Goal: Task Accomplishment & Management: Complete application form

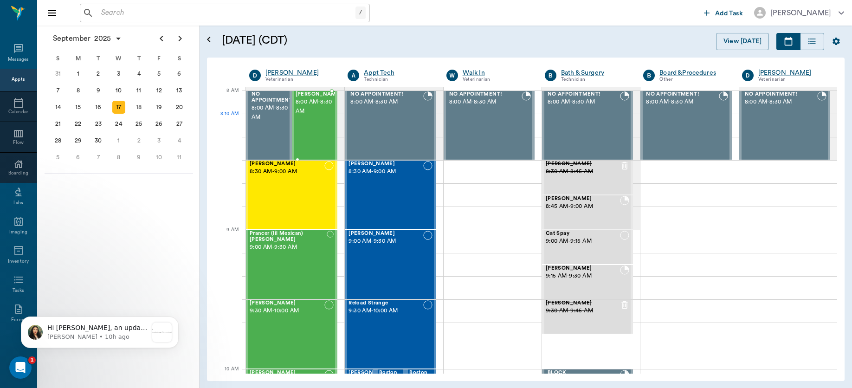
click at [314, 129] on div "[PERSON_NAME] 8:00 AM - 8:30 AM" at bounding box center [319, 125] width 46 height 68
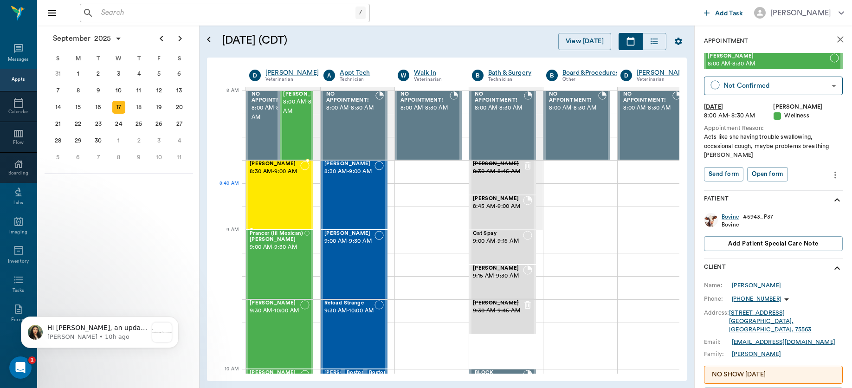
click at [297, 176] on span "8:30 AM - 9:00 AM" at bounding box center [275, 171] width 51 height 9
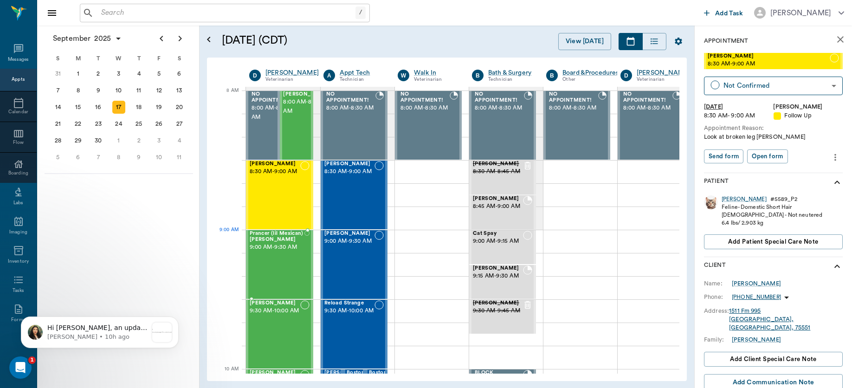
click at [294, 247] on span "9:00 AM - 9:30 AM" at bounding box center [277, 247] width 55 height 9
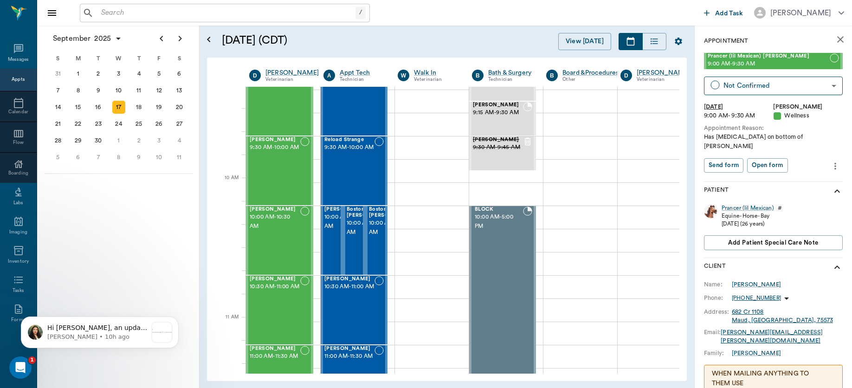
scroll to position [191, 0]
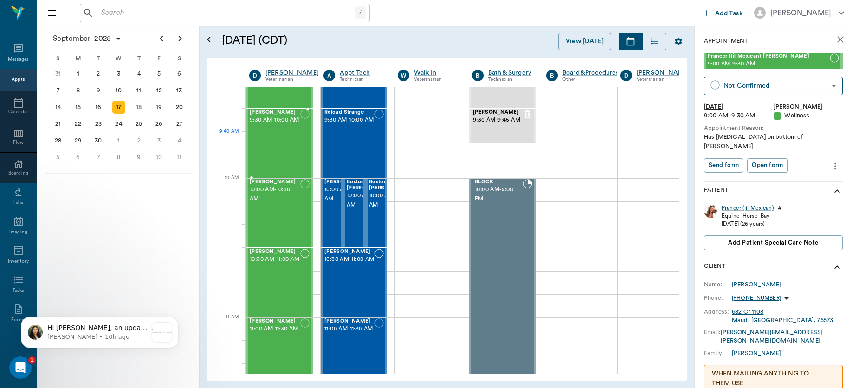
click at [267, 152] on div "[PERSON_NAME] 9:30 AM - 10:00 AM" at bounding box center [275, 144] width 51 height 68
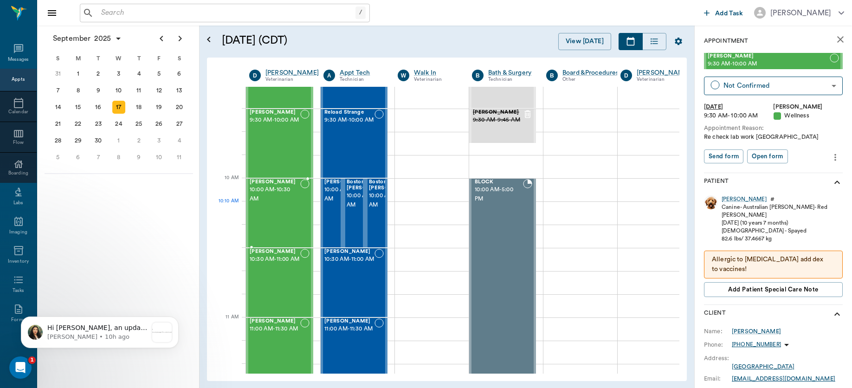
click at [275, 213] on div "[PERSON_NAME] 10:00 AM - 10:30 AM" at bounding box center [275, 213] width 51 height 68
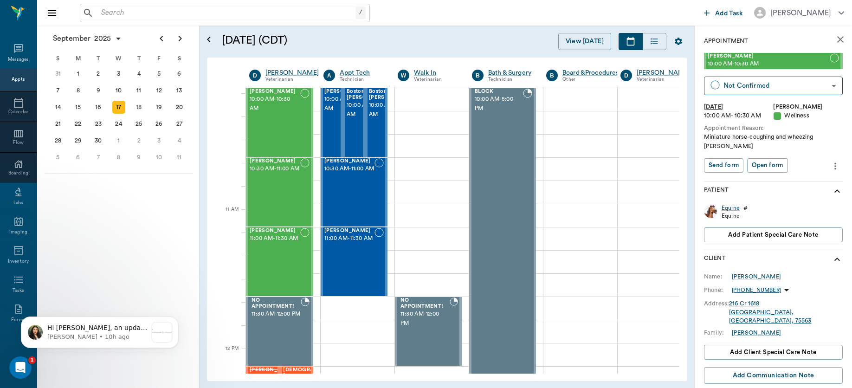
scroll to position [302, 0]
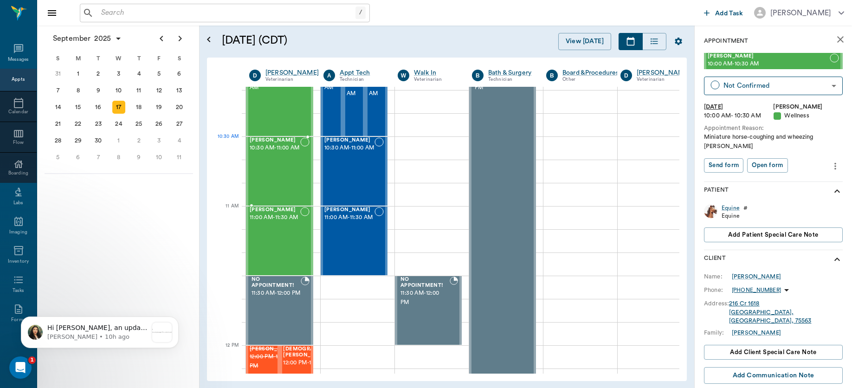
click at [270, 153] on span "10:30 AM - 11:00 AM" at bounding box center [275, 147] width 51 height 9
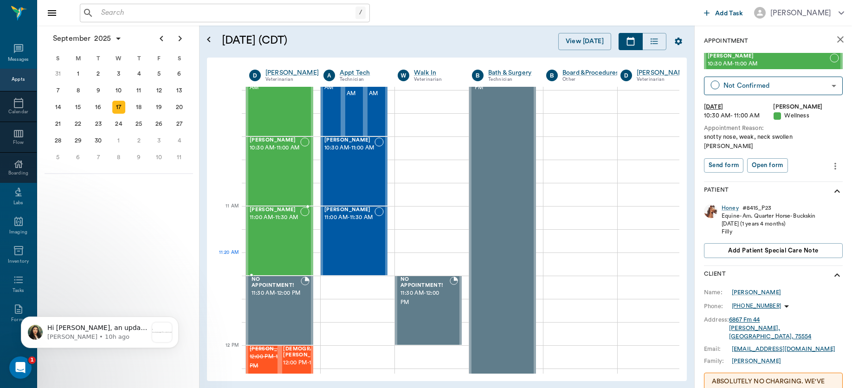
click at [285, 254] on div "[PERSON_NAME] 11:00 AM - 11:30 AM" at bounding box center [275, 241] width 51 height 68
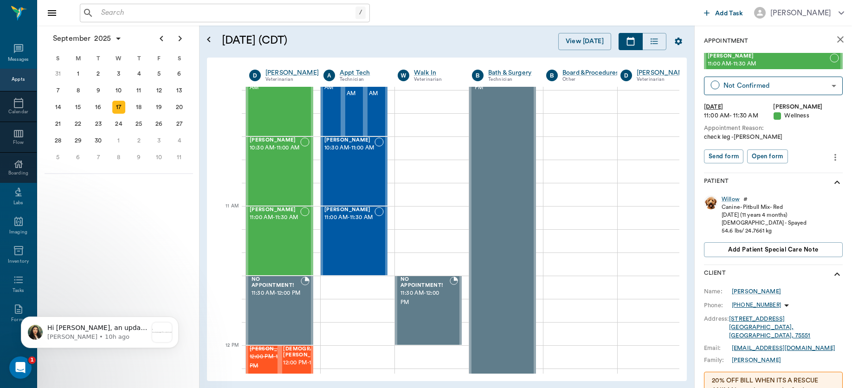
drag, startPoint x: 659, startPoint y: 149, endPoint x: 680, endPoint y: 207, distance: 61.4
click at [680, 207] on div "[DATE] [DATE] [DATE] D [PERSON_NAME] Veterinarian A Appt Tech Technician W Walk…" at bounding box center [447, 220] width 480 height 324
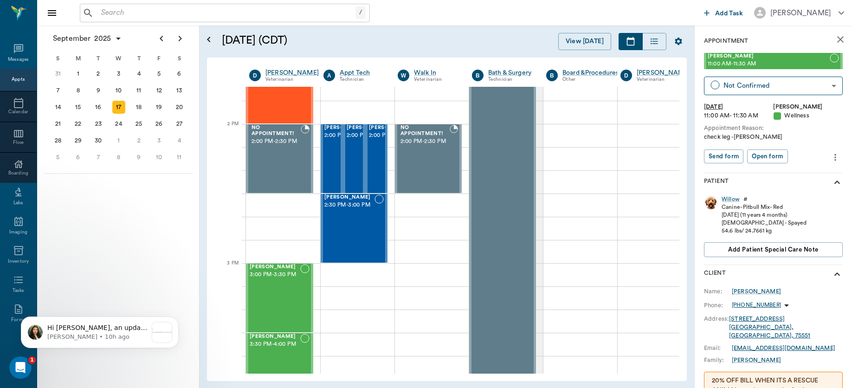
scroll to position [843, 0]
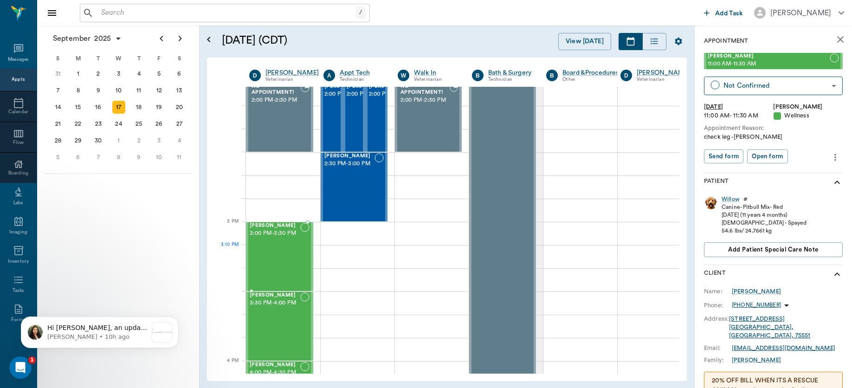
click at [280, 255] on div "[PERSON_NAME] 3:00 PM - 3:30 PM" at bounding box center [275, 257] width 51 height 68
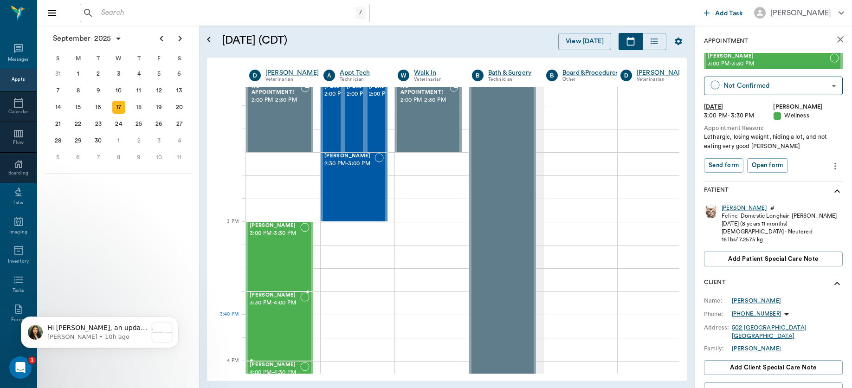
click at [281, 328] on div "[PERSON_NAME] 3:30 PM - 4:00 PM" at bounding box center [275, 326] width 51 height 68
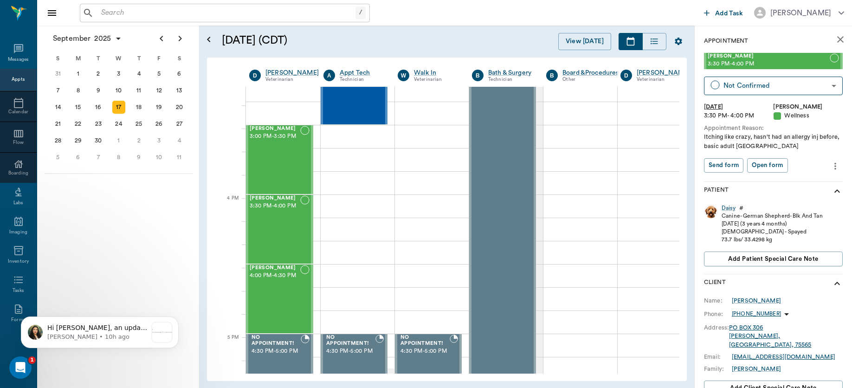
scroll to position [1055, 0]
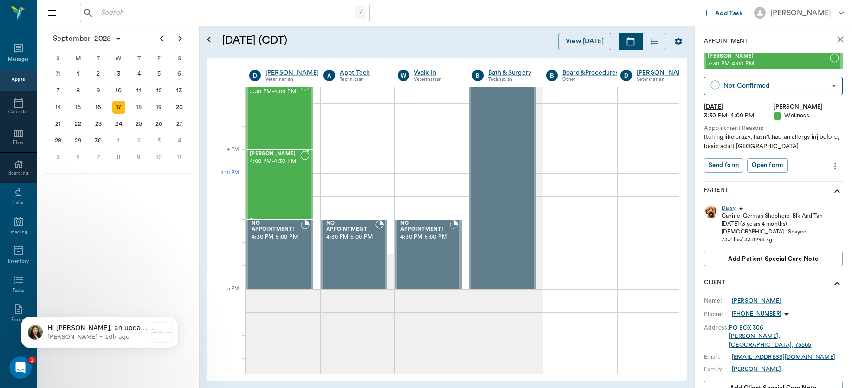
click at [266, 193] on div "[PERSON_NAME] 4:00 PM - 4:30 PM" at bounding box center [275, 185] width 51 height 68
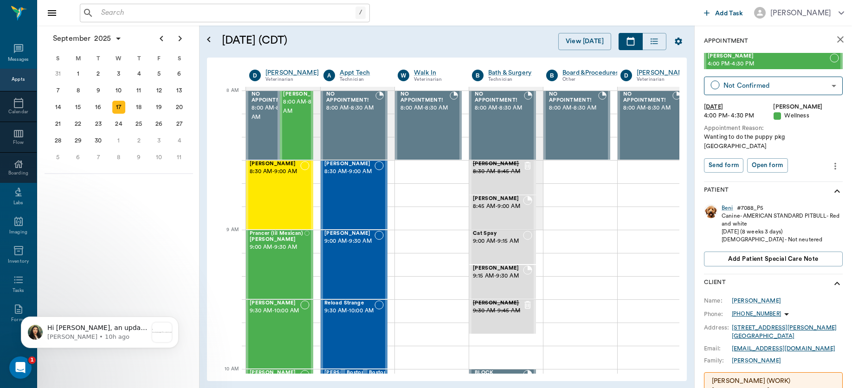
click at [266, 193] on div "[PERSON_NAME] 8:30 AM - 9:00 AM" at bounding box center [275, 195] width 51 height 68
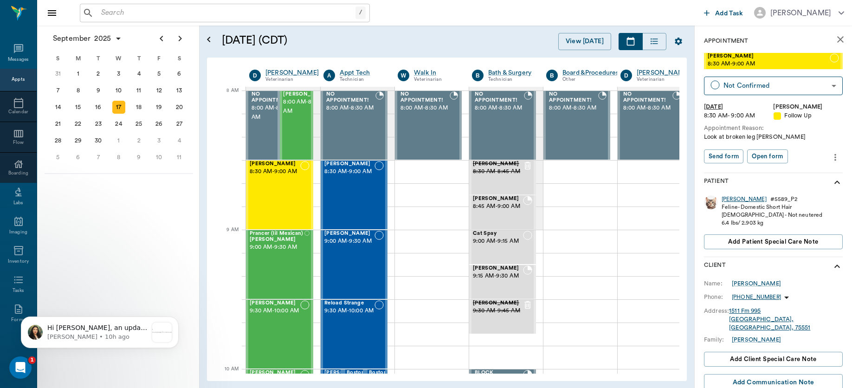
click at [731, 198] on div "[PERSON_NAME]" at bounding box center [744, 199] width 45 height 8
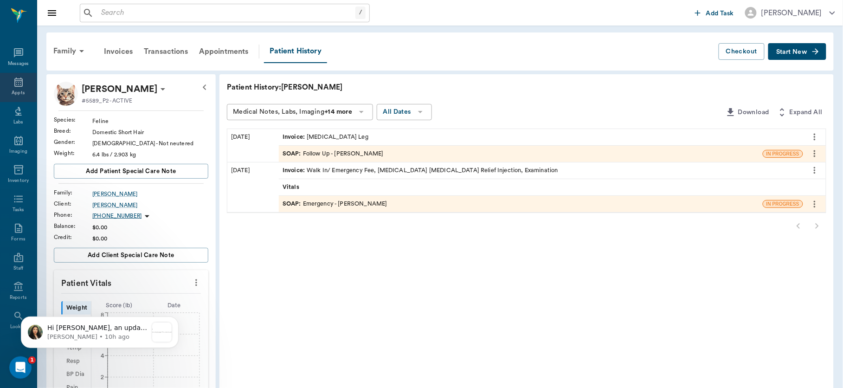
click at [14, 80] on icon at bounding box center [18, 82] width 8 height 9
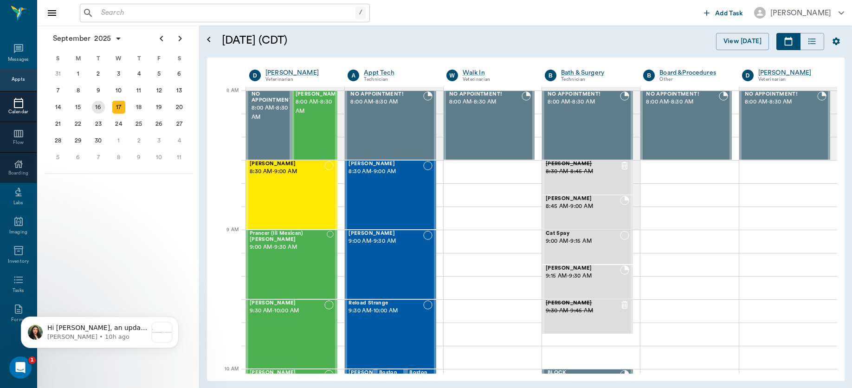
click at [97, 107] on div "16" at bounding box center [98, 107] width 13 height 13
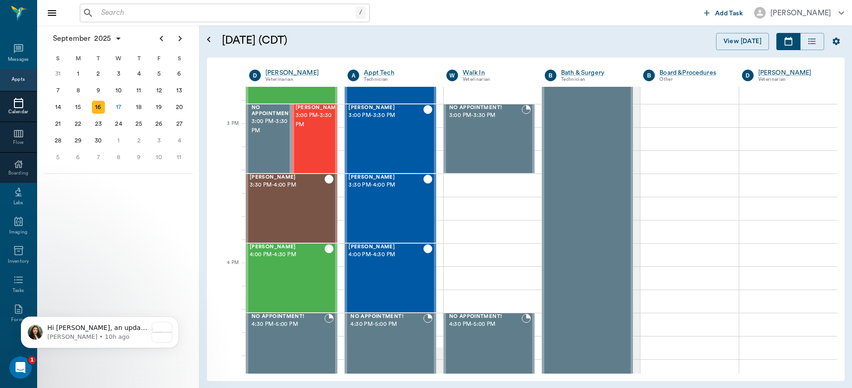
scroll to position [918, 0]
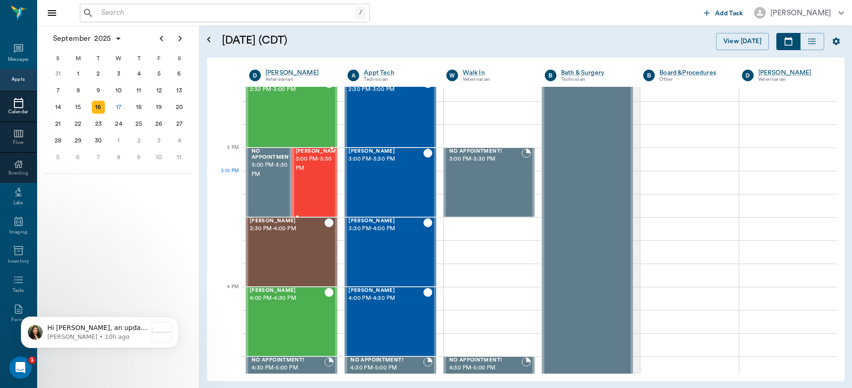
click at [308, 173] on span "3:00 PM - 3:30 PM" at bounding box center [319, 164] width 46 height 19
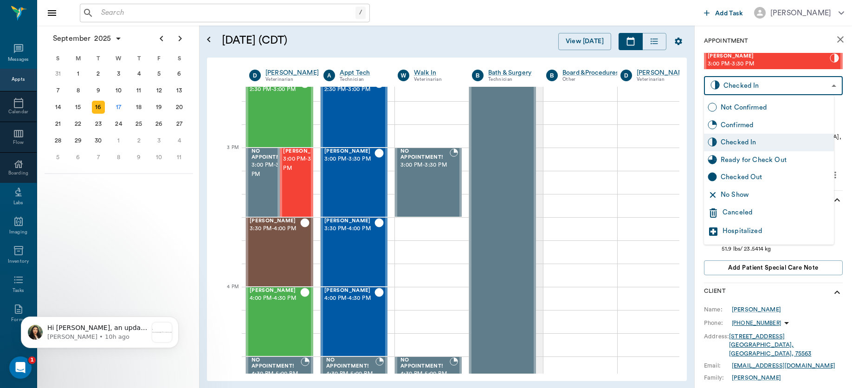
click at [813, 84] on body "/ ​ Add Task [PERSON_NAME] Nectar Messages Appts Calendar Flow Boarding Labs Im…" at bounding box center [426, 194] width 852 height 388
click at [784, 32] on div at bounding box center [426, 194] width 852 height 388
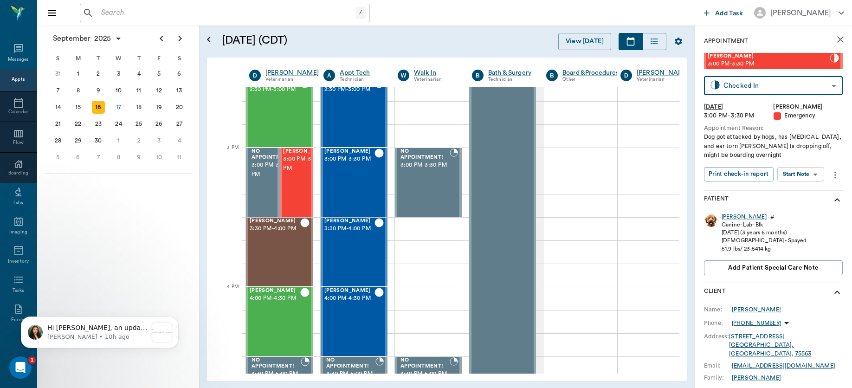
click at [804, 175] on body "/ ​ Add Task [PERSON_NAME] Nectar Messages Appts Calendar Flow Boarding Labs Im…" at bounding box center [426, 194] width 852 height 388
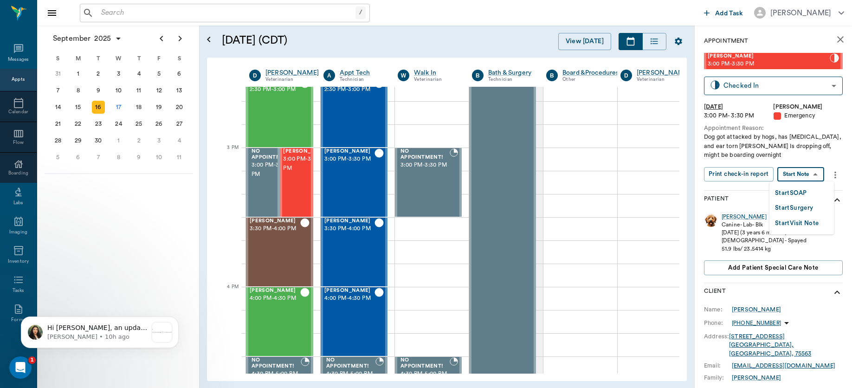
click at [795, 188] on button "Start SOAP" at bounding box center [791, 193] width 32 height 11
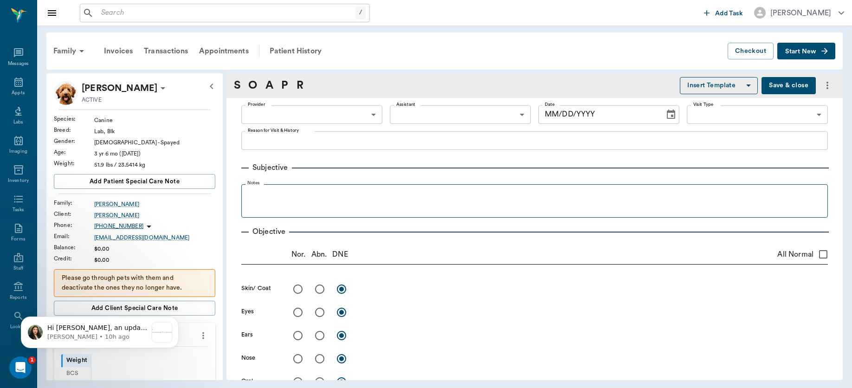
type input "63ec2f075fda476ae8351a4d"
type input "65d2be4f46e3a538d89b8c1c"
type textarea "Dog got attacked by hogs, has [MEDICAL_DATA], and ear torn [PERSON_NAME] Is dro…"
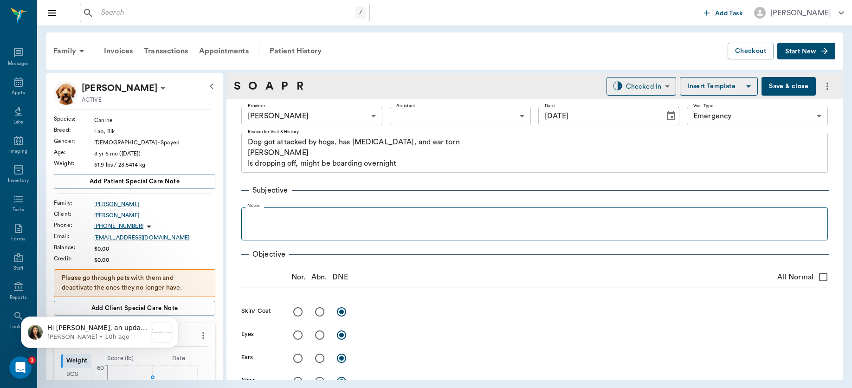
type input "[DATE]"
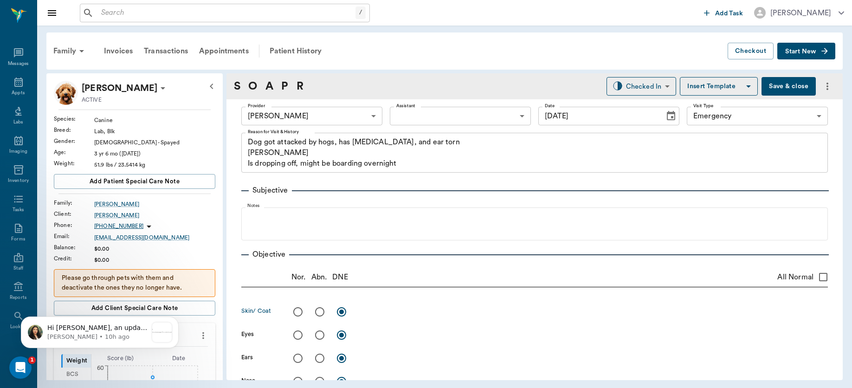
click at [320, 311] on input "radio" at bounding box center [319, 311] width 19 height 19
radio input "true"
click at [378, 316] on textarea at bounding box center [593, 311] width 469 height 11
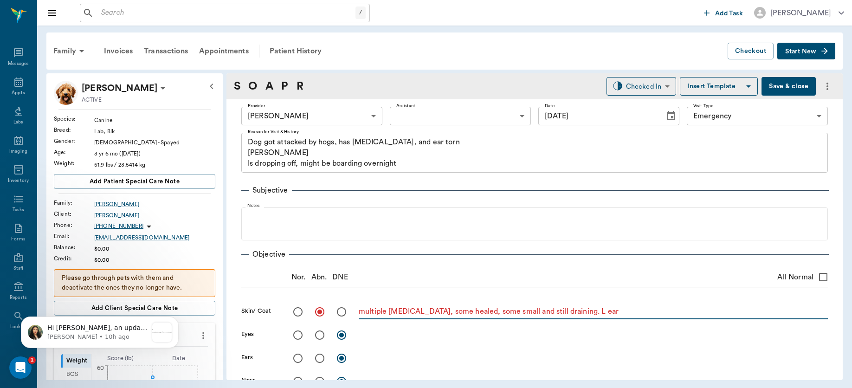
click at [626, 312] on textarea "multiple [MEDICAL_DATA], some healed, some small and still draining. L ear" at bounding box center [593, 311] width 469 height 11
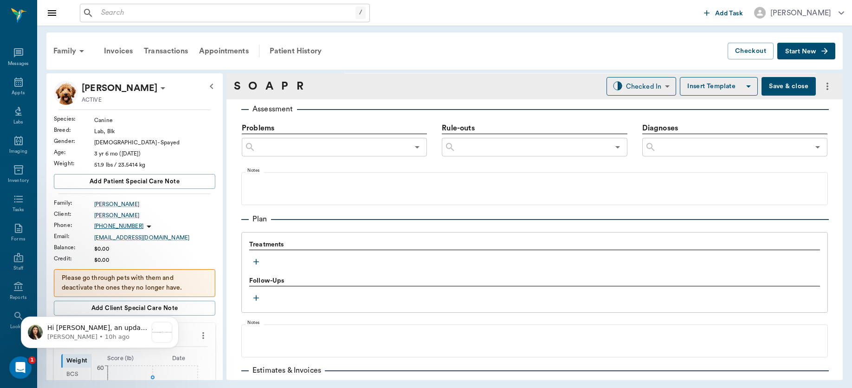
scroll to position [601, 0]
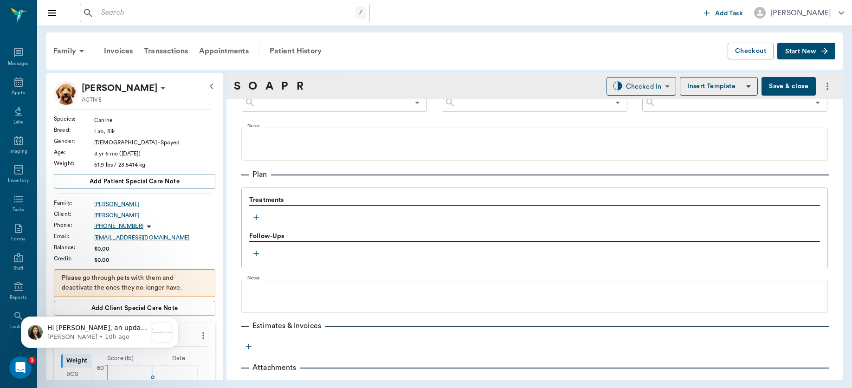
type textarea "multiple [MEDICAL_DATA], some healed, some small and still draining. L ear has …"
click at [252, 216] on icon "button" at bounding box center [256, 217] width 9 height 9
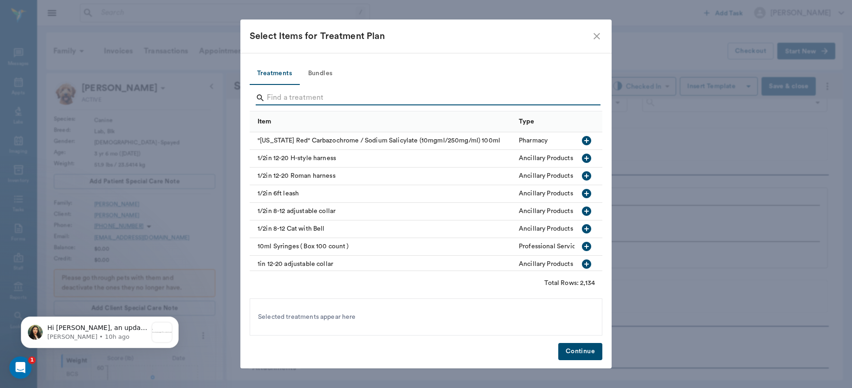
click at [272, 98] on input "Search" at bounding box center [427, 98] width 320 height 15
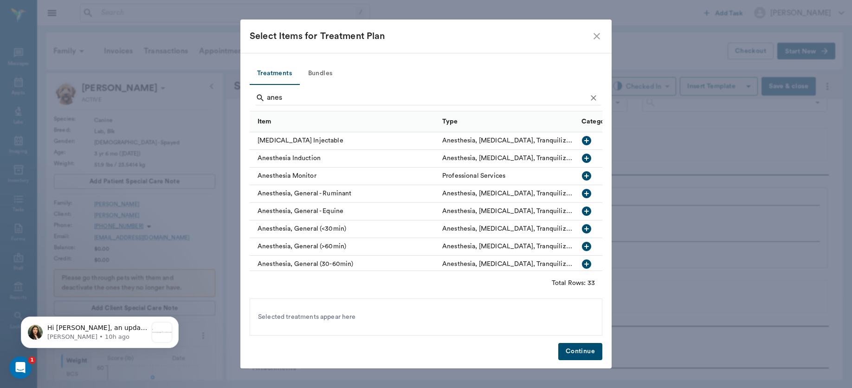
click at [582, 157] on icon "button" at bounding box center [586, 158] width 9 height 9
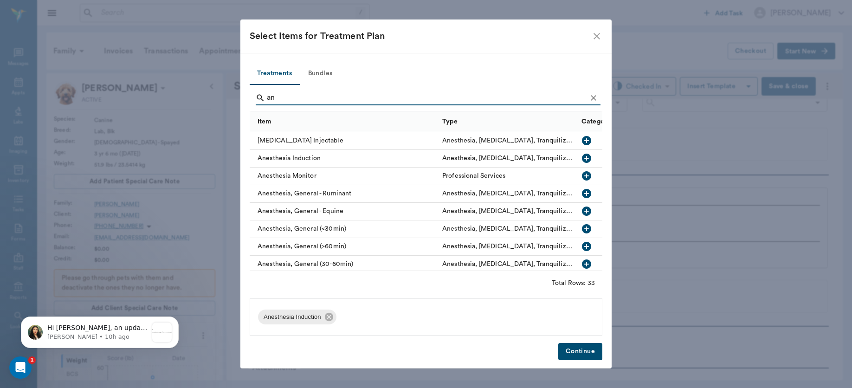
type input "a"
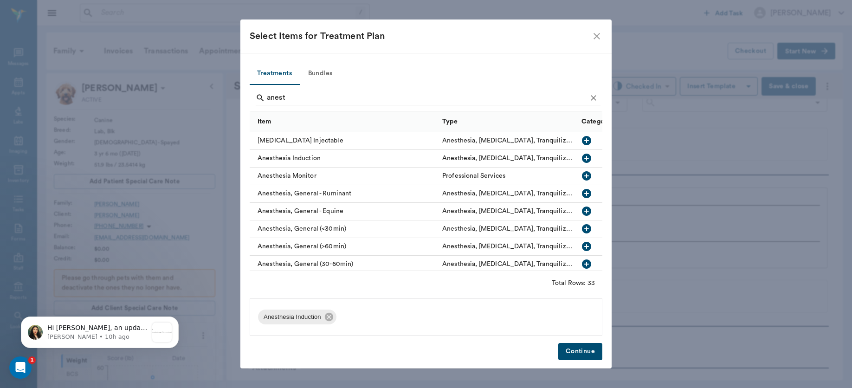
click at [582, 228] on icon "button" at bounding box center [586, 228] width 9 height 9
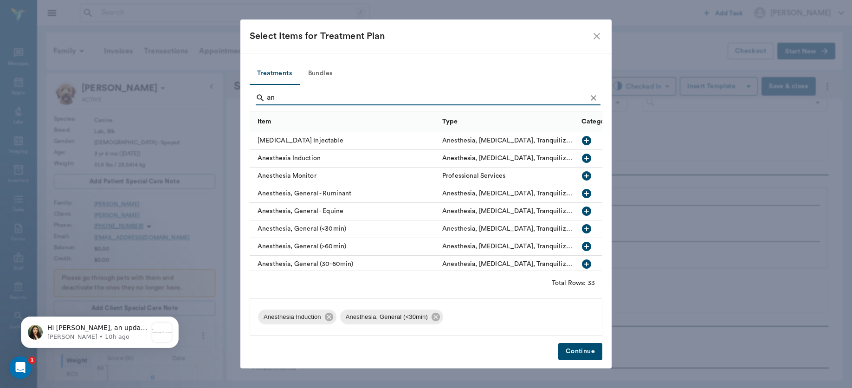
type input "a"
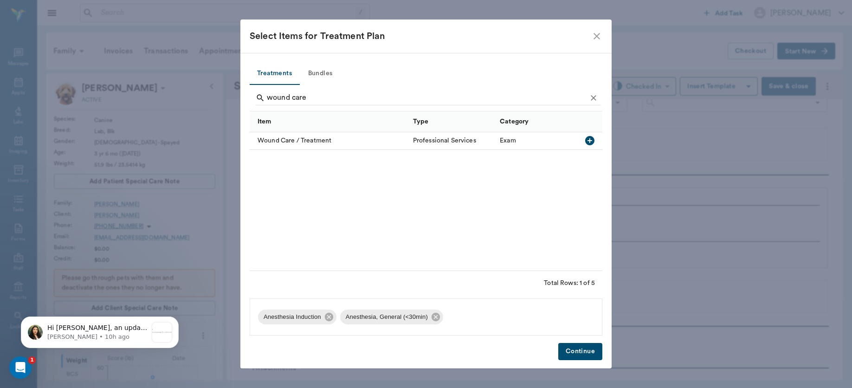
click at [590, 144] on icon "button" at bounding box center [589, 140] width 9 height 9
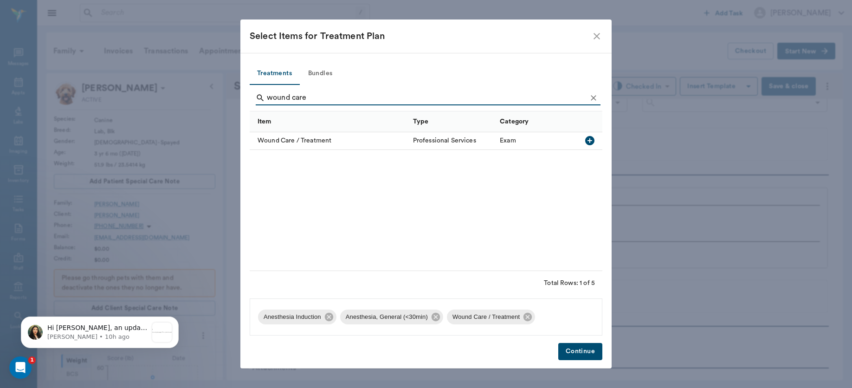
click at [397, 98] on input "wound care" at bounding box center [427, 98] width 320 height 15
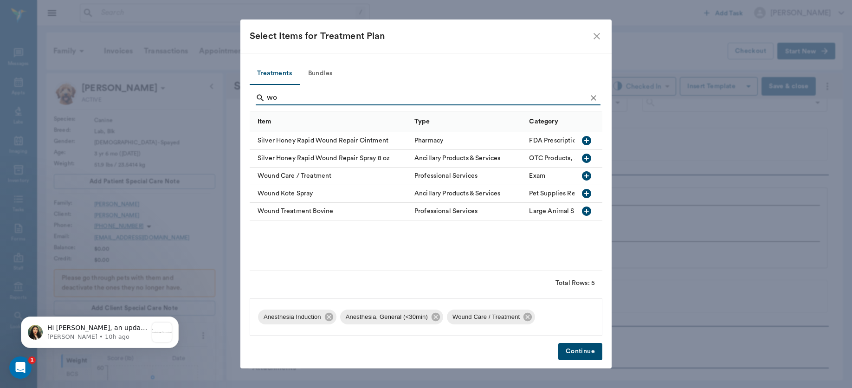
type input "w"
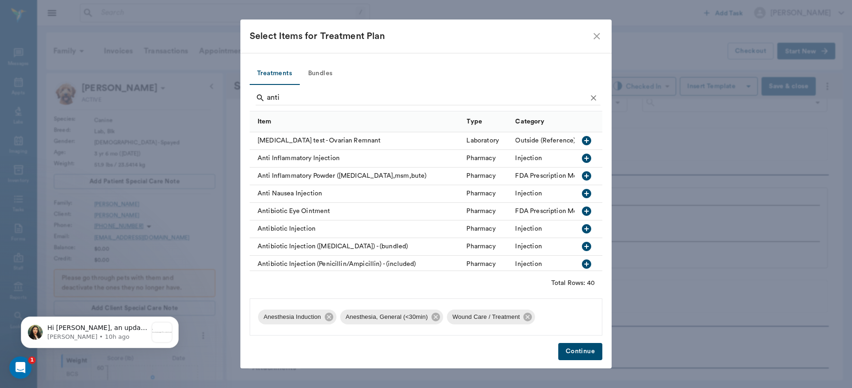
click at [582, 230] on icon "button" at bounding box center [586, 228] width 9 height 9
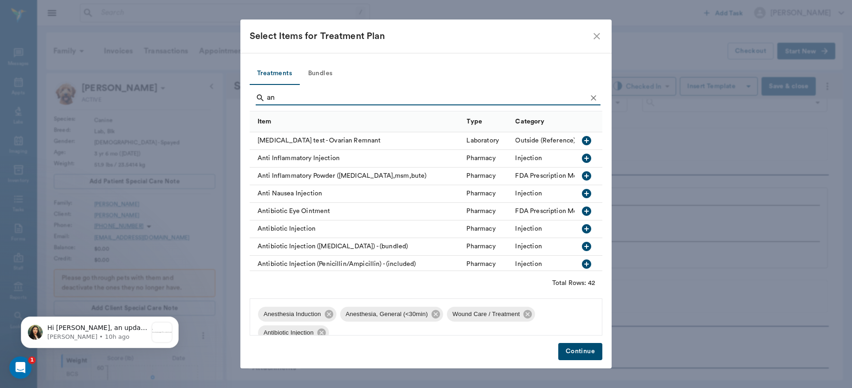
type input "a"
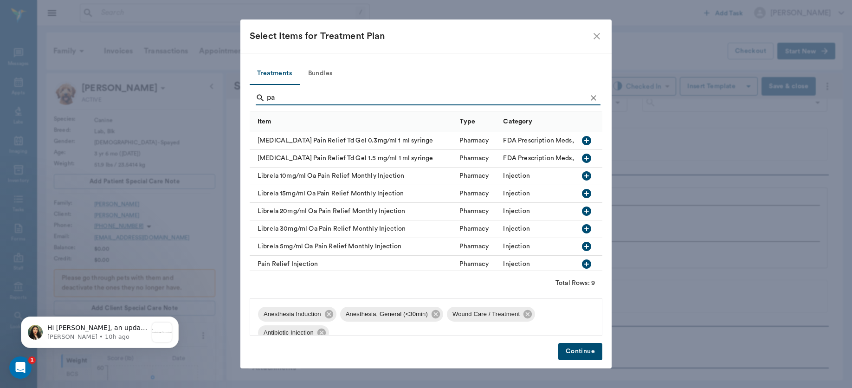
type input "p"
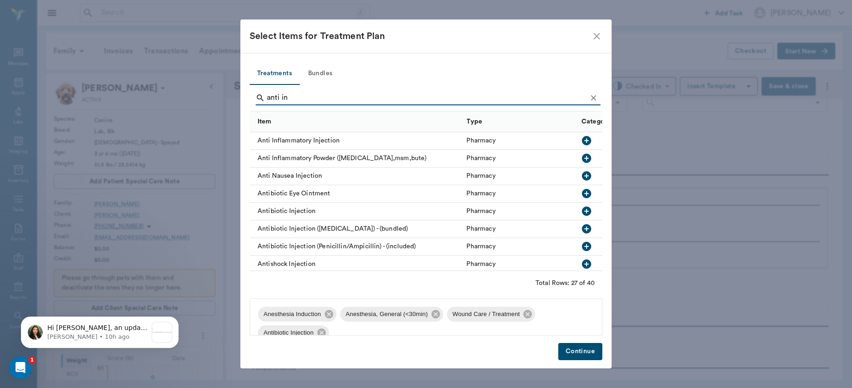
click at [582, 139] on icon "button" at bounding box center [586, 140] width 9 height 9
type input "a"
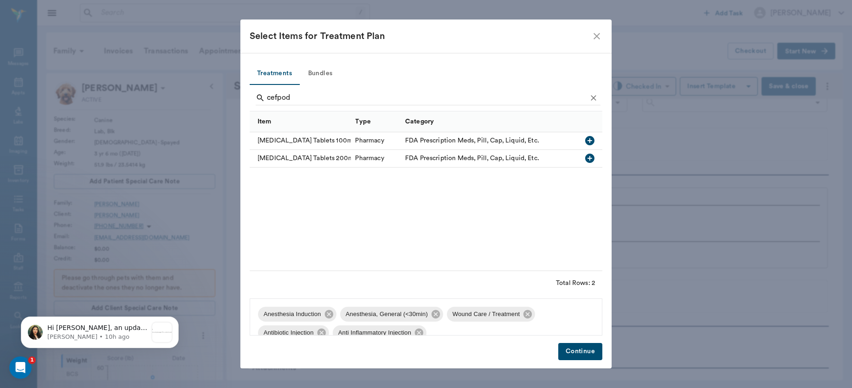
click at [589, 158] on icon "button" at bounding box center [589, 158] width 11 height 11
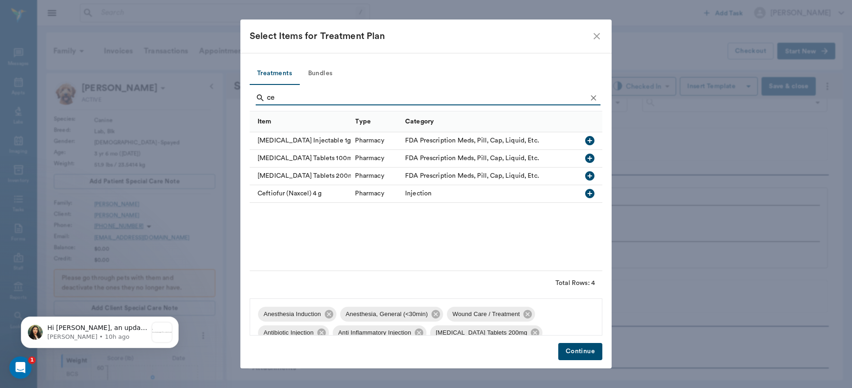
type input "c"
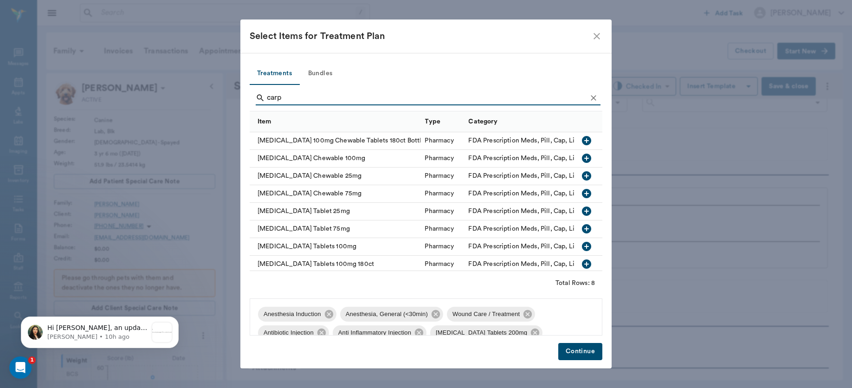
type input "carp"
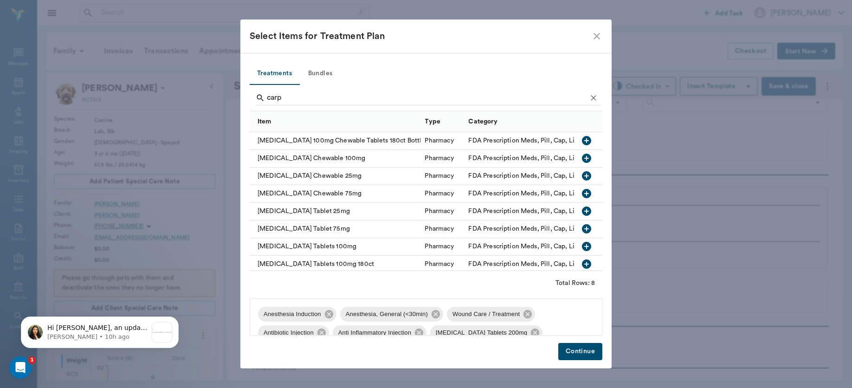
click at [582, 244] on icon "button" at bounding box center [586, 246] width 9 height 9
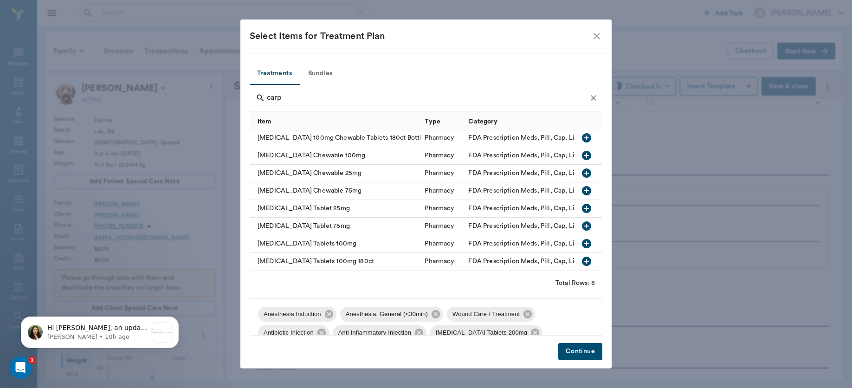
scroll to position [11, 0]
click at [582, 349] on button "Continue" at bounding box center [580, 351] width 44 height 17
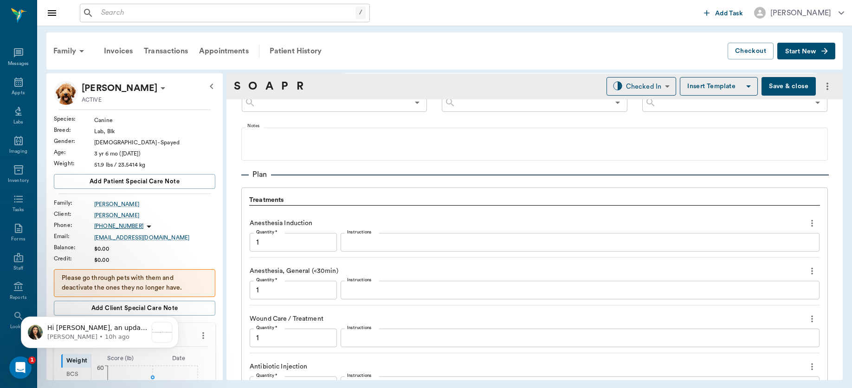
scroll to position [1047, 0]
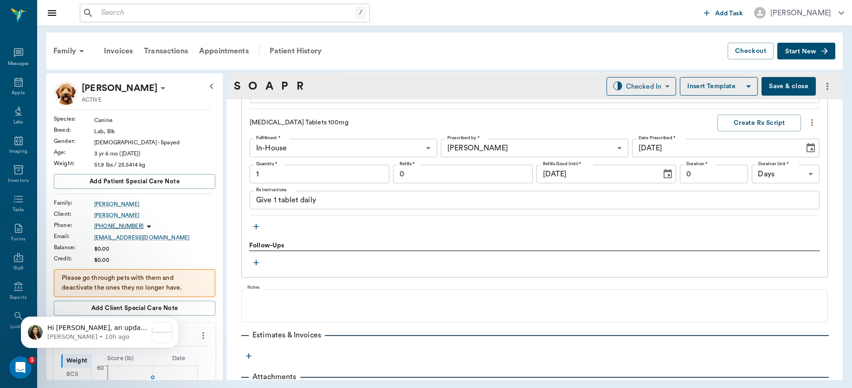
type input "1.00"
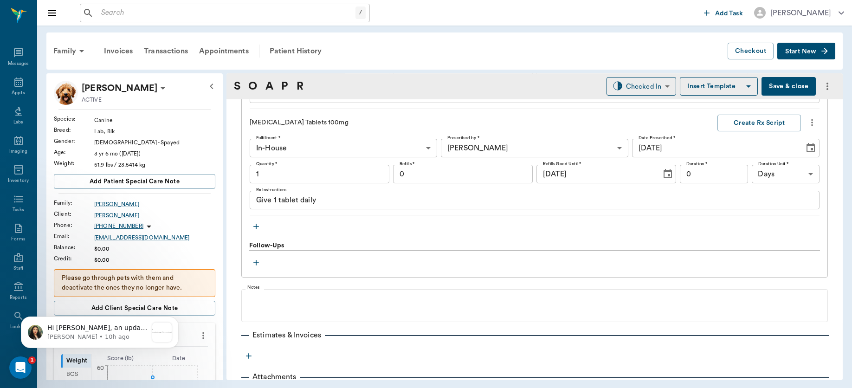
type input "1.00"
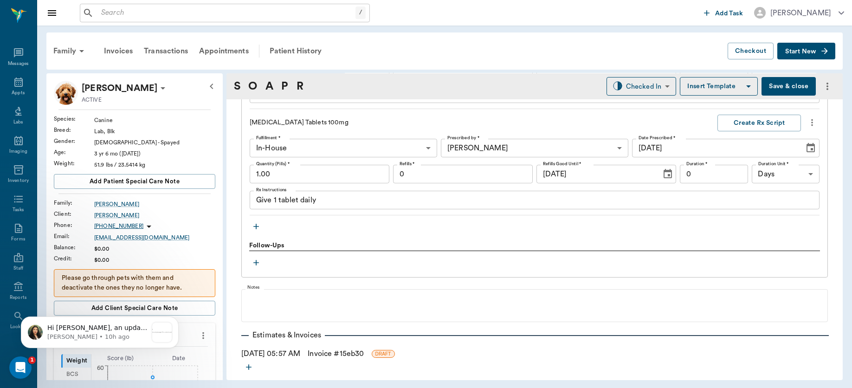
click at [318, 177] on input "1.00" at bounding box center [320, 174] width 140 height 19
type input "10.00"
click at [706, 177] on input "0" at bounding box center [714, 174] width 68 height 19
type input "10"
click at [488, 167] on input "0" at bounding box center [463, 174] width 140 height 19
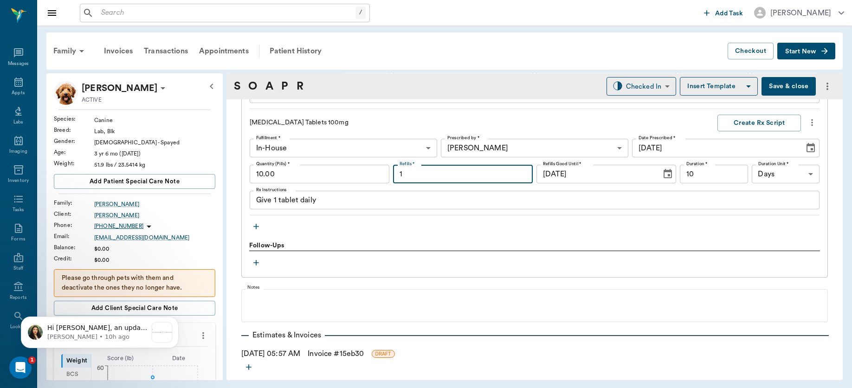
type input "1"
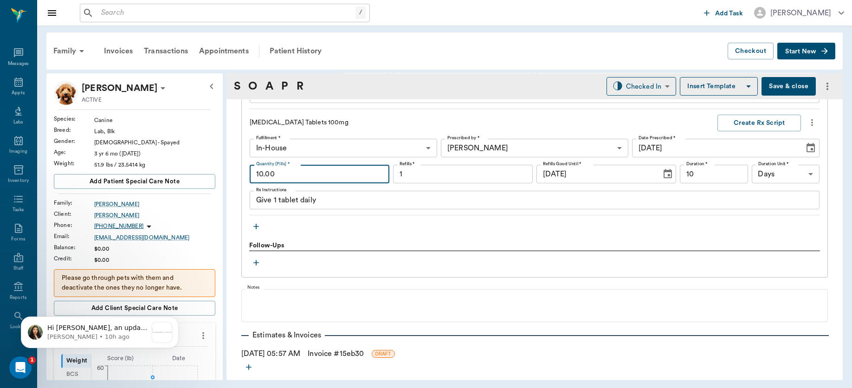
click at [283, 178] on input "10.00" at bounding box center [320, 174] width 140 height 19
type input "14.00"
click at [741, 123] on button "Create Rx Script" at bounding box center [760, 123] width 84 height 17
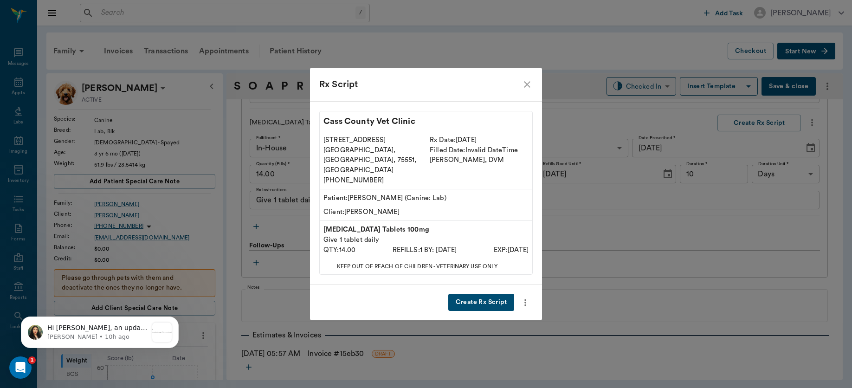
click at [475, 294] on button "Create Rx Script" at bounding box center [481, 302] width 66 height 17
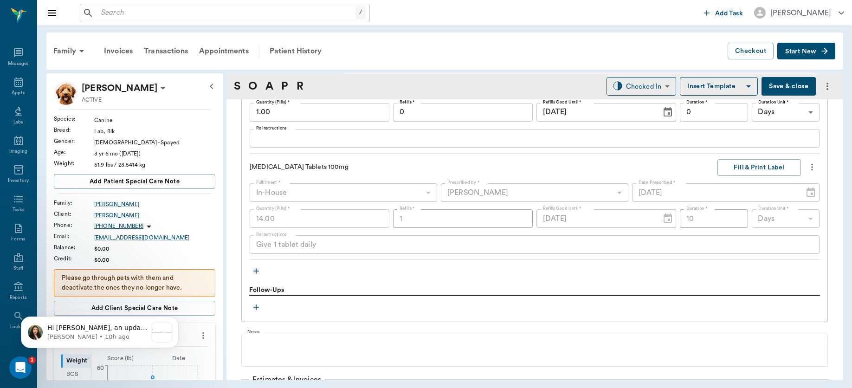
scroll to position [1008, 0]
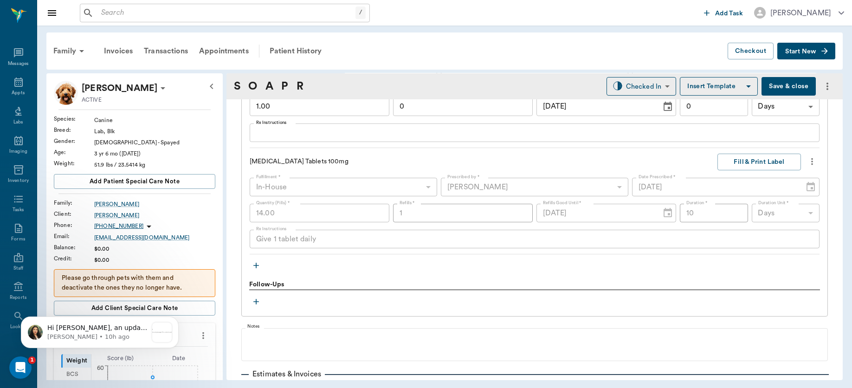
click at [254, 266] on icon "button" at bounding box center [256, 265] width 9 height 9
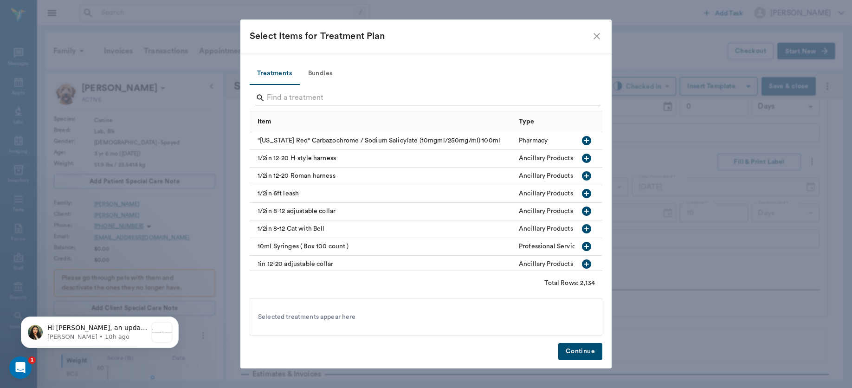
click at [292, 98] on input "Search" at bounding box center [427, 98] width 320 height 15
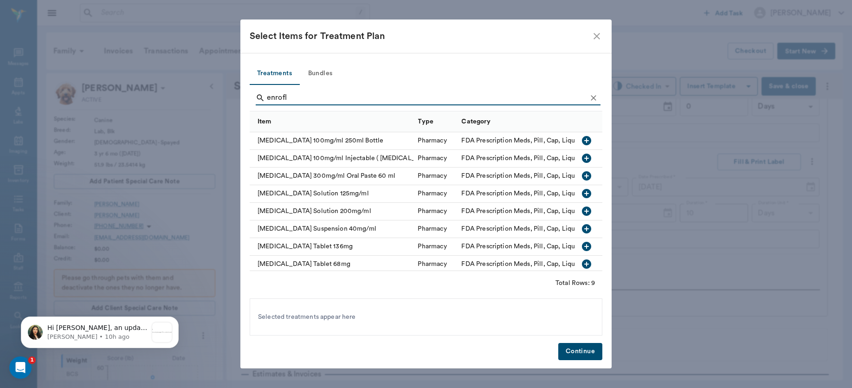
type input "enrofl"
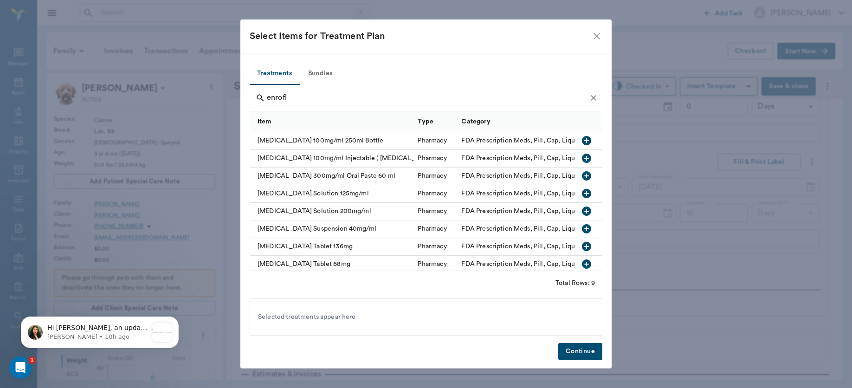
scroll to position [28, 0]
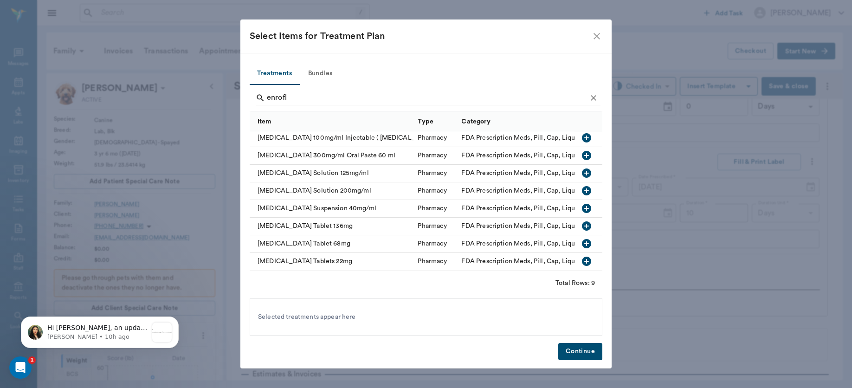
click at [582, 221] on icon "button" at bounding box center [586, 225] width 9 height 9
click at [581, 350] on button "Continue" at bounding box center [580, 351] width 44 height 17
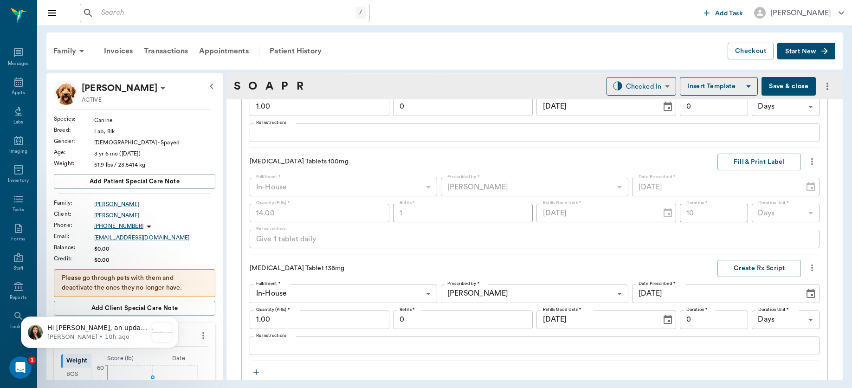
click at [352, 322] on input "1.00" at bounding box center [320, 320] width 140 height 19
type input "10.00"
click at [325, 354] on div "x Rx Instructions" at bounding box center [535, 346] width 570 height 19
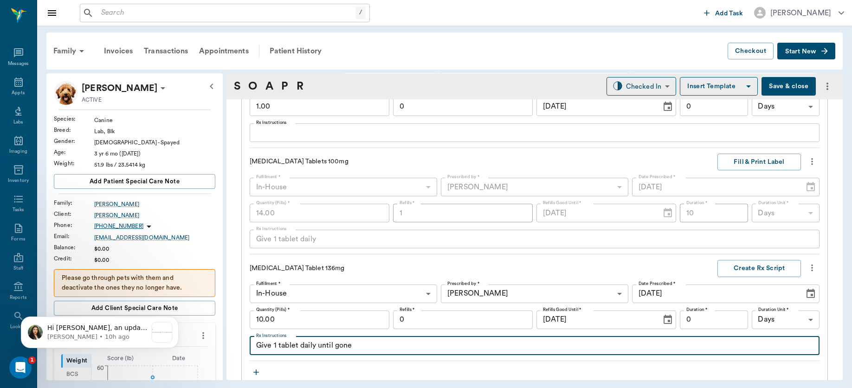
type textarea "Give 1 tablet daily until gone"
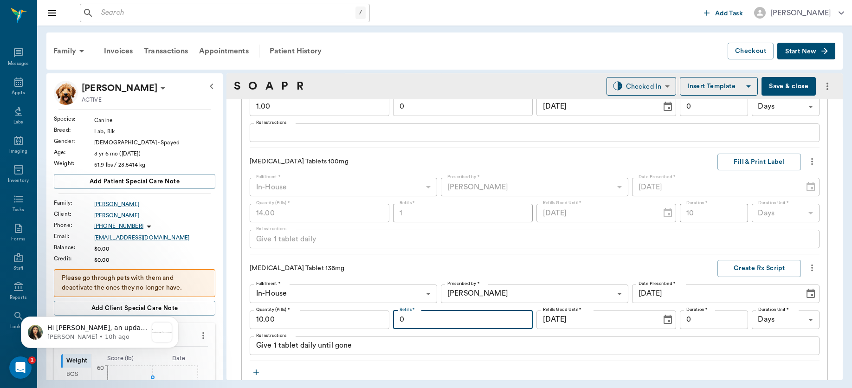
click at [451, 318] on input "0" at bounding box center [463, 320] width 140 height 19
type input "1"
click at [700, 320] on input "0" at bounding box center [714, 320] width 68 height 19
type input "10"
click at [742, 270] on button "Create Rx Script" at bounding box center [760, 268] width 84 height 17
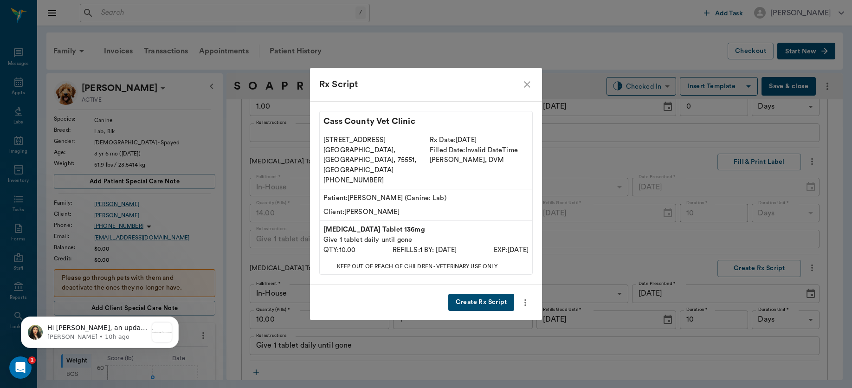
click at [466, 294] on button "Create Rx Script" at bounding box center [481, 302] width 66 height 17
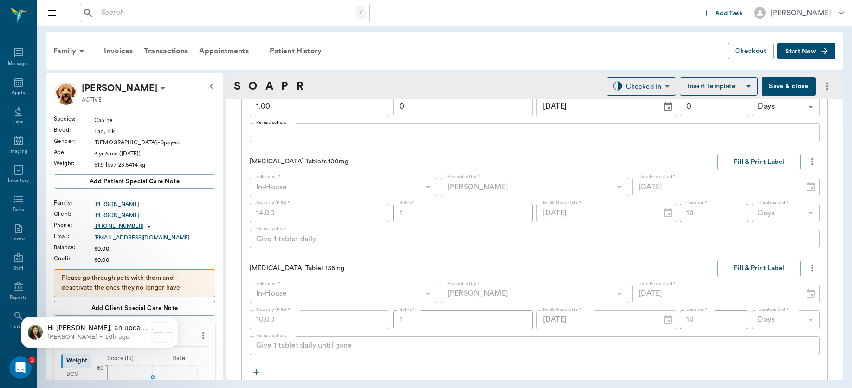
click at [561, 256] on div "Anesthesia Induction Quantity (Items) * 1.00 Quantity (Items) * Instructions x …" at bounding box center [535, 81] width 570 height 559
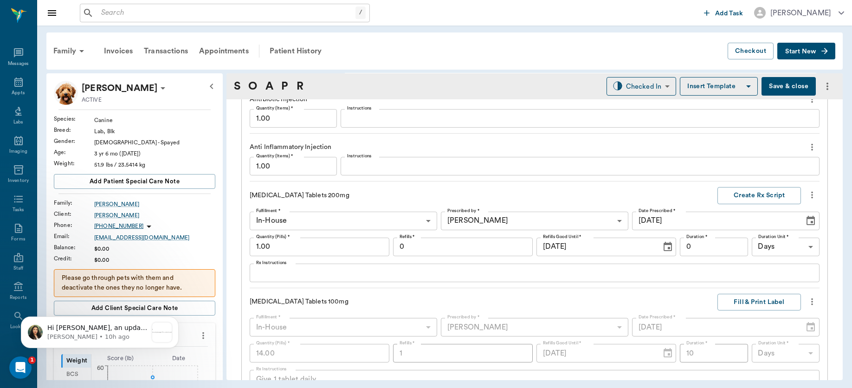
scroll to position [835, 0]
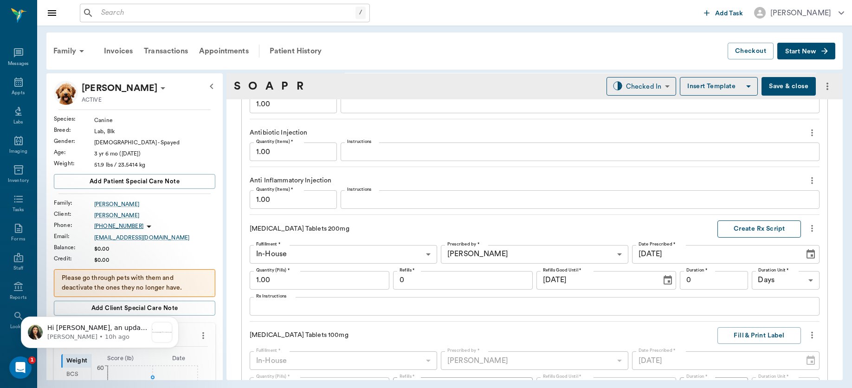
click at [748, 229] on button "Create Rx Script" at bounding box center [760, 228] width 84 height 17
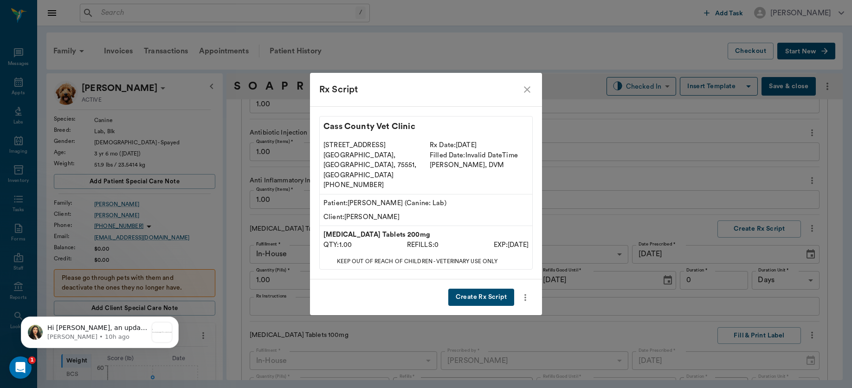
click at [530, 95] on icon "close" at bounding box center [527, 89] width 11 height 11
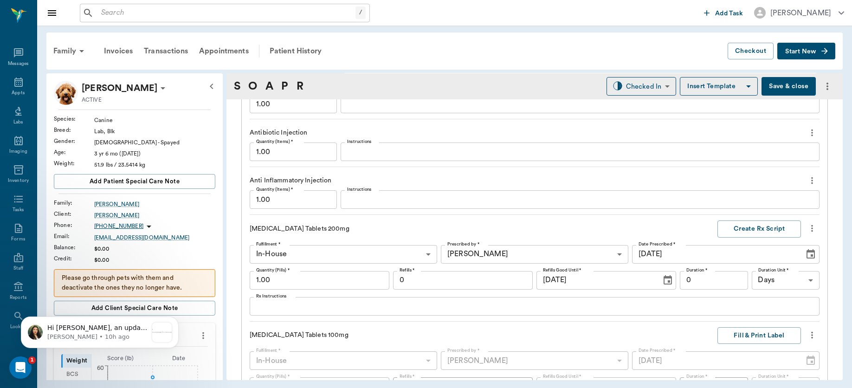
click at [807, 225] on icon "more" at bounding box center [812, 228] width 10 height 11
click at [740, 259] on span "Delete" at bounding box center [765, 262] width 78 height 10
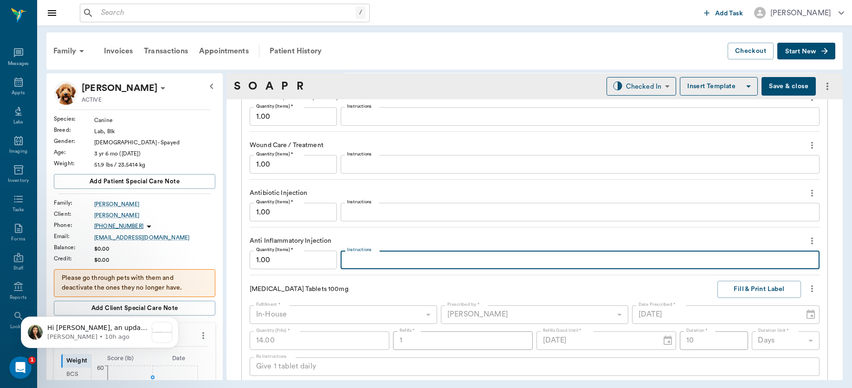
click at [460, 259] on textarea "Instructions" at bounding box center [580, 260] width 466 height 11
type textarea "[MEDICAL_DATA]"
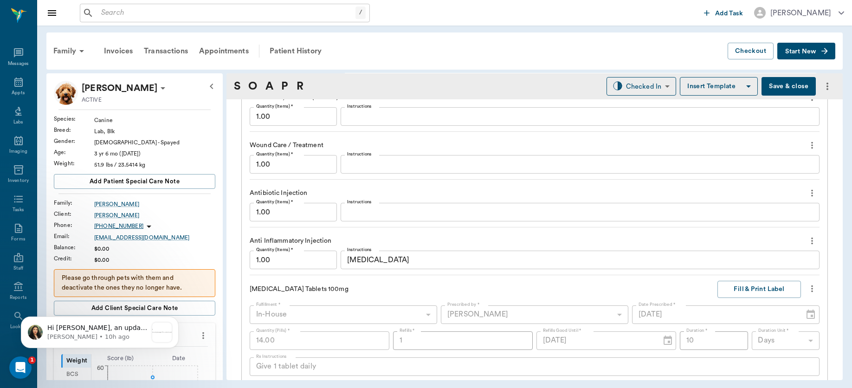
click at [375, 206] on div "x Instructions" at bounding box center [580, 212] width 479 height 19
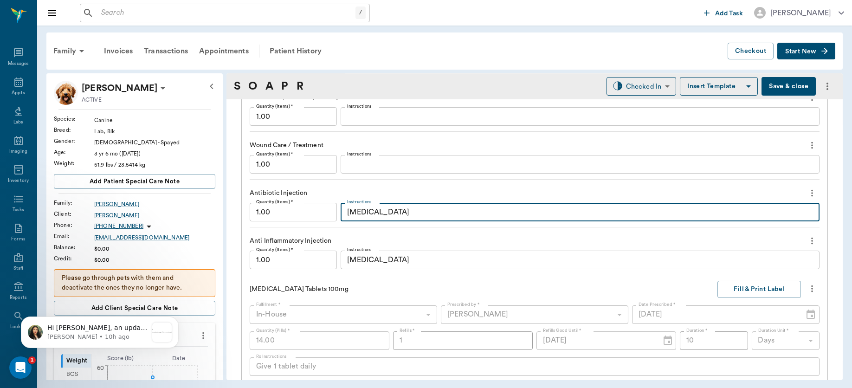
type textarea "[MEDICAL_DATA]"
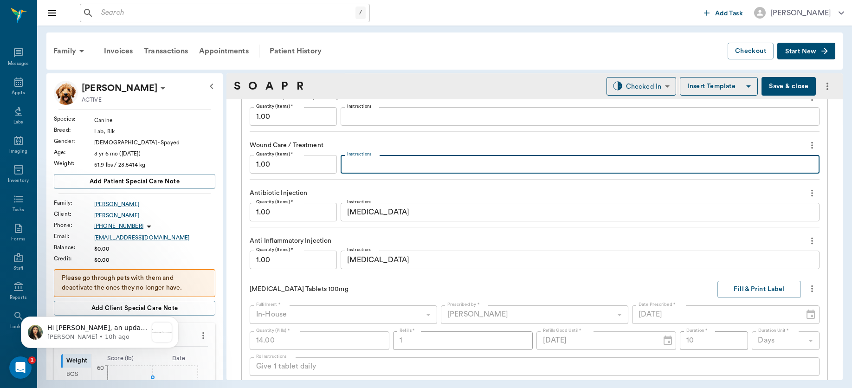
click at [414, 162] on textarea "Instructions" at bounding box center [580, 164] width 466 height 11
type textarea "R"
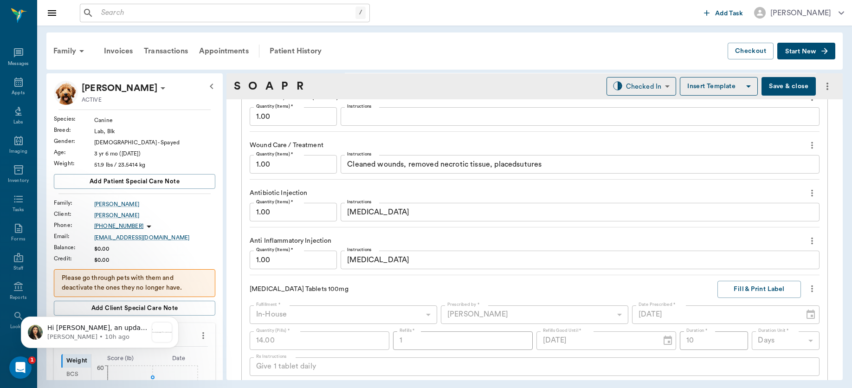
click at [411, 157] on div "Cleaned wounds, removed necrotic tissue, placedsutures x Instructions" at bounding box center [580, 164] width 479 height 19
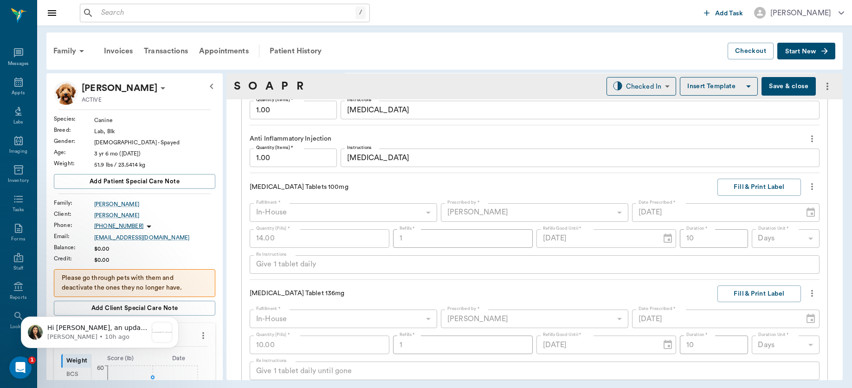
scroll to position [1087, 0]
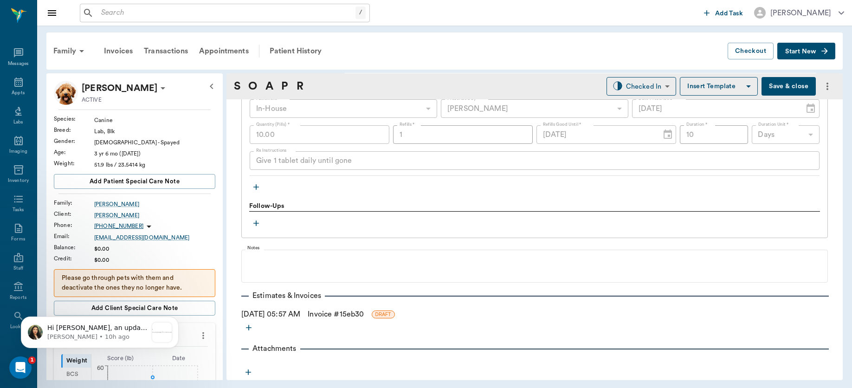
type textarea "Cleaned wounds, removed necrotic tissue, placed sutures in ear edge to facilita…"
click at [253, 188] on icon "button" at bounding box center [256, 186] width 9 height 9
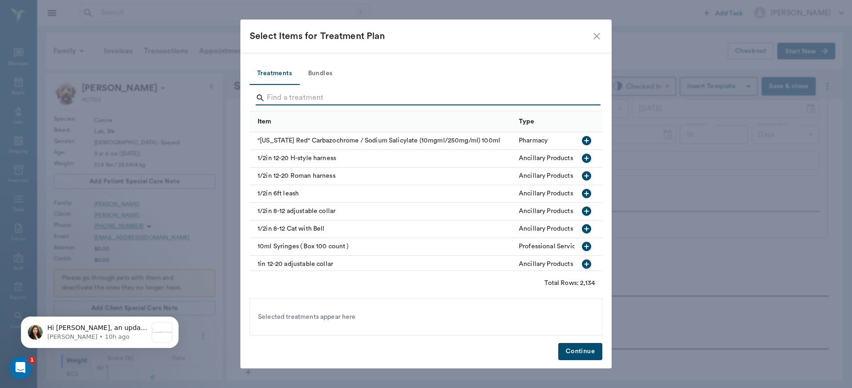
click at [311, 93] on input "Search" at bounding box center [427, 98] width 320 height 15
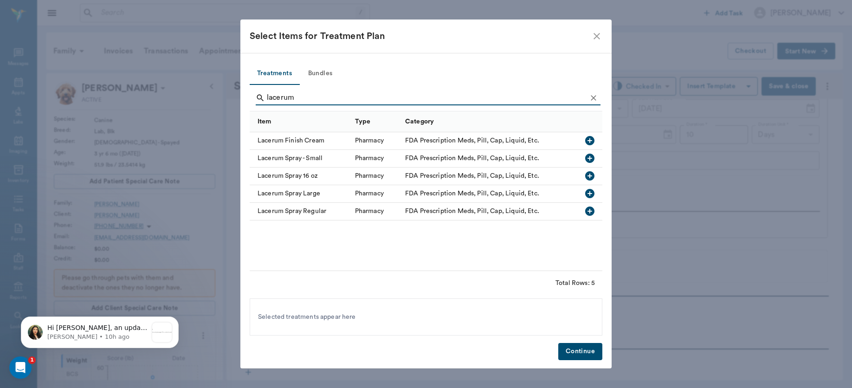
type input "lacerum"
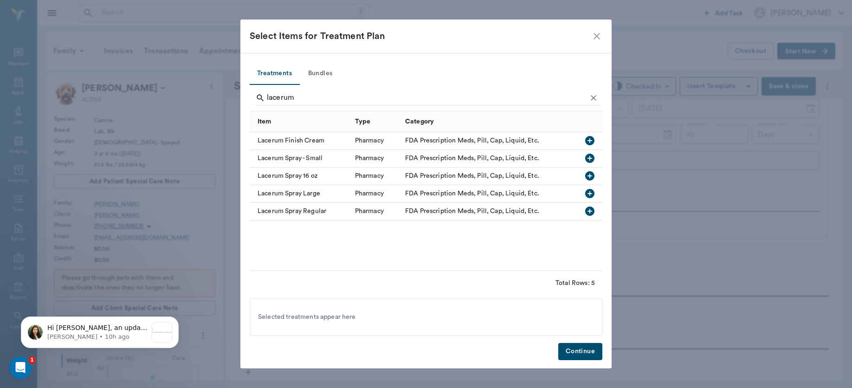
click at [589, 158] on icon "button" at bounding box center [589, 158] width 11 height 11
click at [584, 350] on button "Continue" at bounding box center [580, 351] width 44 height 17
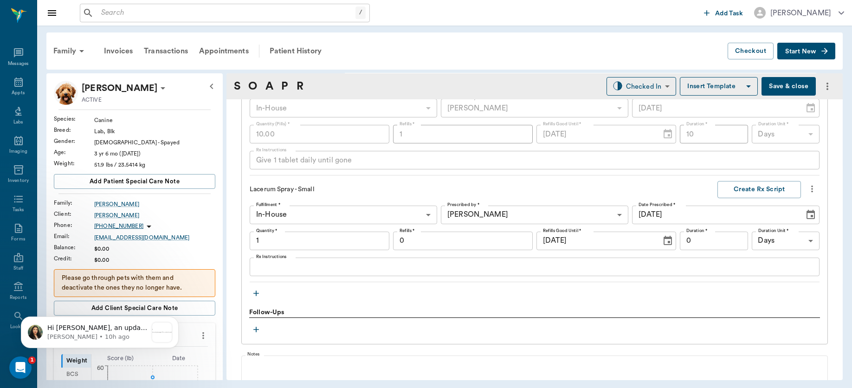
type input "1.00"
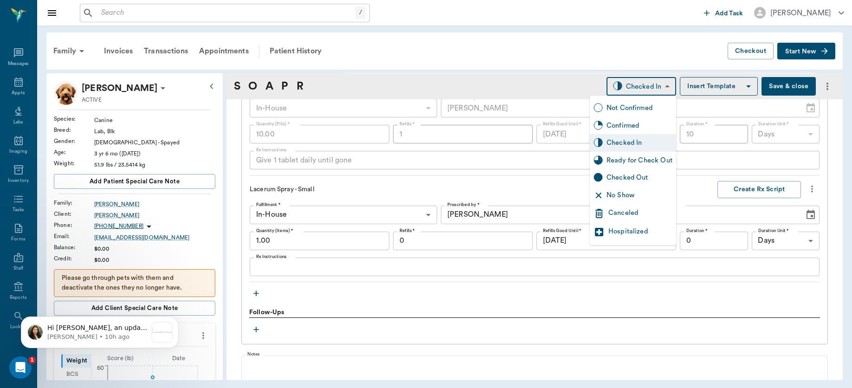
click at [655, 84] on body "/ ​ Add Task [PERSON_NAME] Nectar Messages Appts Labs Imaging Inventory Tasks F…" at bounding box center [426, 194] width 852 height 388
click at [640, 158] on div "Ready for Check Out" at bounding box center [640, 161] width 66 height 10
type input "READY_TO_CHECKOUT"
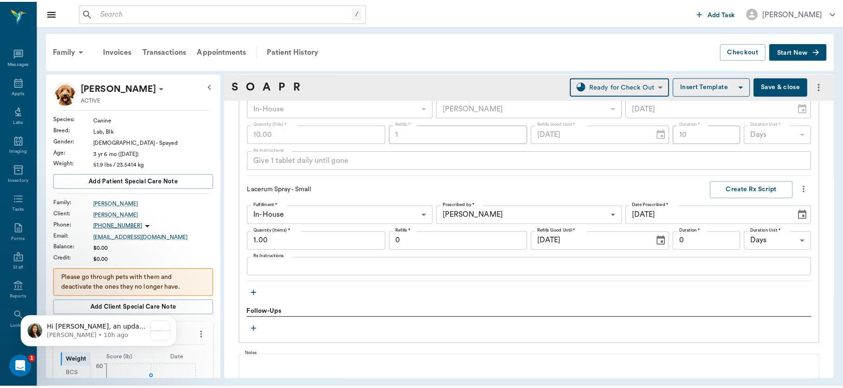
scroll to position [1194, 0]
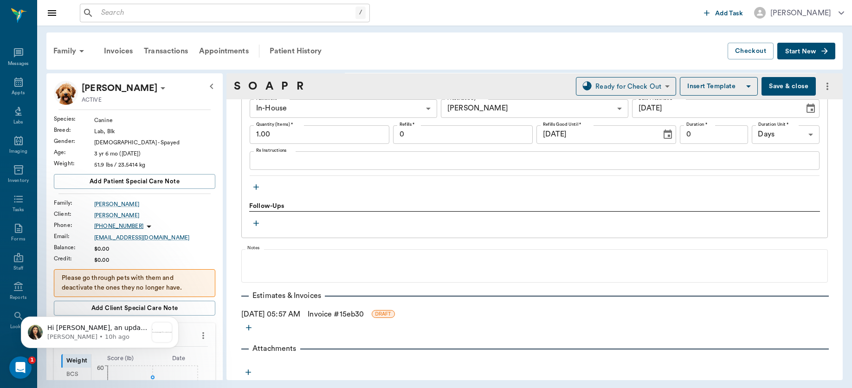
click at [332, 314] on link "Invoice # 15eb30" at bounding box center [336, 314] width 56 height 11
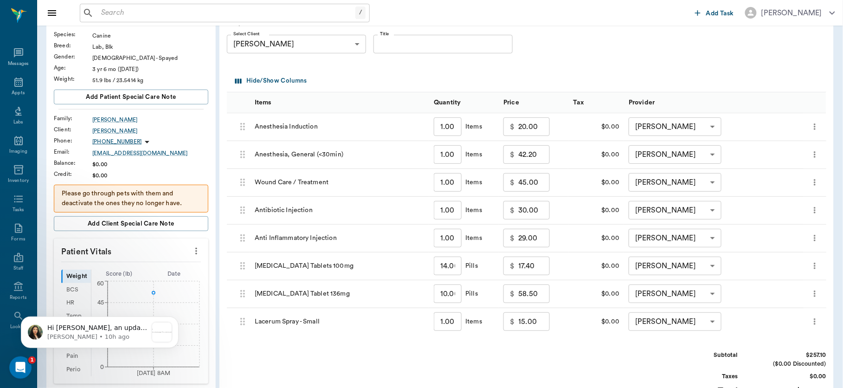
scroll to position [98, 0]
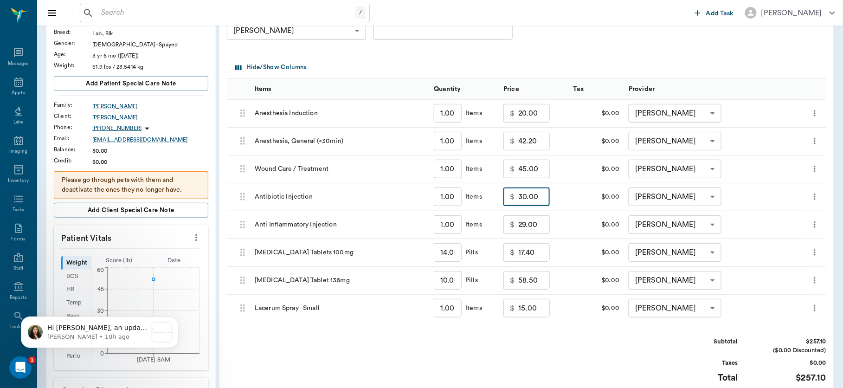
click at [541, 197] on input "30.00" at bounding box center [535, 197] width 32 height 19
type input "20.00"
click at [534, 222] on input "29.00" at bounding box center [535, 224] width 32 height 19
type input "0"
type input "15.00"
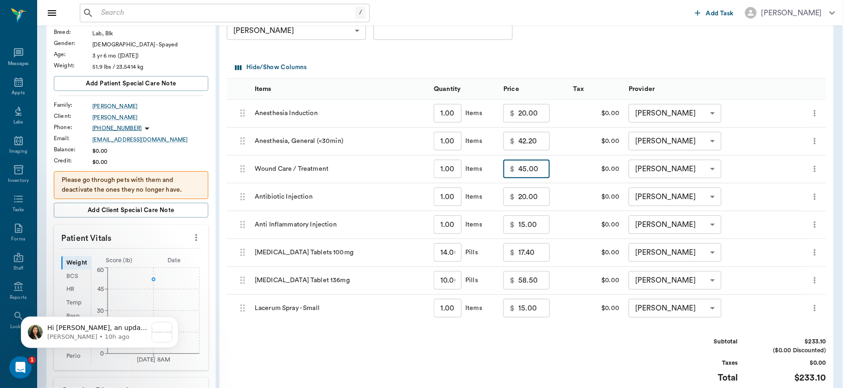
click at [538, 171] on input "45.00" at bounding box center [535, 169] width 32 height 19
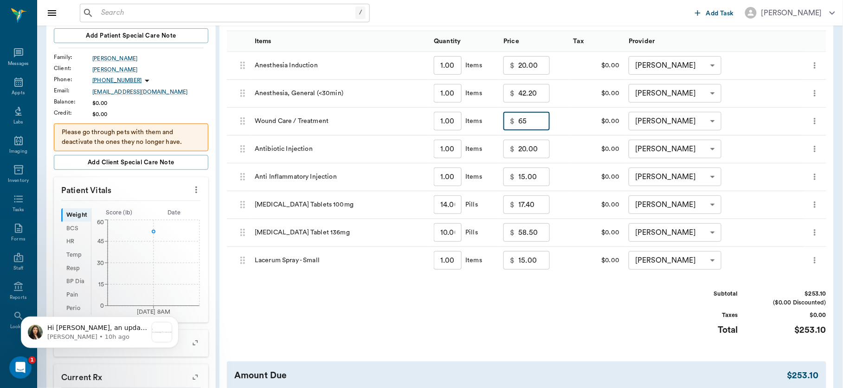
scroll to position [130, 0]
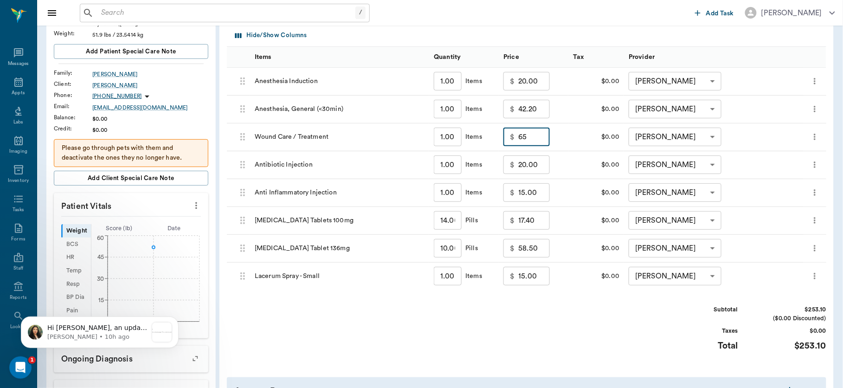
type input "65.00"
click at [575, 308] on div "Subtotal $253.10 ($0.00 Discounted) Taxes $0.00 Total $253.10" at bounding box center [527, 333] width 600 height 57
click at [530, 221] on input "17.40" at bounding box center [535, 220] width 32 height 19
click at [531, 223] on input "17.40" at bounding box center [535, 220] width 32 height 19
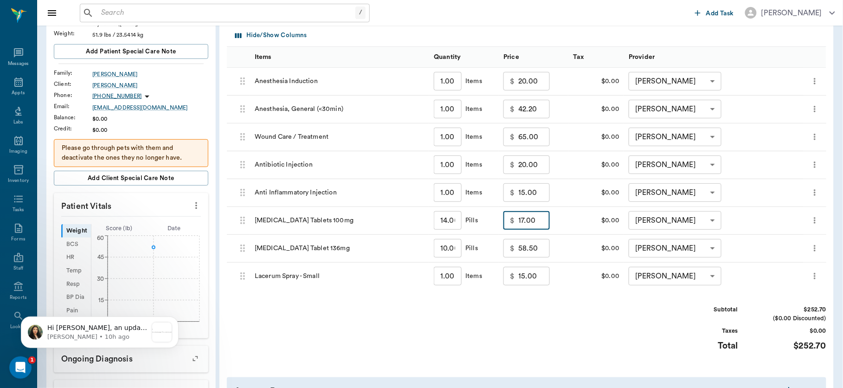
click at [524, 222] on input "17.00" at bounding box center [535, 220] width 32 height 19
type input "18.00"
click at [555, 302] on div "Invoice # 15eb30 DRAFT Derived from SOAP Note Add Item Select Client [PERSON_NA…" at bounding box center [527, 190] width 615 height 494
click at [532, 111] on input "42.20" at bounding box center [535, 109] width 32 height 19
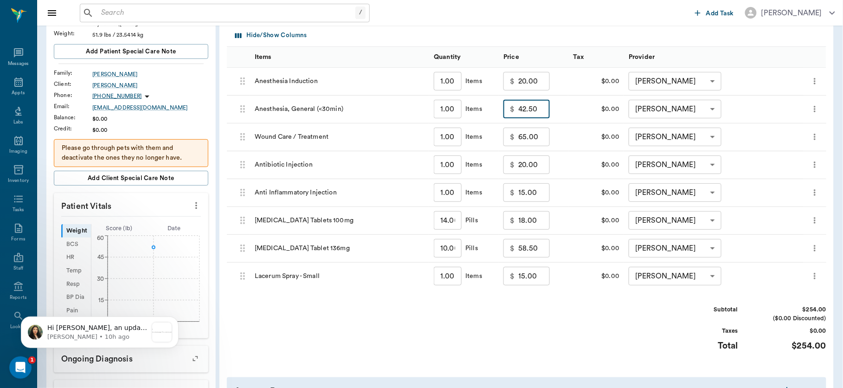
type input "42.50"
click at [571, 314] on div "Subtotal $254.00 ($0.00 Discounted) Taxes $0.00 Total $254.00" at bounding box center [527, 333] width 600 height 57
click at [524, 193] on input "15.00" at bounding box center [535, 192] width 32 height 19
type input "16.00"
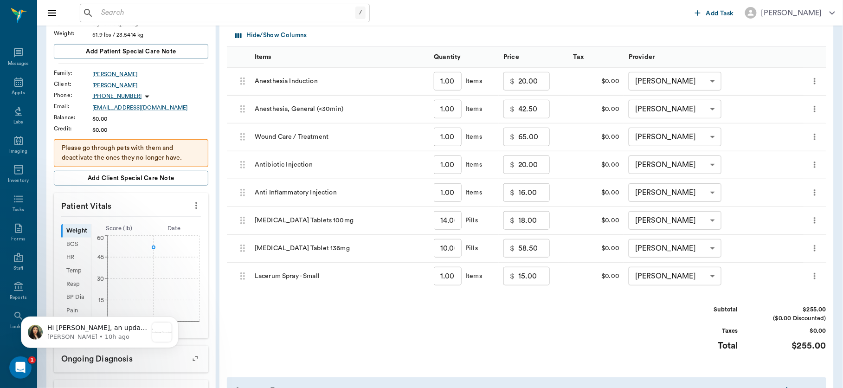
click at [547, 310] on div "Subtotal $255.00 ($0.00 Discounted) Taxes $0.00 Total $255.00" at bounding box center [527, 333] width 600 height 57
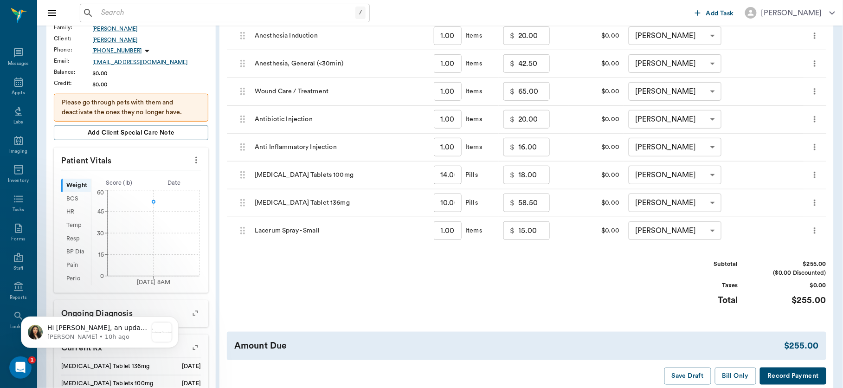
scroll to position [222, 0]
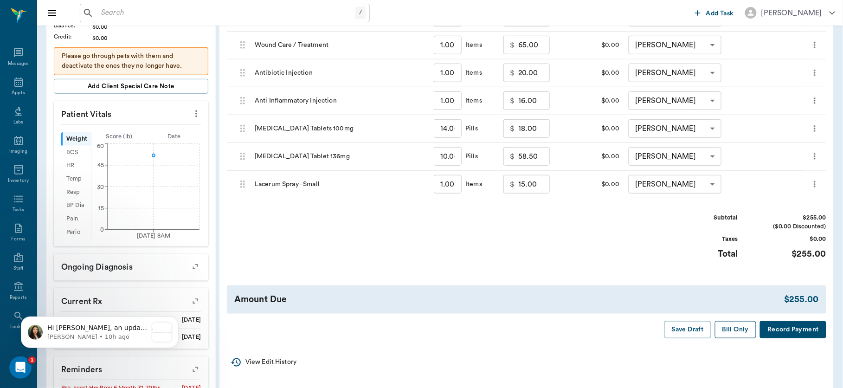
click at [732, 334] on button "Bill Only" at bounding box center [736, 329] width 42 height 17
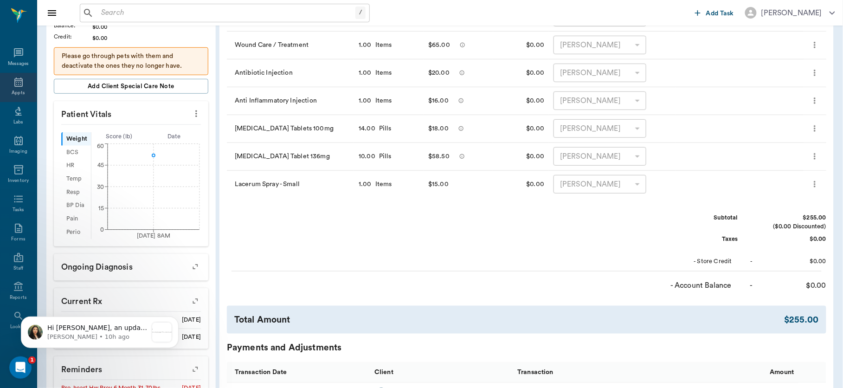
click at [13, 91] on div "Appts" at bounding box center [18, 93] width 13 height 7
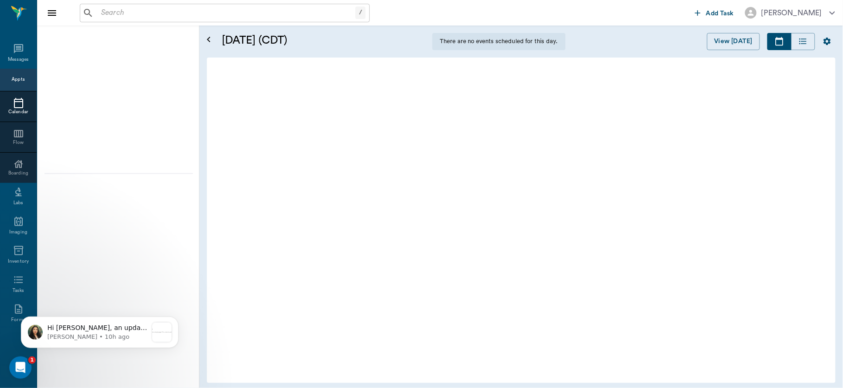
click at [13, 91] on div "Calendar" at bounding box center [18, 106] width 37 height 31
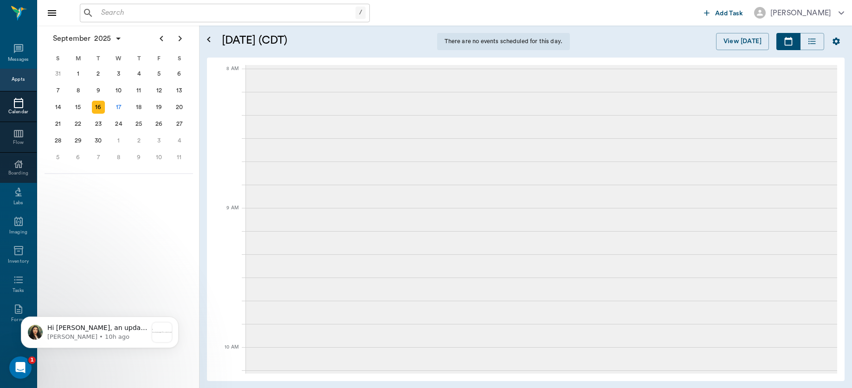
click at [96, 103] on div "16" at bounding box center [98, 107] width 13 height 13
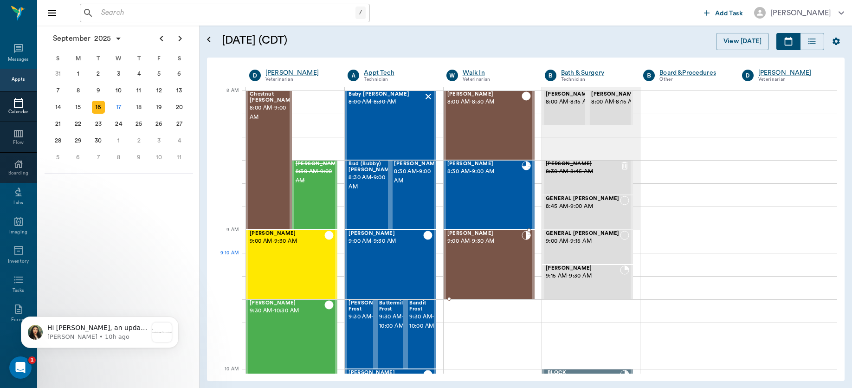
click at [485, 265] on div "[PERSON_NAME] 9:00 AM - 9:30 AM" at bounding box center [484, 265] width 74 height 68
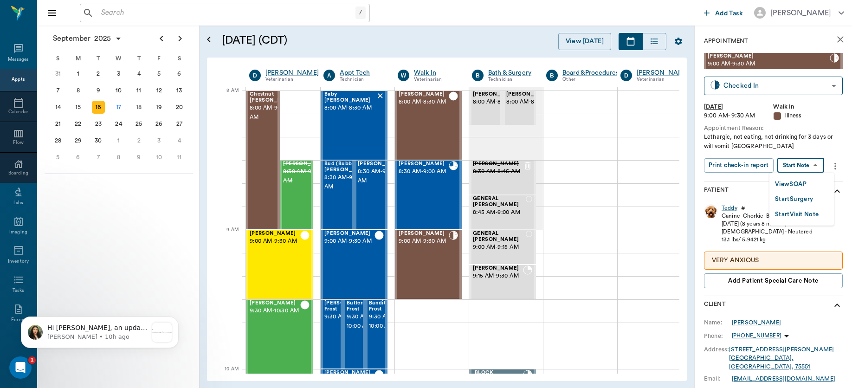
click at [798, 165] on body "/ ​ Add Task [PERSON_NAME] Nectar Messages Appts Calendar Flow Boarding Labs Im…" at bounding box center [426, 194] width 852 height 388
click at [792, 179] on button "View SOAP" at bounding box center [791, 184] width 32 height 11
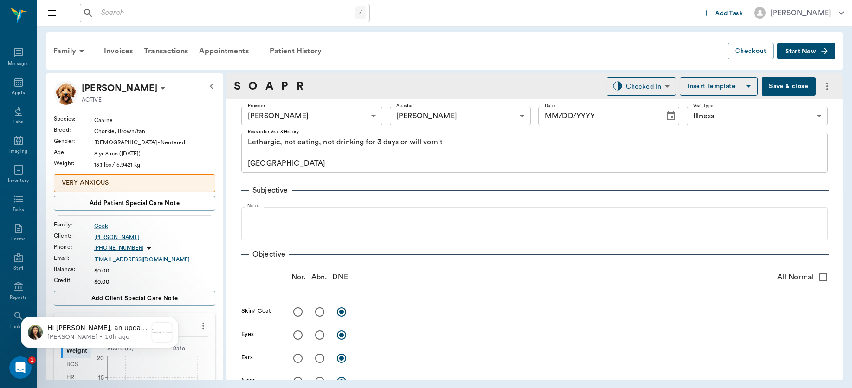
type input "63ec2f075fda476ae8351a4d"
type input "63ec2e7e52e12b0ba117b124"
type input "65d2be4f46e3a538d89b8c15"
type textarea "Lethargic, not eating, not drinking for 3 days or will vomit [GEOGRAPHIC_DATA]"
type input "[DATE]"
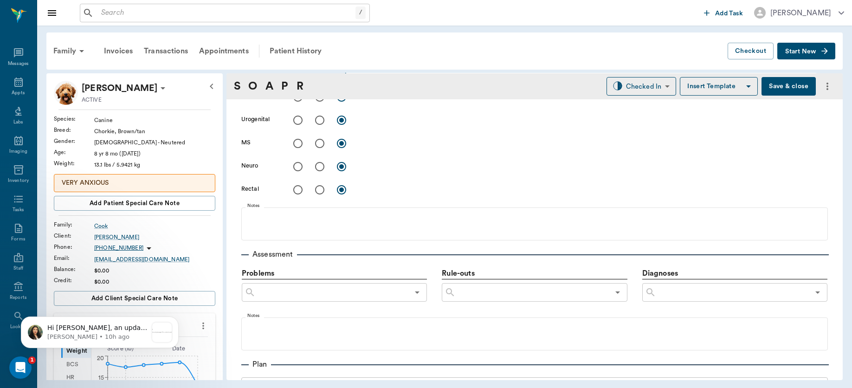
scroll to position [421, 0]
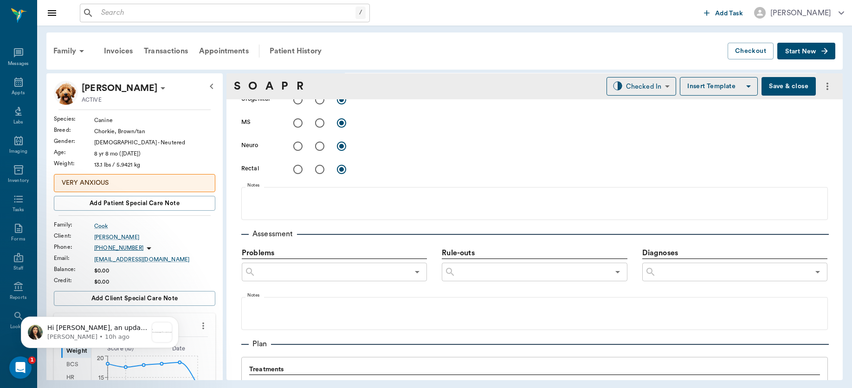
click at [686, 273] on input "text" at bounding box center [732, 272] width 153 height 13
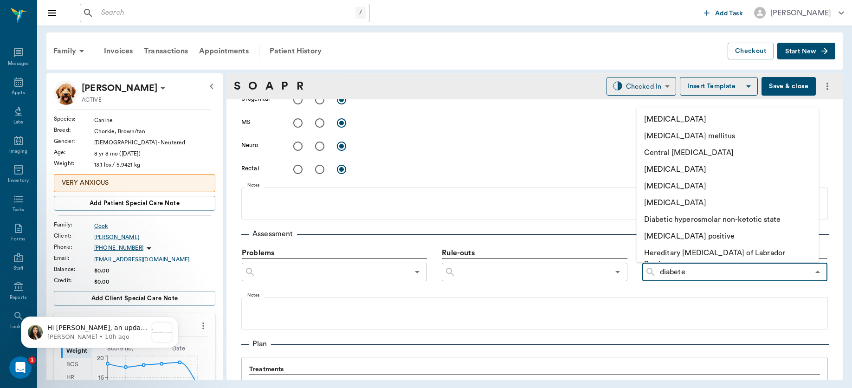
type input "[MEDICAL_DATA]"
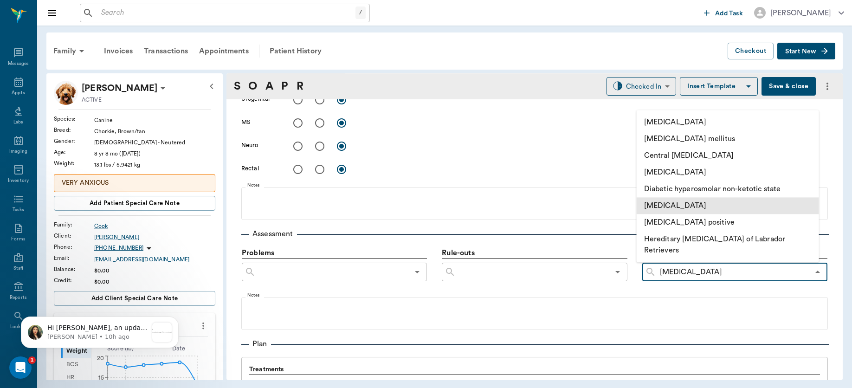
click at [701, 214] on li "[MEDICAL_DATA]" at bounding box center [728, 205] width 182 height 17
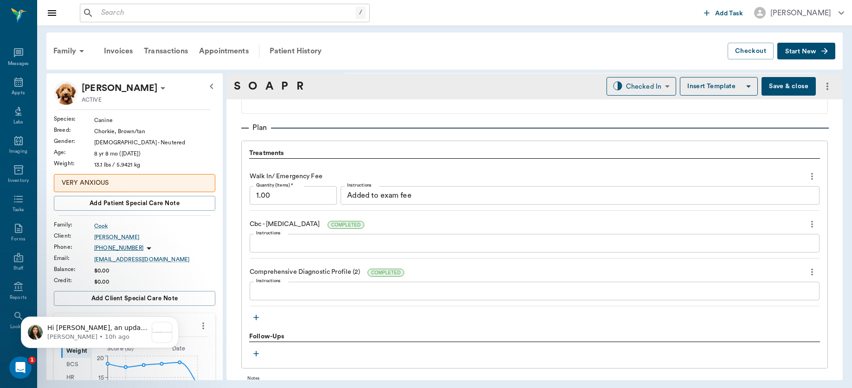
scroll to position [648, 0]
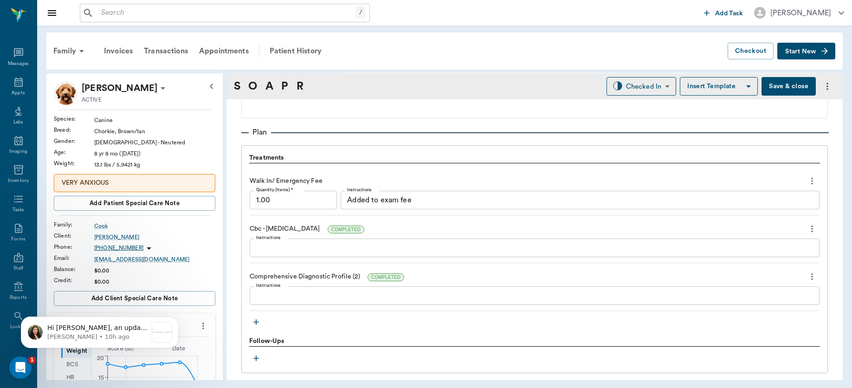
click at [254, 321] on icon "button" at bounding box center [256, 322] width 6 height 6
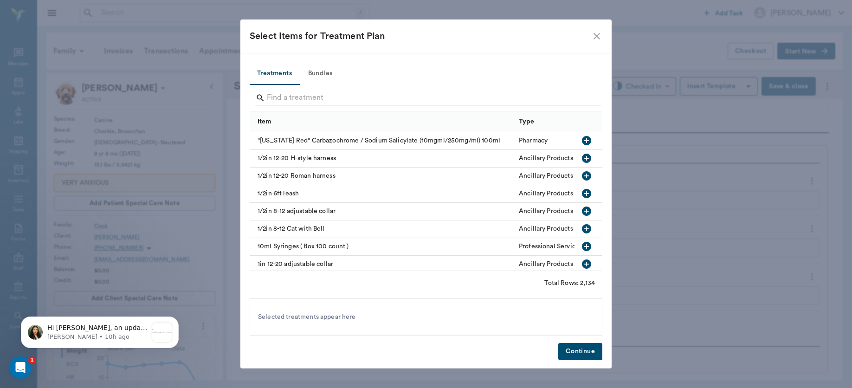
click at [317, 95] on input "Search" at bounding box center [427, 98] width 320 height 15
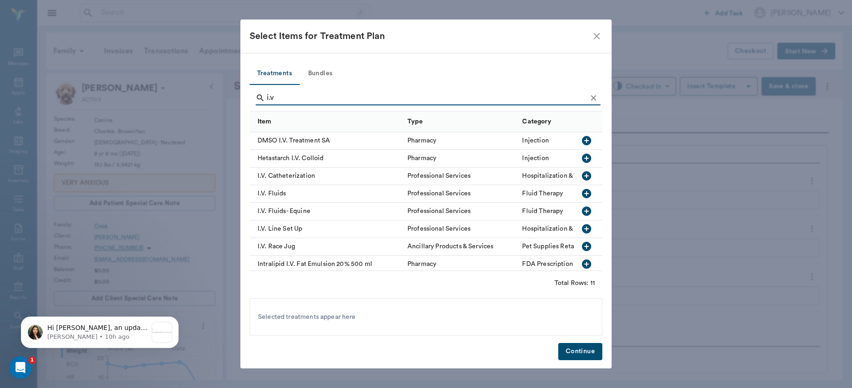
click at [582, 175] on icon "button" at bounding box center [586, 175] width 9 height 9
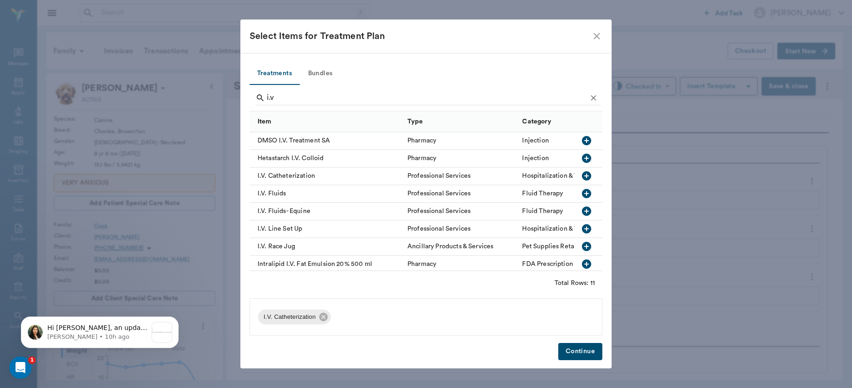
click at [582, 214] on icon "button" at bounding box center [586, 211] width 9 height 9
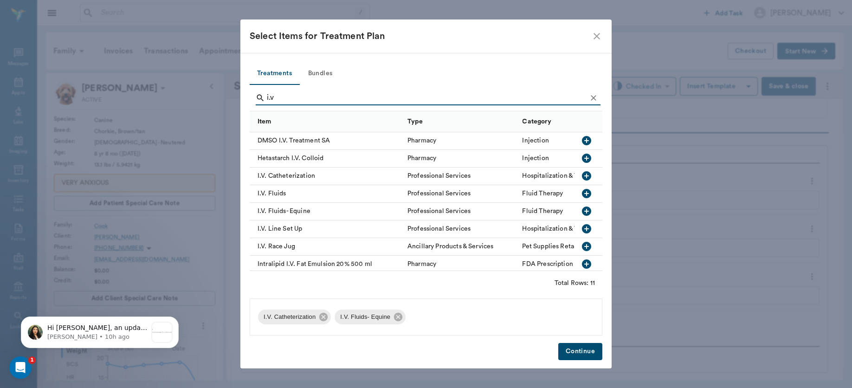
click at [581, 194] on icon "button" at bounding box center [586, 193] width 11 height 11
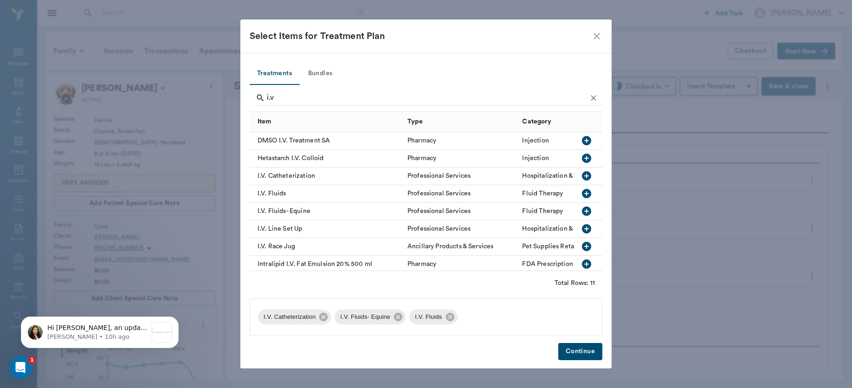
click at [582, 227] on icon "button" at bounding box center [586, 228] width 9 height 9
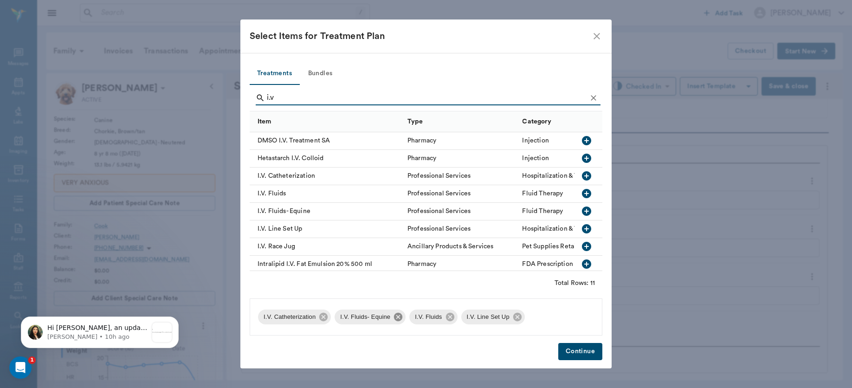
click at [394, 317] on icon at bounding box center [398, 317] width 8 height 8
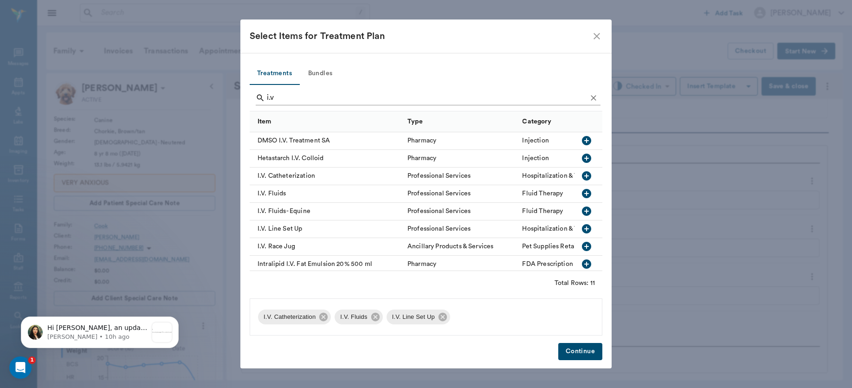
click at [318, 97] on input "i.v" at bounding box center [427, 98] width 320 height 15
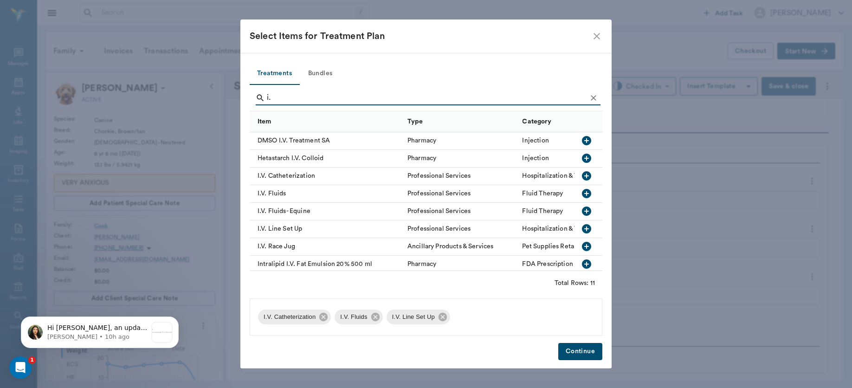
type input "i"
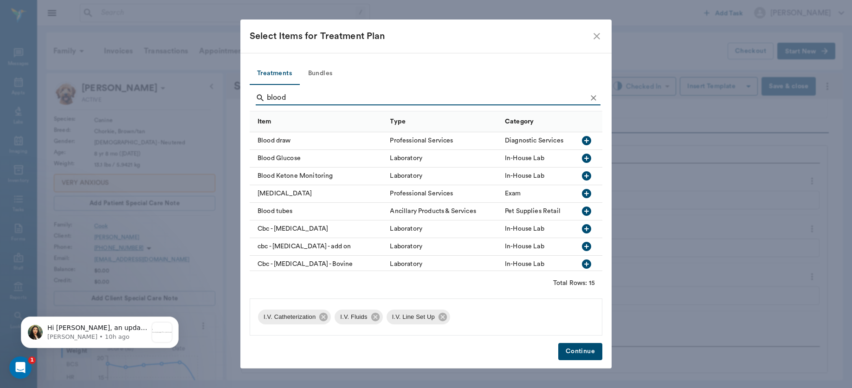
click at [581, 153] on icon "button" at bounding box center [586, 158] width 11 height 11
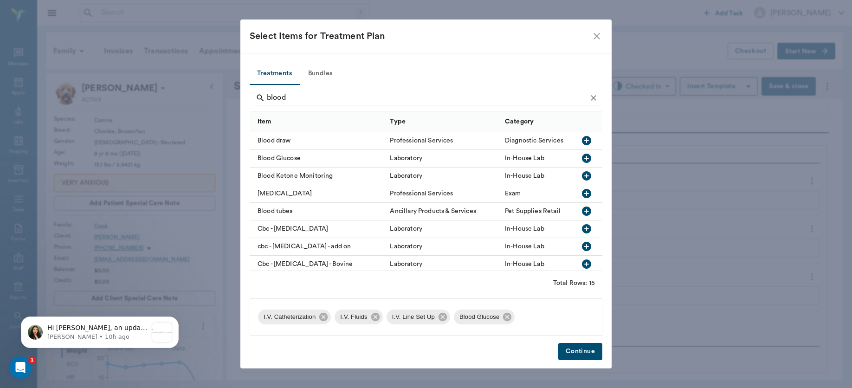
click at [581, 177] on icon "button" at bounding box center [586, 175] width 11 height 11
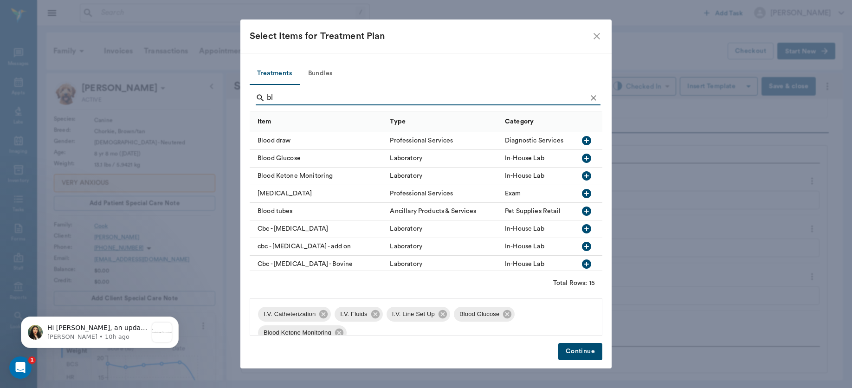
type input "b"
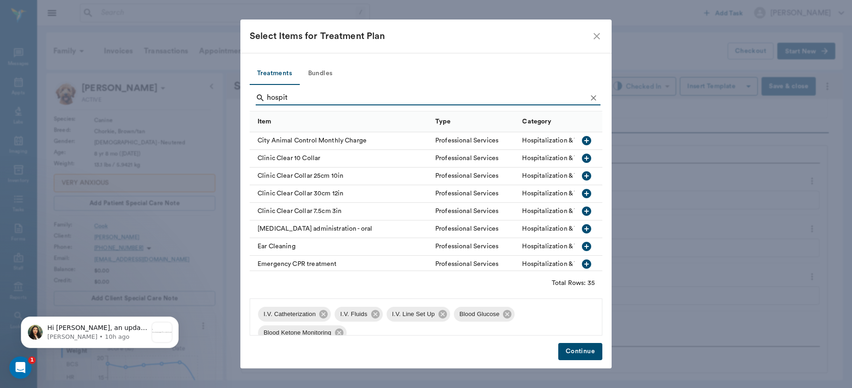
type input "hospit"
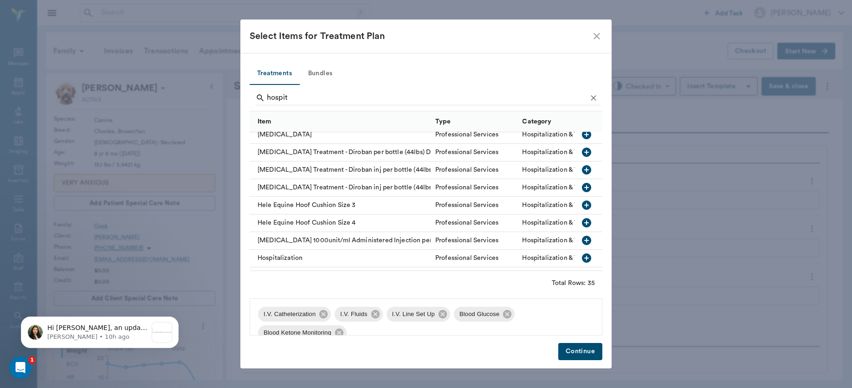
scroll to position [219, 0]
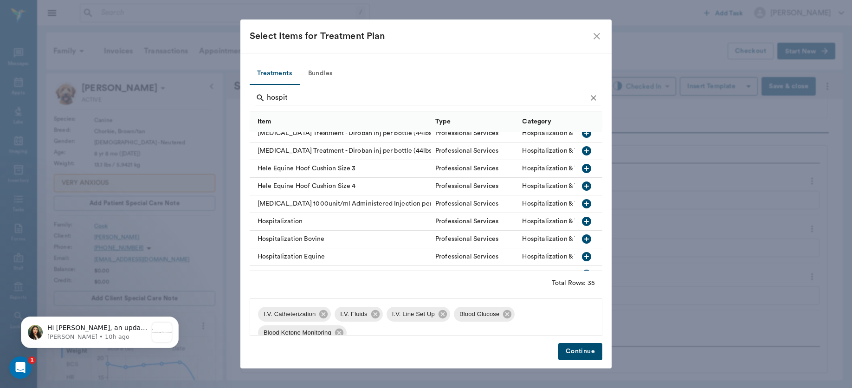
click at [581, 216] on icon "button" at bounding box center [586, 221] width 11 height 11
click at [579, 352] on button "Continue" at bounding box center [580, 351] width 44 height 17
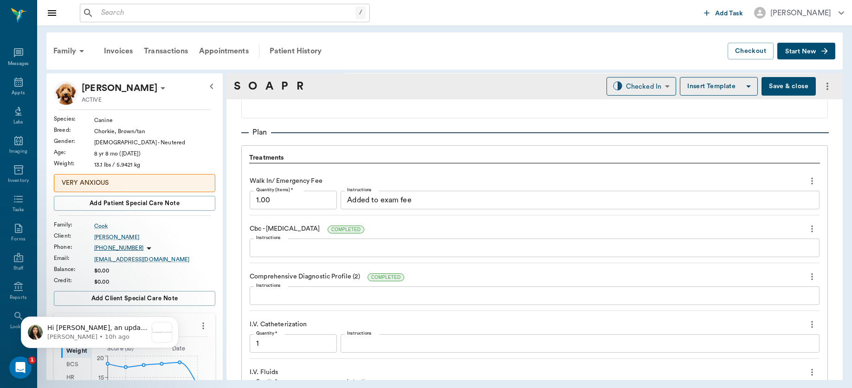
scroll to position [1031, 0]
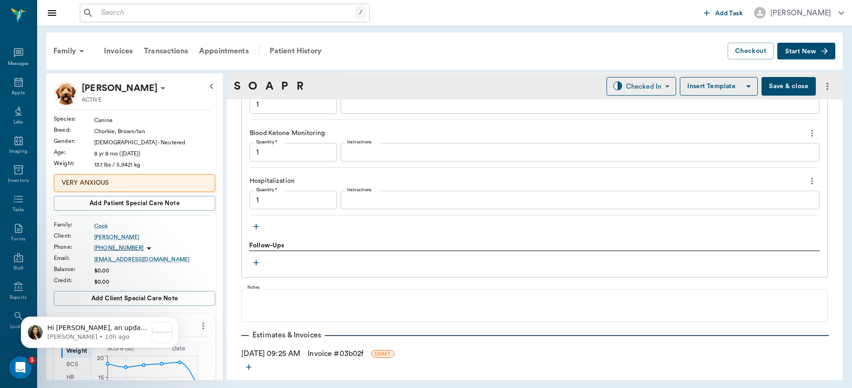
type input "1.00"
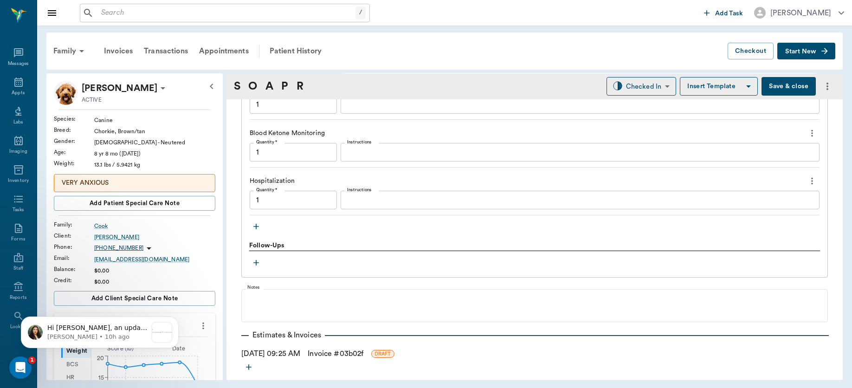
type input "1.00"
click at [256, 226] on icon "button" at bounding box center [256, 227] width 6 height 6
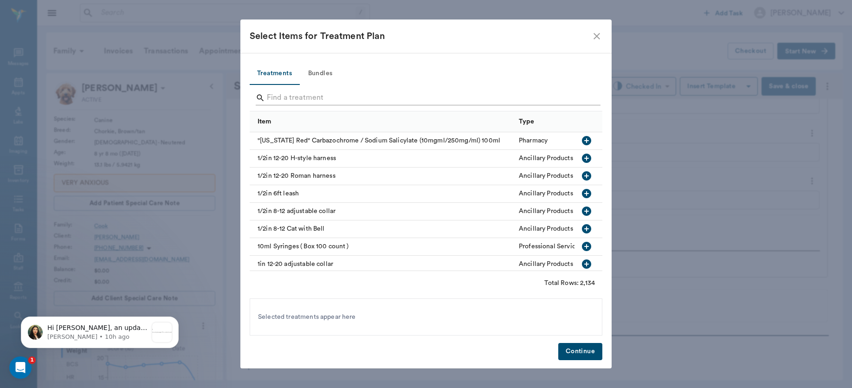
click at [313, 94] on input "Search" at bounding box center [427, 98] width 320 height 15
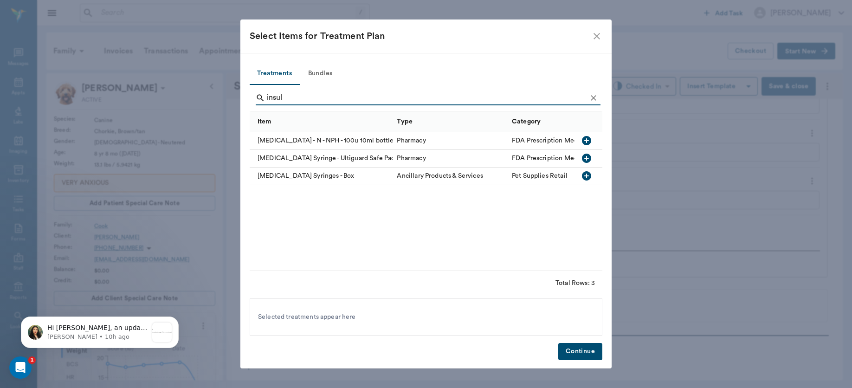
click at [312, 94] on input "insul" at bounding box center [427, 98] width 320 height 15
type input "i"
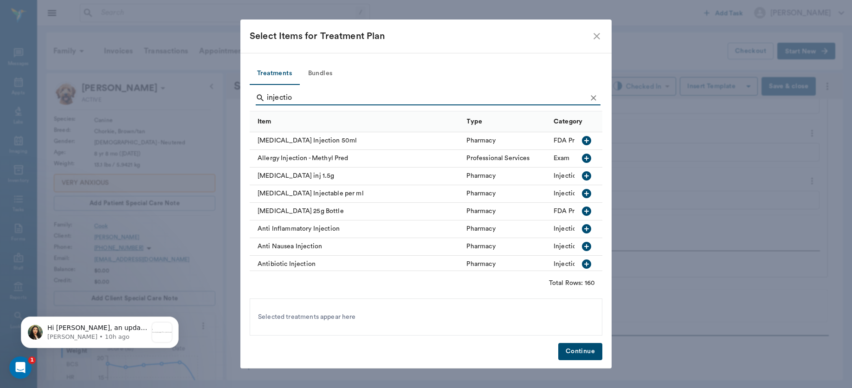
type input "injectio"
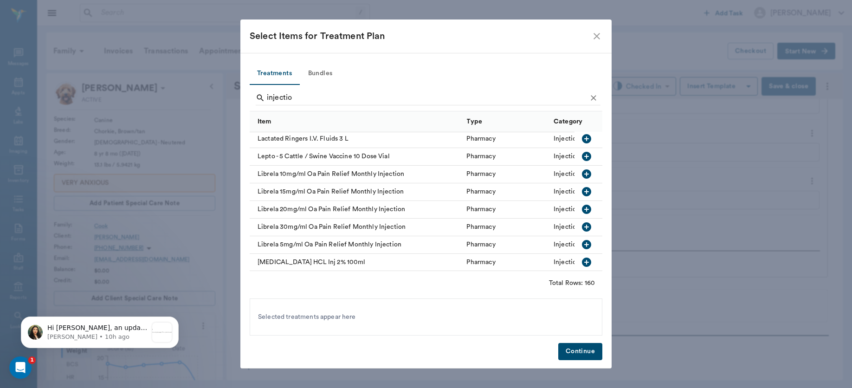
scroll to position [1235, 0]
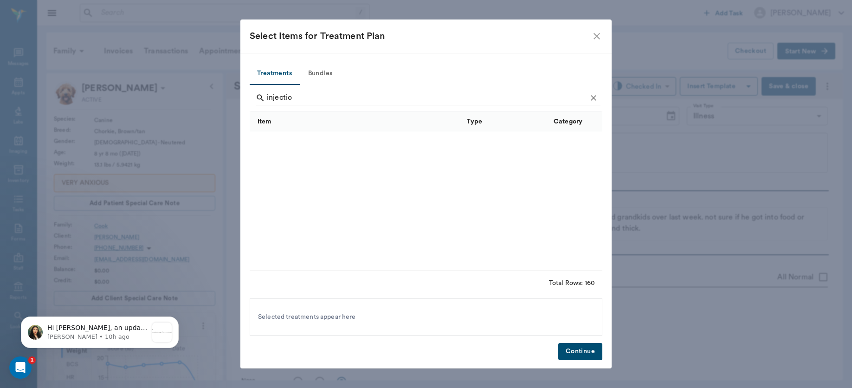
scroll to position [1235, 0]
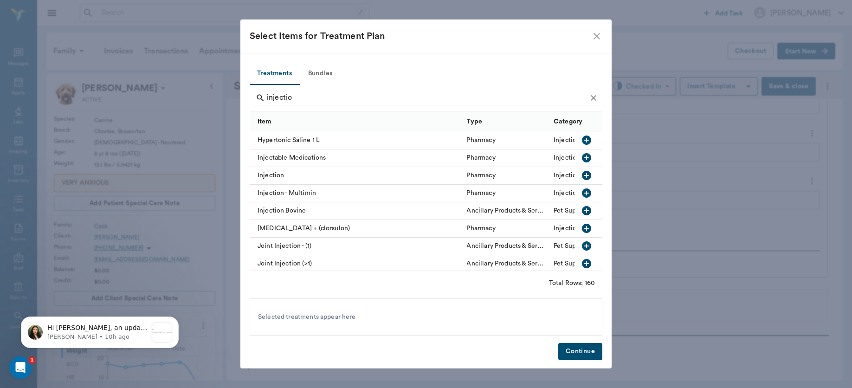
click at [581, 175] on icon "button" at bounding box center [586, 175] width 11 height 11
click at [581, 156] on icon "button" at bounding box center [586, 157] width 11 height 11
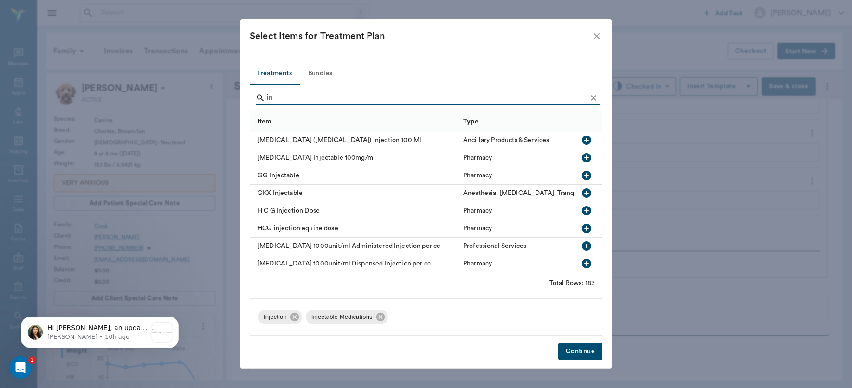
type input "i"
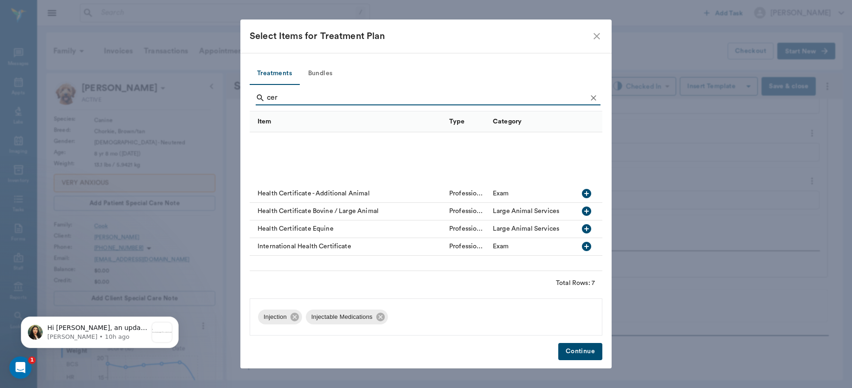
scroll to position [0, 0]
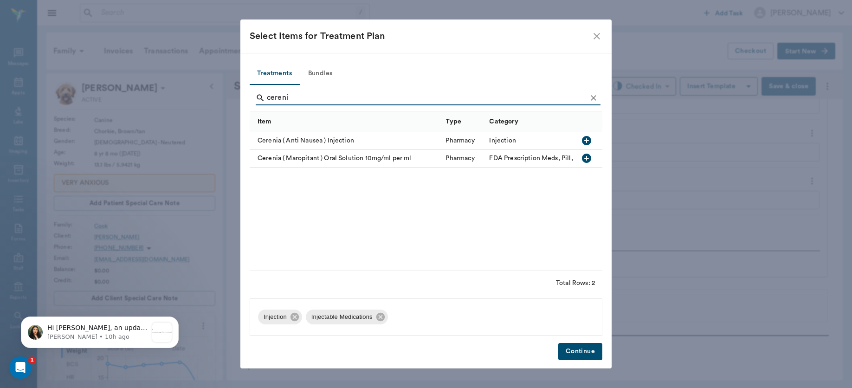
type input "cereni"
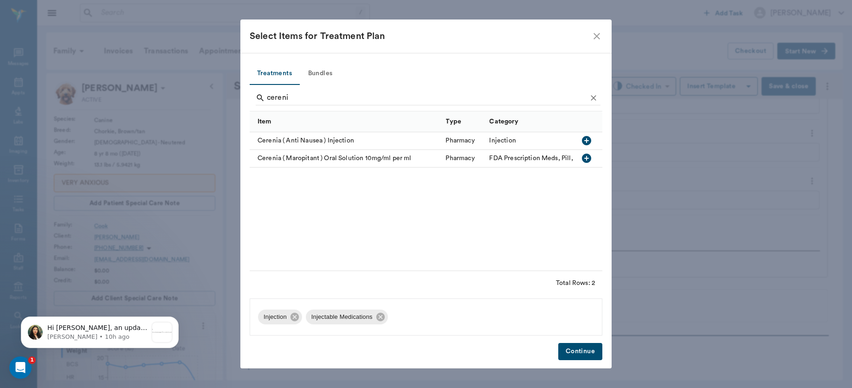
click at [588, 142] on icon "button" at bounding box center [586, 140] width 9 height 9
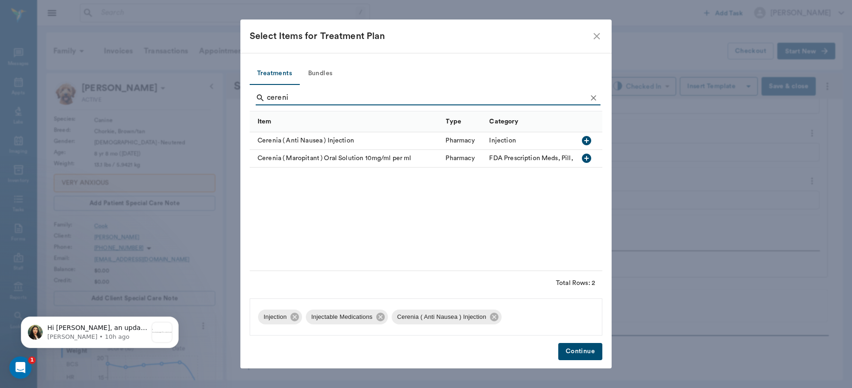
click at [590, 350] on button "Continue" at bounding box center [580, 351] width 44 height 17
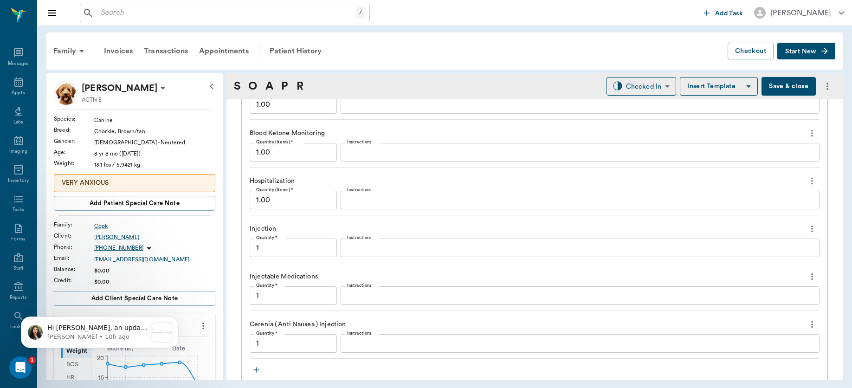
type input "1.00"
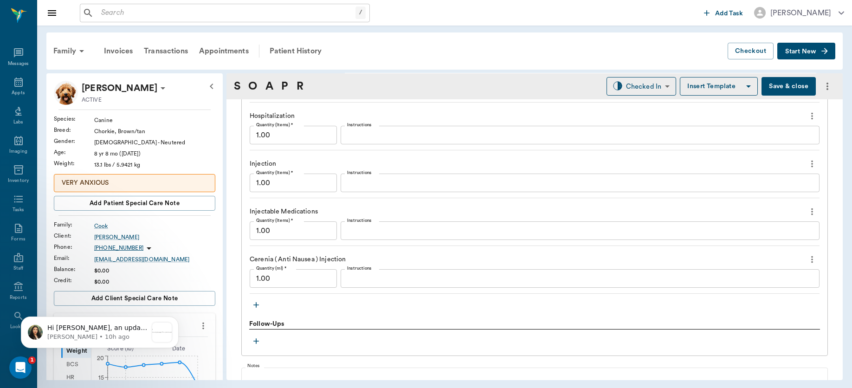
click at [255, 305] on icon "button" at bounding box center [256, 304] width 9 height 9
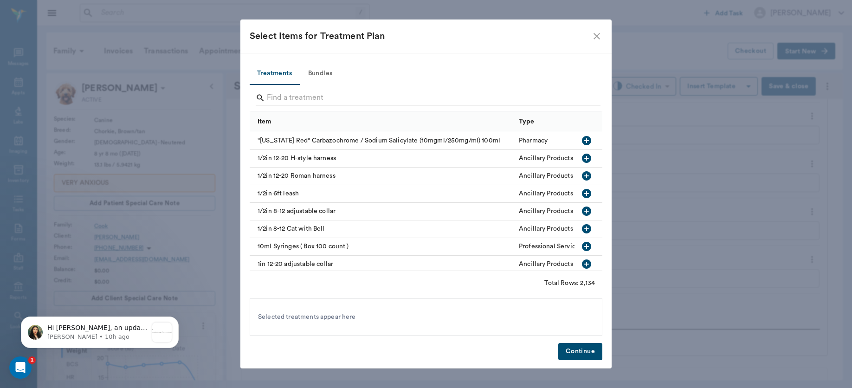
click at [295, 100] on input "Search" at bounding box center [427, 98] width 320 height 15
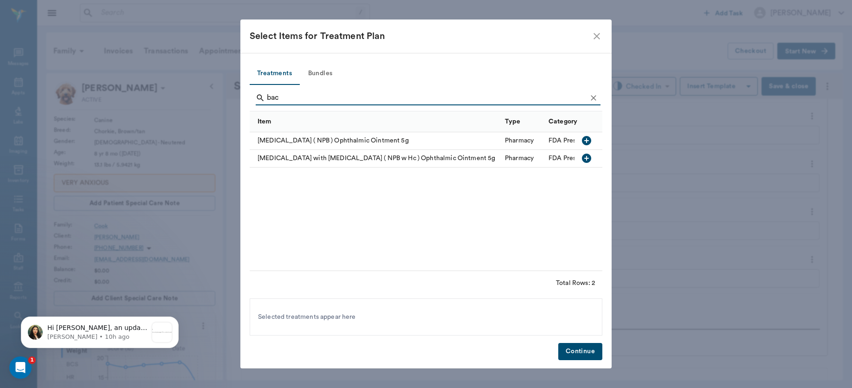
type input "bac"
click at [585, 144] on icon "button" at bounding box center [586, 140] width 9 height 9
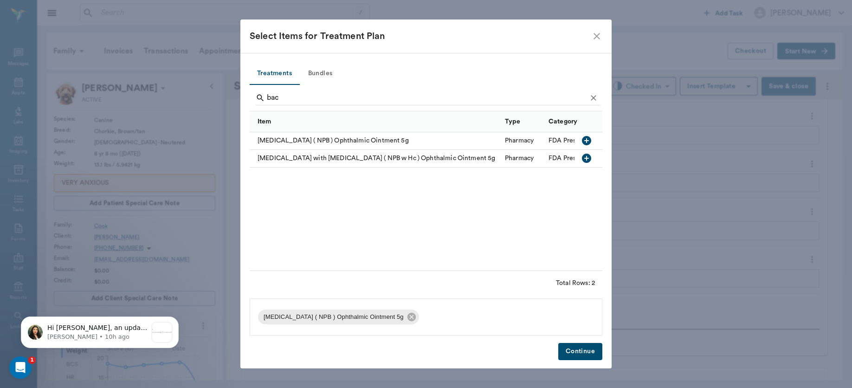
click at [576, 357] on button "Continue" at bounding box center [580, 351] width 44 height 17
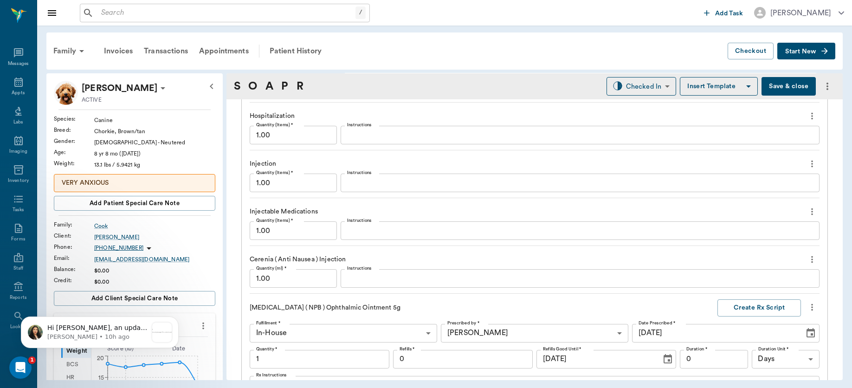
scroll to position [1281, 0]
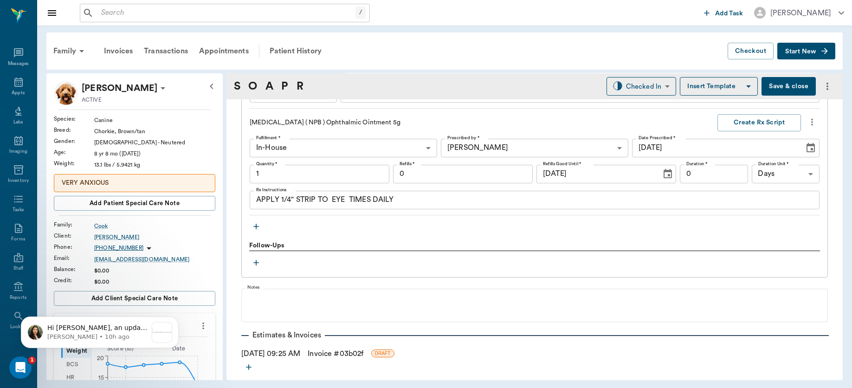
type input "1.00"
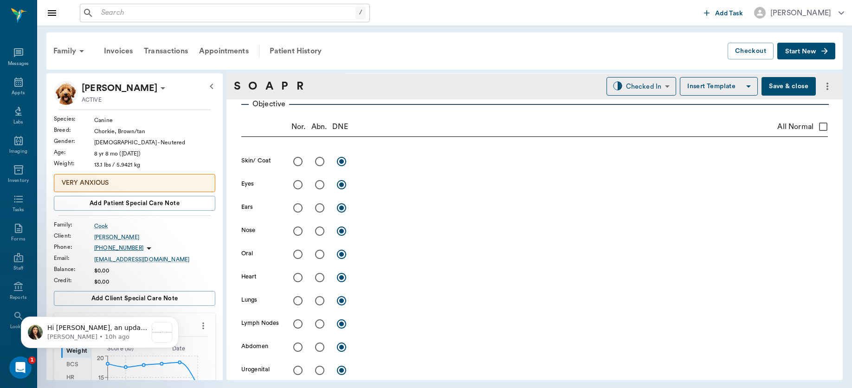
scroll to position [0, 0]
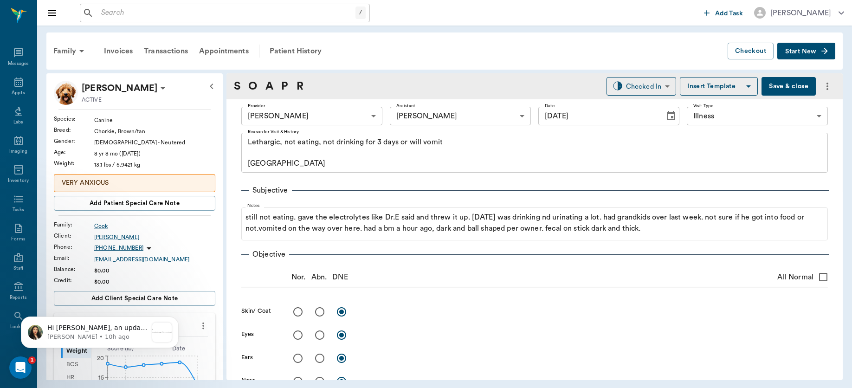
click at [780, 84] on button "Save & close" at bounding box center [789, 86] width 54 height 19
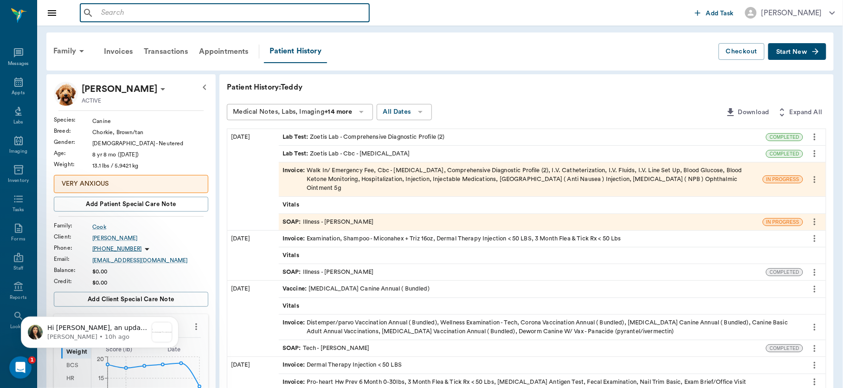
click at [166, 8] on input "text" at bounding box center [231, 12] width 268 height 13
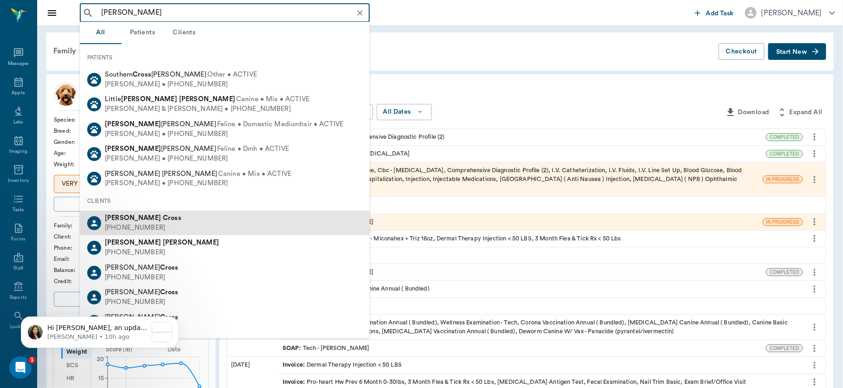
click at [163, 221] on b "Cross" at bounding box center [172, 217] width 19 height 7
type input "john cross"
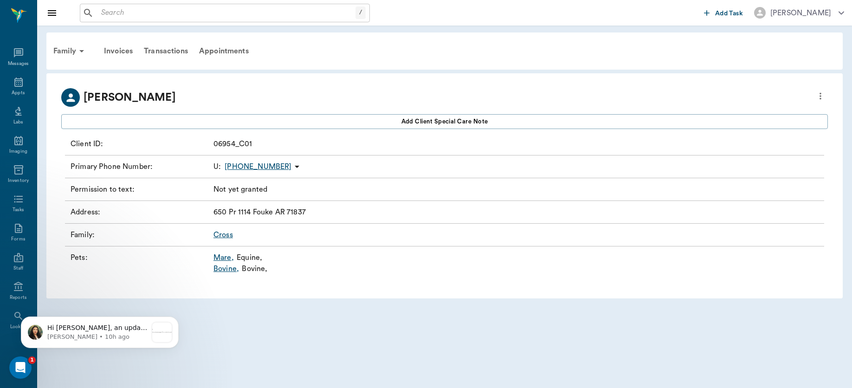
click at [223, 267] on link "Bovine ," at bounding box center [227, 268] width 26 height 11
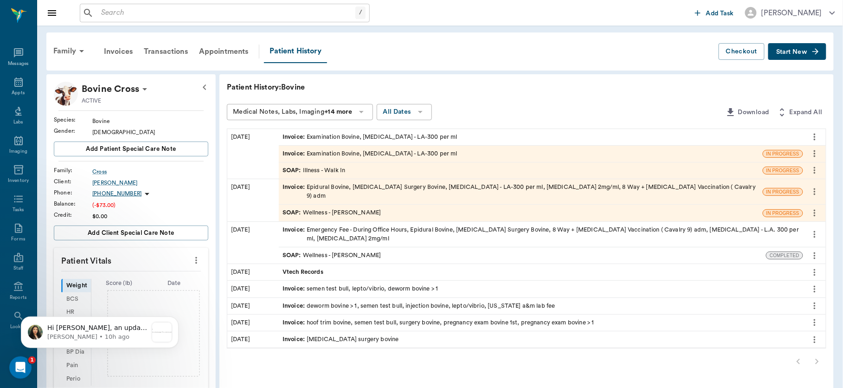
click at [352, 208] on div "SOAP : Wellness - Dr. Bert Ellsworth" at bounding box center [332, 212] width 98 height 9
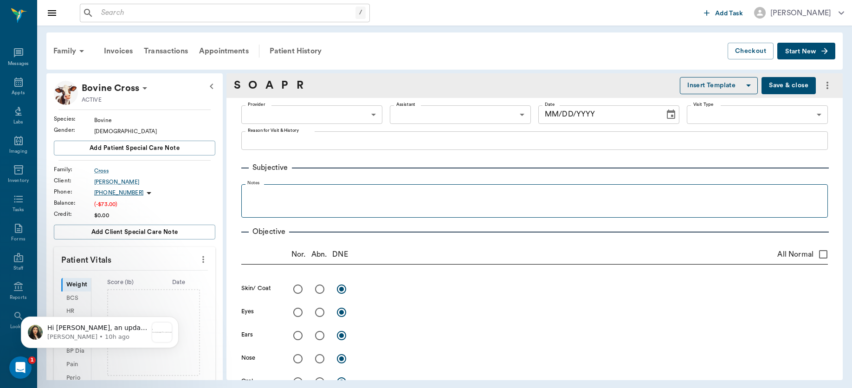
type input "63ec2f075fda476ae8351a4d"
type input "65d2be4f46e3a538d89b8c14"
type textarea "FIX PROLAPSE ON COW -LORY DROPPING OFF"
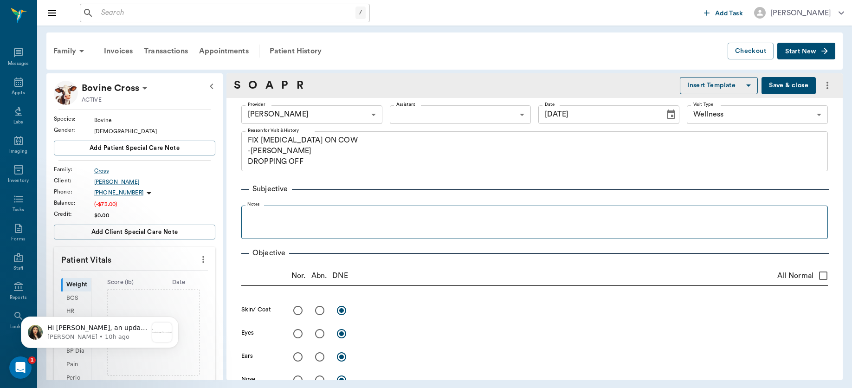
type input "09/12/2025"
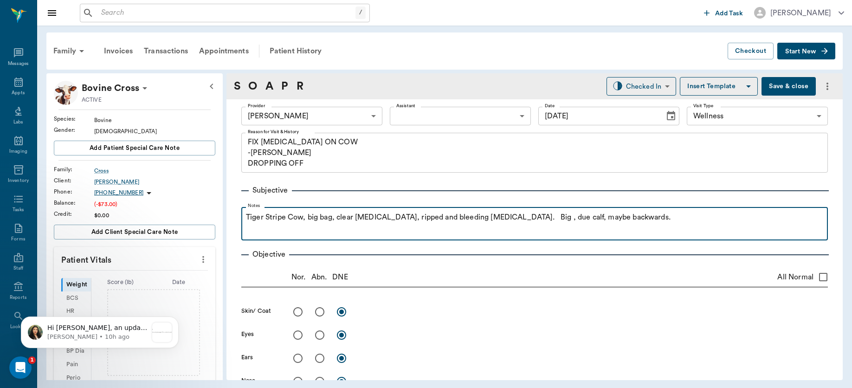
drag, startPoint x: 655, startPoint y: 241, endPoint x: 738, endPoint y: 164, distance: 113.0
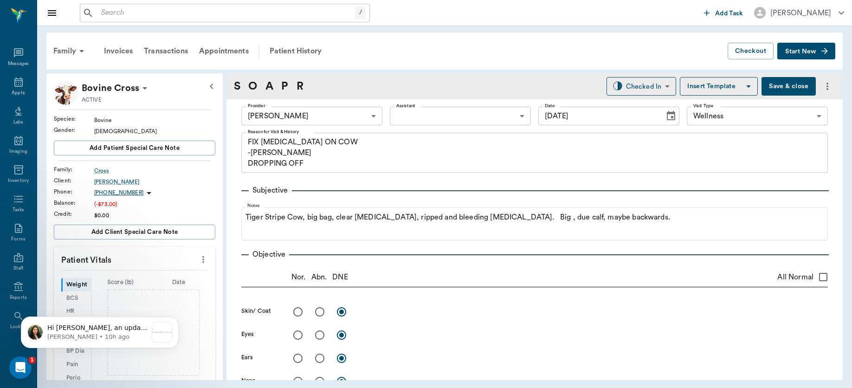
drag, startPoint x: 834, startPoint y: 133, endPoint x: 835, endPoint y: 142, distance: 8.8
click at [835, 142] on div "S O A P R Checked In CHECKED_IN ​ Insert Template Save & close Provider Dr. Ber…" at bounding box center [535, 226] width 616 height 307
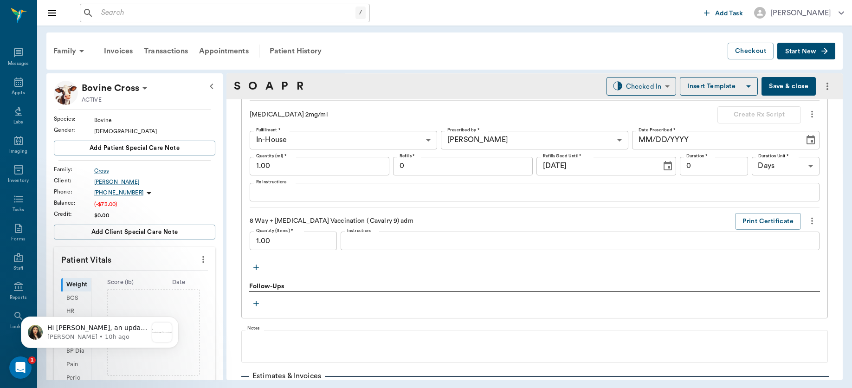
scroll to position [738, 0]
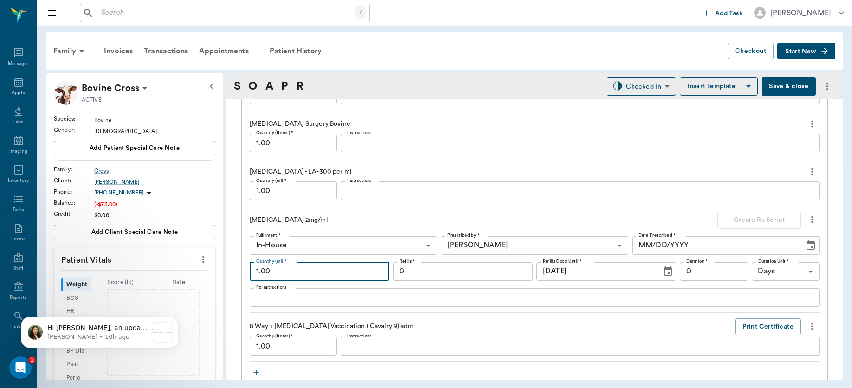
click at [343, 269] on input "1.00" at bounding box center [320, 271] width 140 height 19
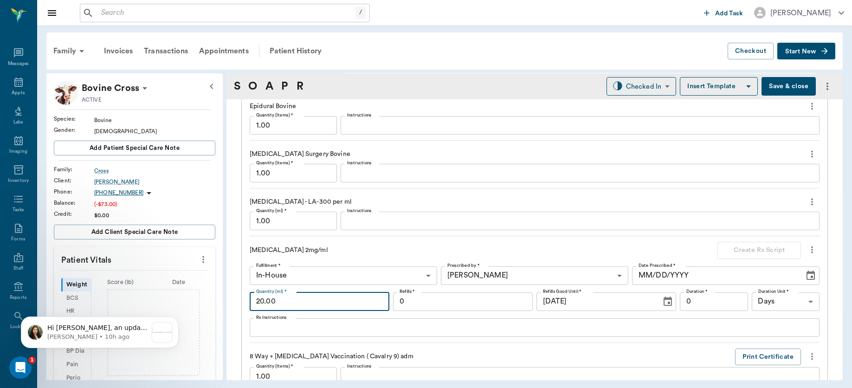
scroll to position [709, 0]
type input "20.00"
click at [284, 220] on input "1.00" at bounding box center [293, 219] width 87 height 19
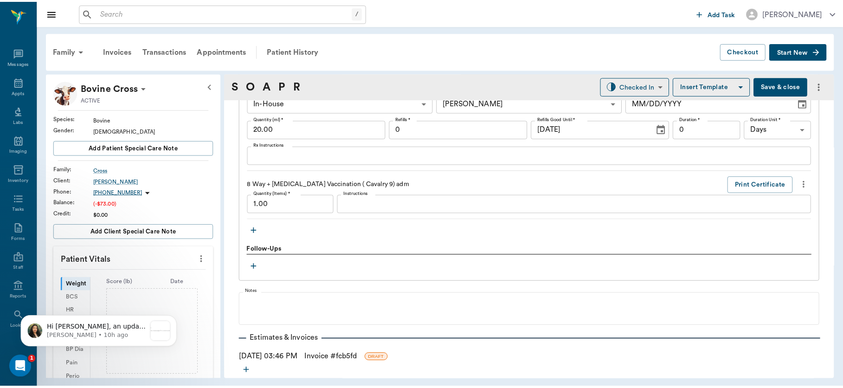
scroll to position [924, 0]
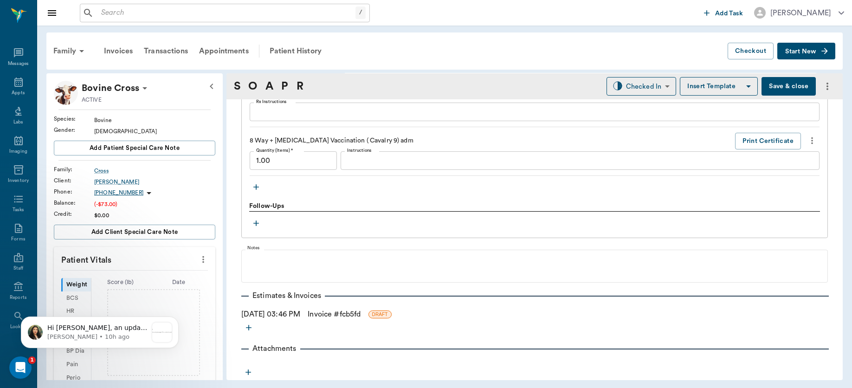
type input "60.00"
click at [332, 311] on link "Invoice # fcb5fd" at bounding box center [334, 314] width 53 height 11
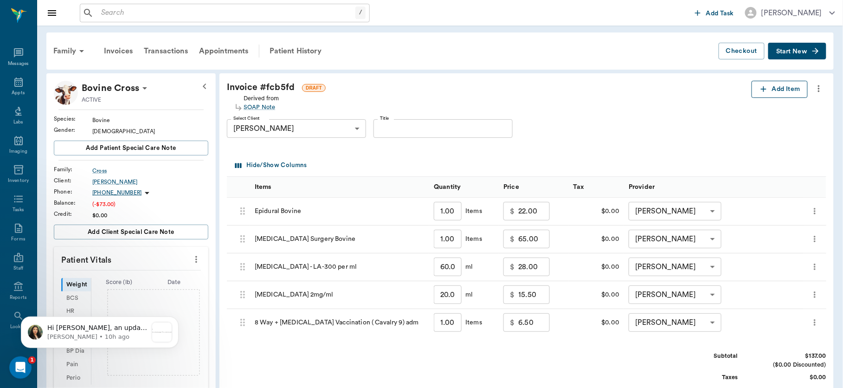
click at [778, 91] on button "Add Item" at bounding box center [780, 89] width 56 height 17
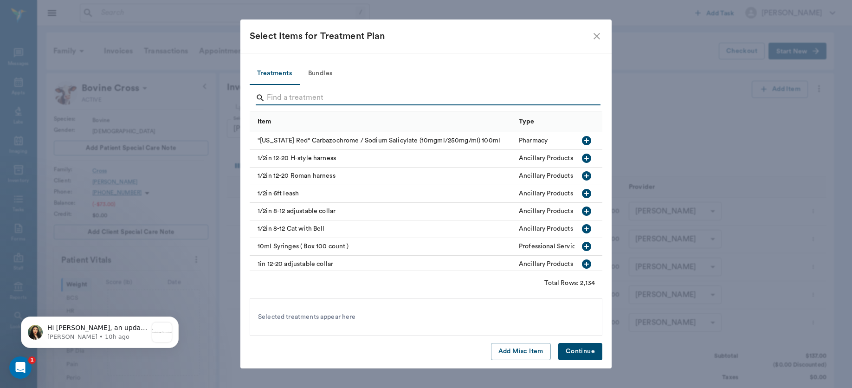
click at [336, 92] on input "Search" at bounding box center [427, 98] width 320 height 15
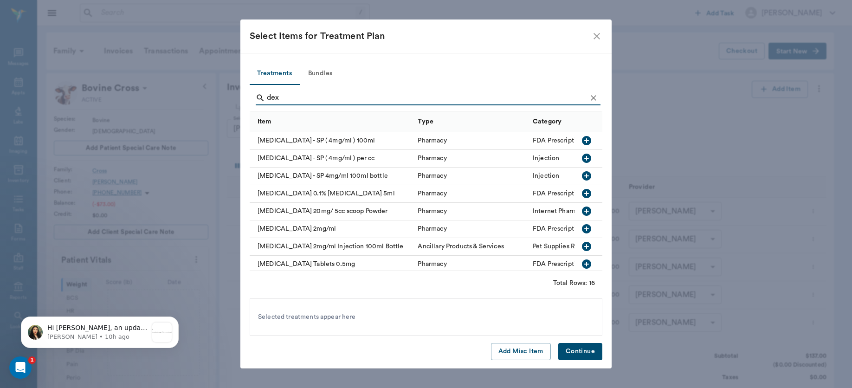
type input "dex"
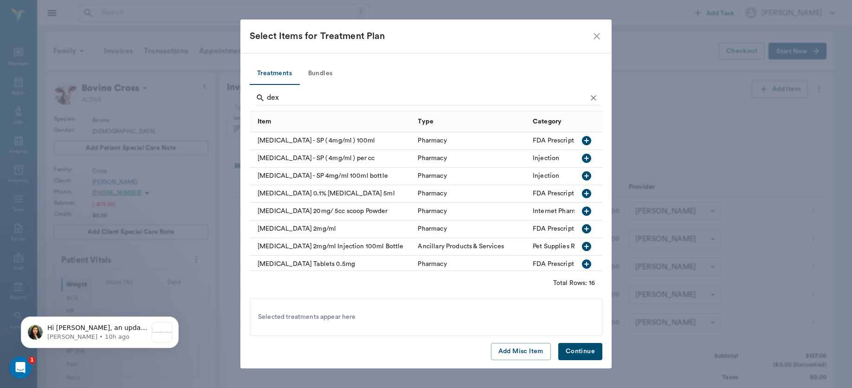
click at [581, 246] on icon "button" at bounding box center [586, 246] width 11 height 11
click at [577, 353] on button "Continue" at bounding box center [580, 351] width 44 height 17
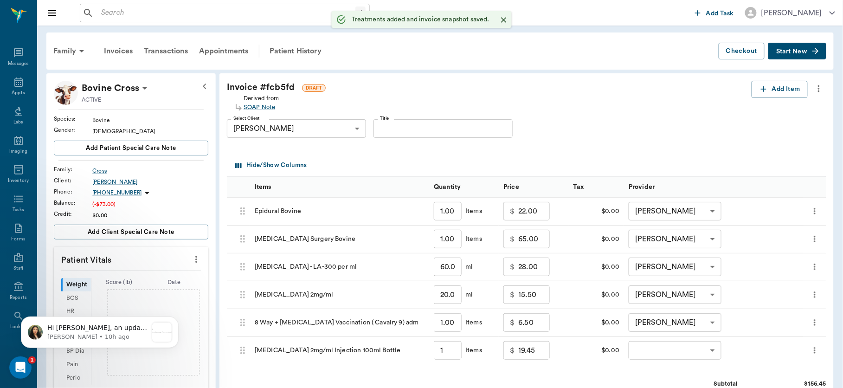
type input "1.00"
click at [712, 350] on body "/ ​ Add Task Dr. Bert Ellsworth Nectar Messages Appts Labs Imaging Inventory Ta…" at bounding box center [421, 290] width 843 height 581
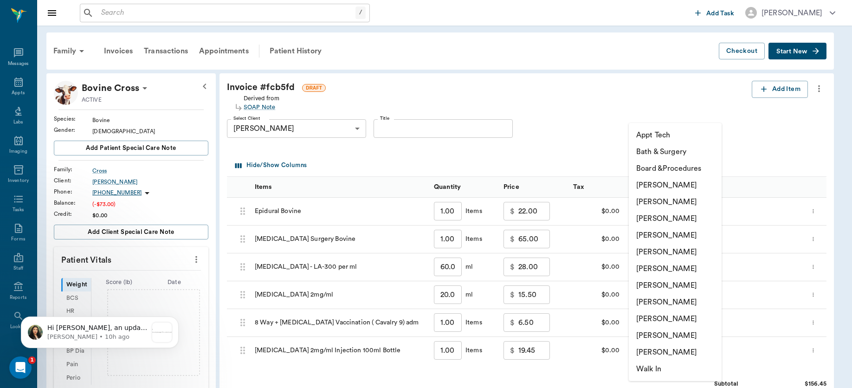
click at [683, 235] on li "[PERSON_NAME]" at bounding box center [675, 235] width 93 height 17
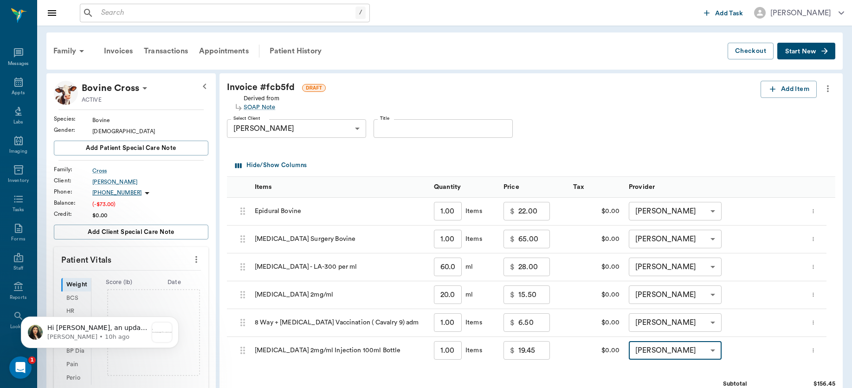
type input "none-63ec2f075fda476ae8351a4d"
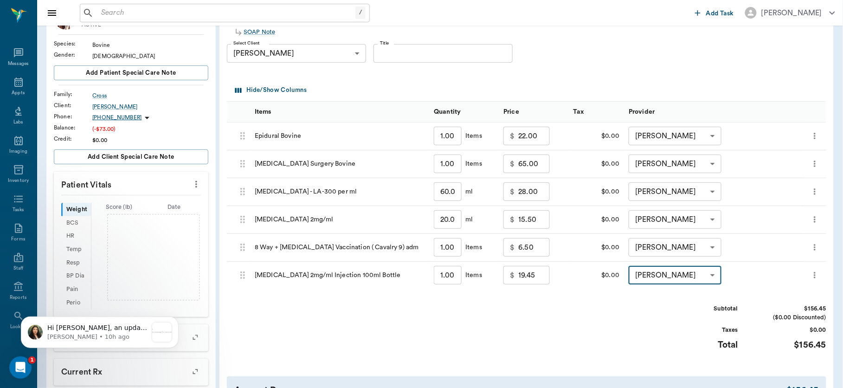
scroll to position [161, 0]
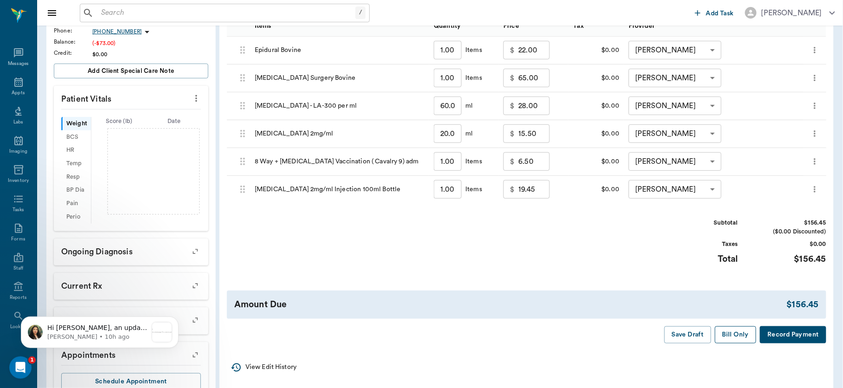
click at [728, 331] on button "Bill Only" at bounding box center [736, 334] width 42 height 17
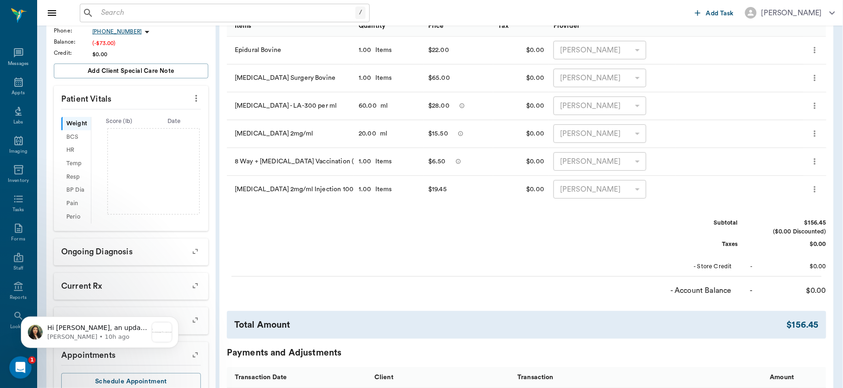
scroll to position [7, 0]
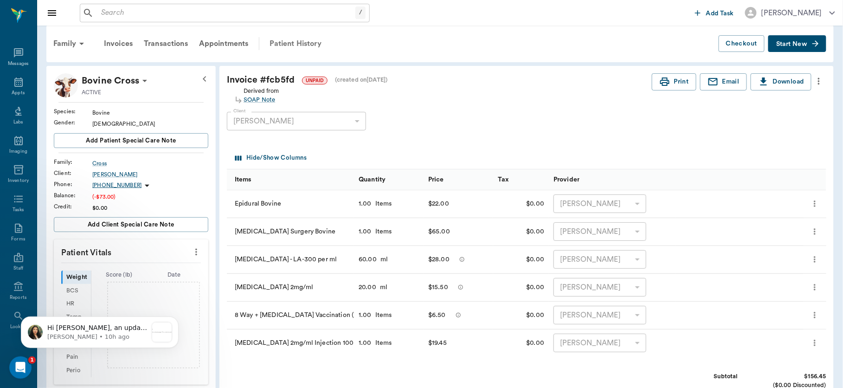
click at [289, 41] on div "Patient History" at bounding box center [295, 43] width 63 height 22
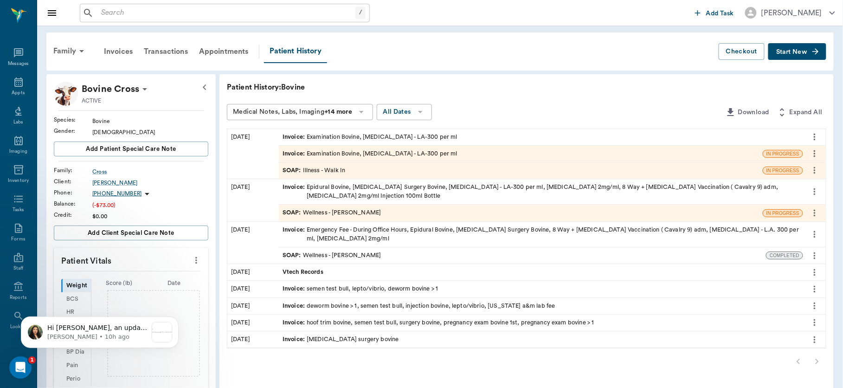
click at [318, 168] on div "SOAP : Illness - Walk In" at bounding box center [314, 170] width 63 height 9
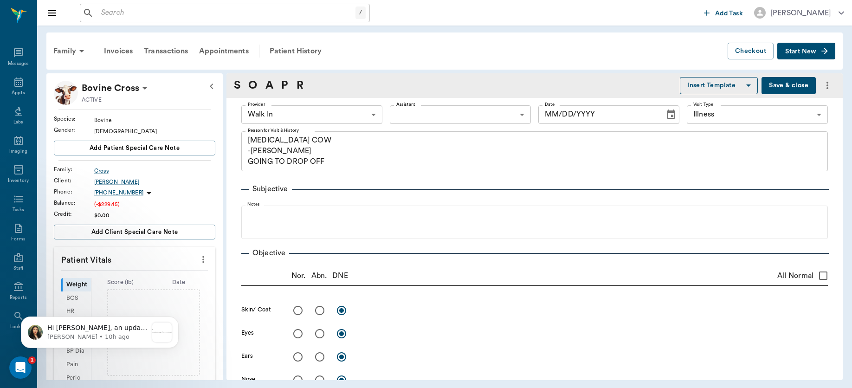
type input "63ee68728bdb516679580557"
type input "65d2be4f46e3a538d89b8c15"
type textarea "PROLAPSE COW -LORY GOING TO DROP OFF"
type input "09/15/2025"
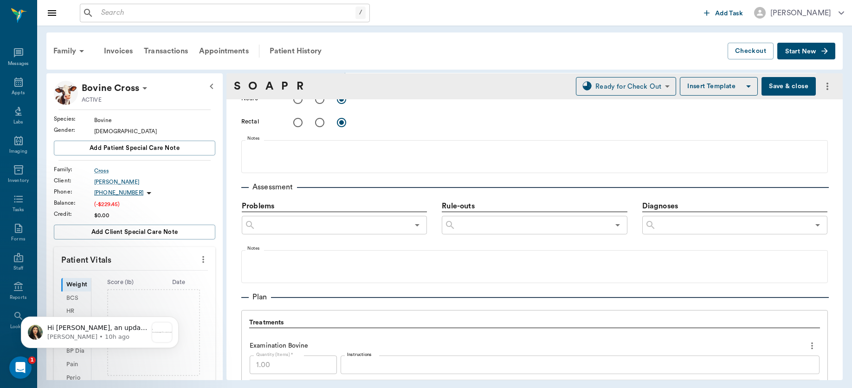
scroll to position [616, 0]
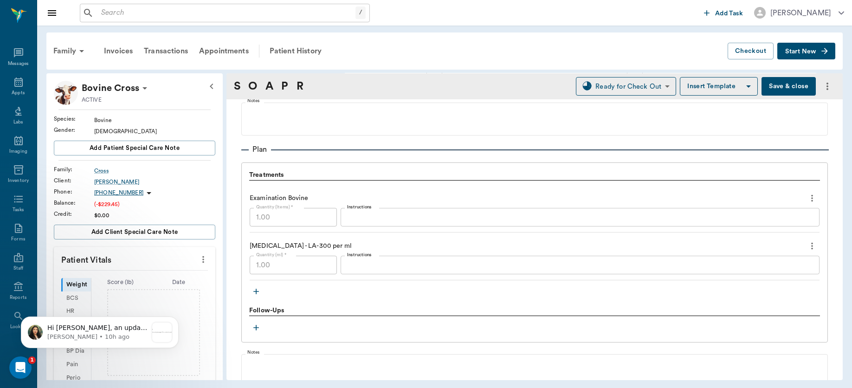
click at [254, 294] on icon "button" at bounding box center [256, 291] width 9 height 9
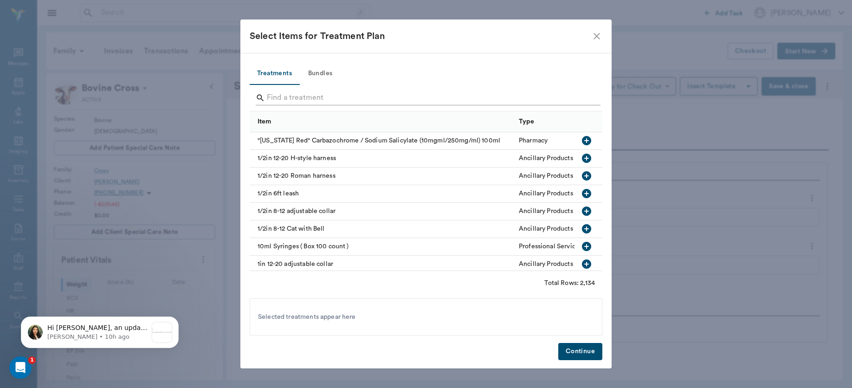
click at [324, 93] on input "Search" at bounding box center [427, 98] width 320 height 15
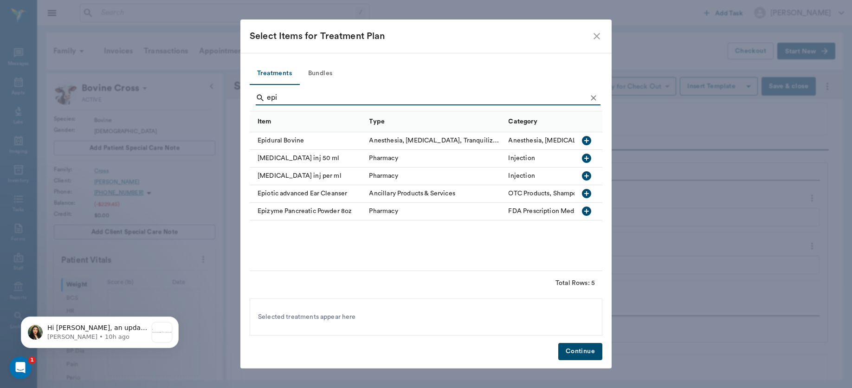
type input "epi"
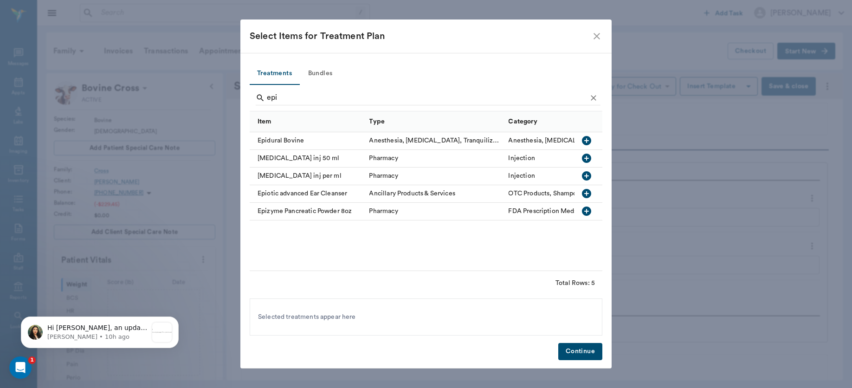
click at [585, 138] on icon "button" at bounding box center [586, 140] width 9 height 9
click at [582, 352] on button "Continue" at bounding box center [580, 351] width 44 height 17
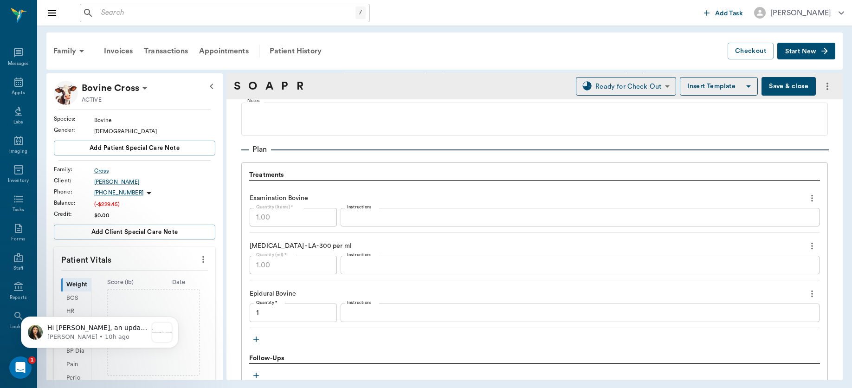
type input "1.00"
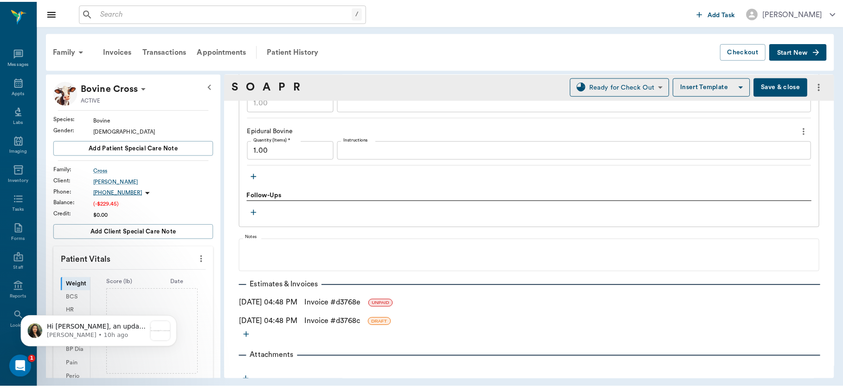
scroll to position [786, 0]
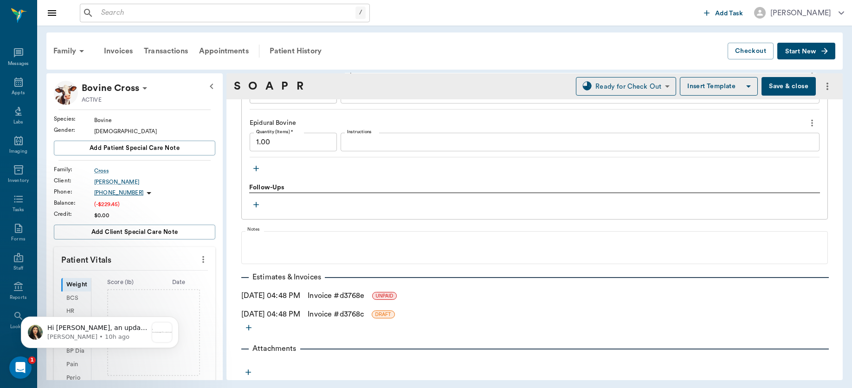
click at [331, 292] on link "Invoice # d3768e" at bounding box center [336, 295] width 57 height 11
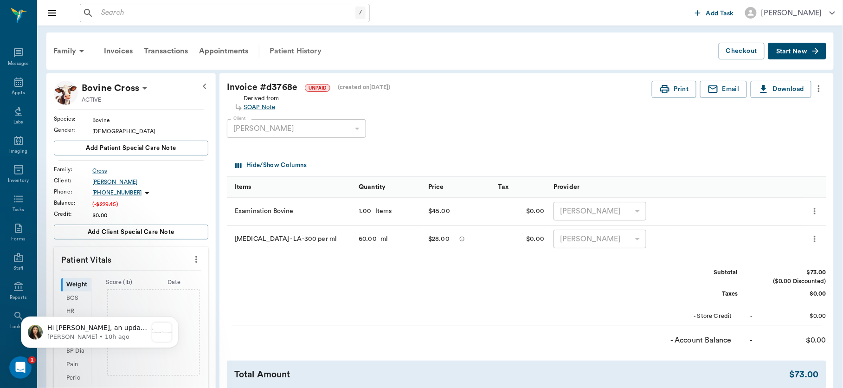
click at [304, 48] on div "Patient History" at bounding box center [295, 51] width 63 height 22
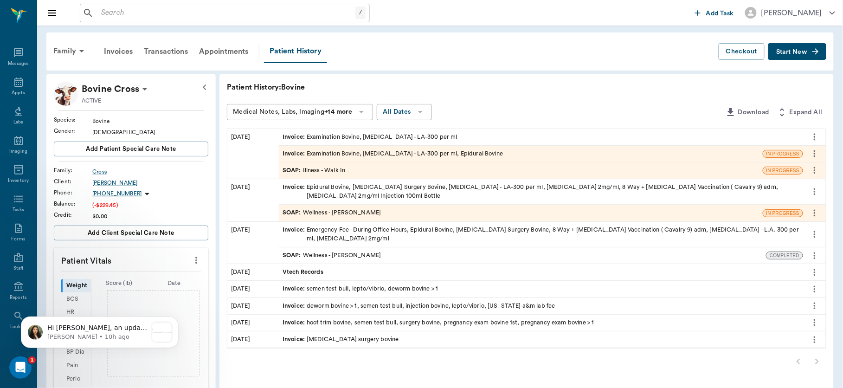
click at [813, 136] on icon "more" at bounding box center [815, 136] width 10 height 11
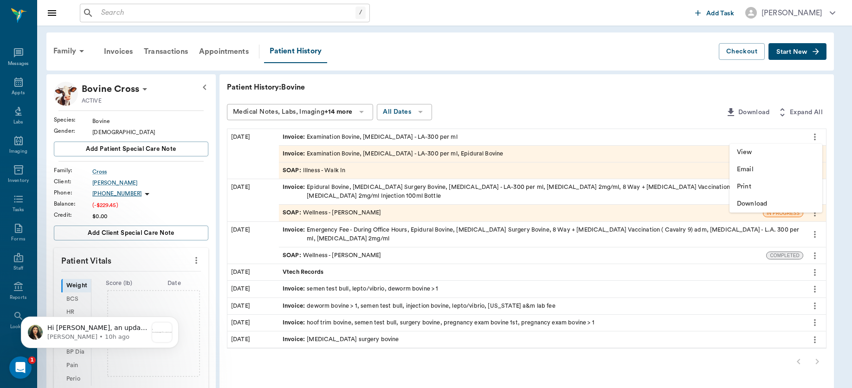
click at [646, 135] on div at bounding box center [426, 194] width 852 height 388
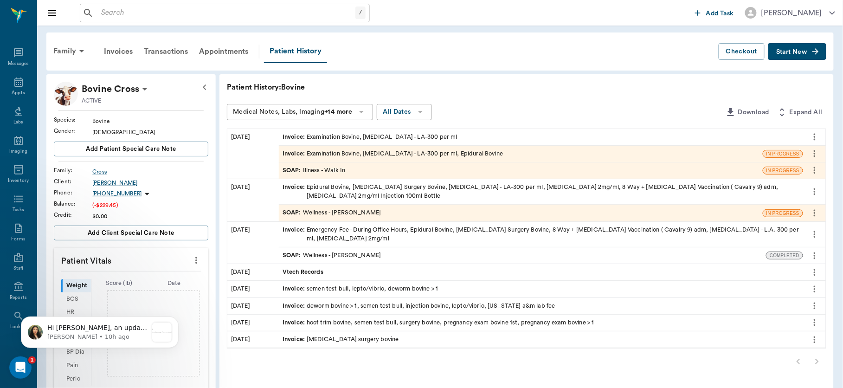
click at [646, 135] on div "Invoice : Examination Bovine, Oxytetracycline - LA-300 per ml" at bounding box center [541, 137] width 525 height 16
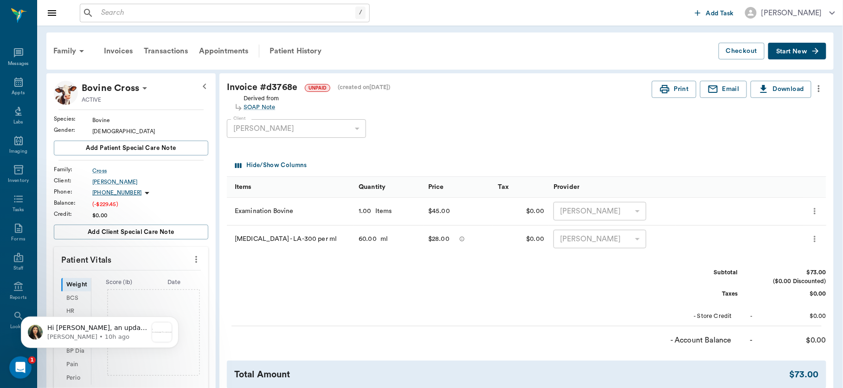
click at [818, 87] on icon "more" at bounding box center [819, 88] width 10 height 11
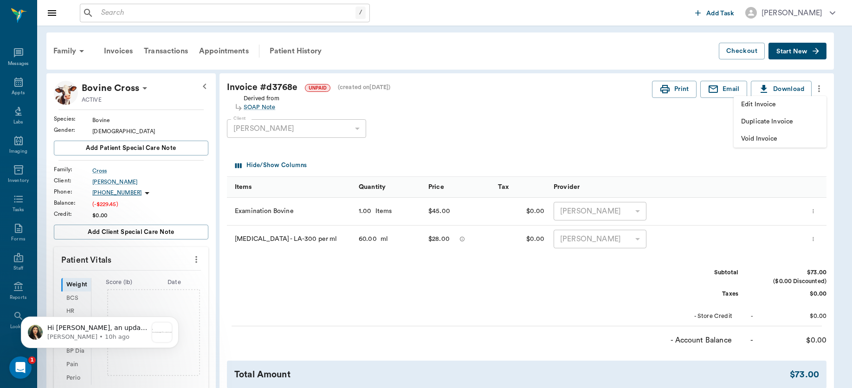
click at [768, 140] on span "Void Invoice" at bounding box center [780, 139] width 78 height 10
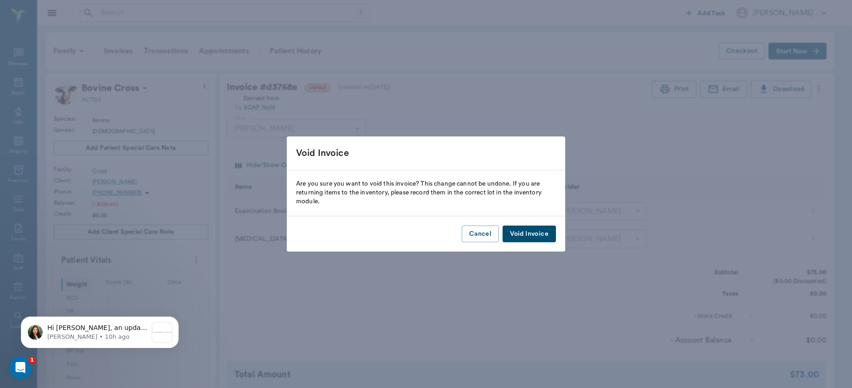
click at [530, 230] on button "Void Invoice" at bounding box center [529, 234] width 53 height 17
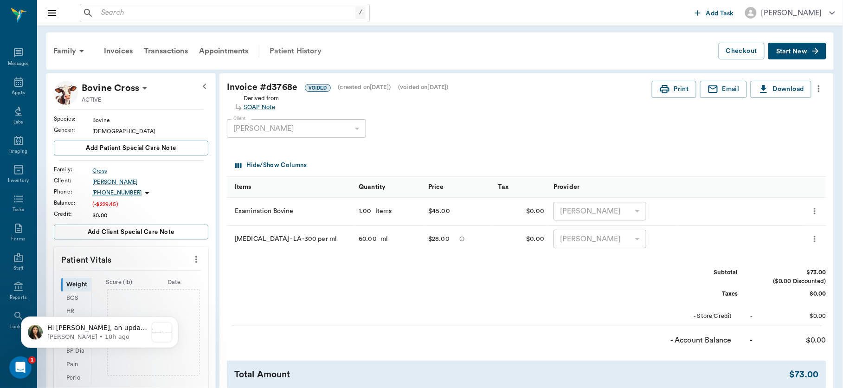
click at [294, 47] on div "Patient History" at bounding box center [295, 51] width 63 height 22
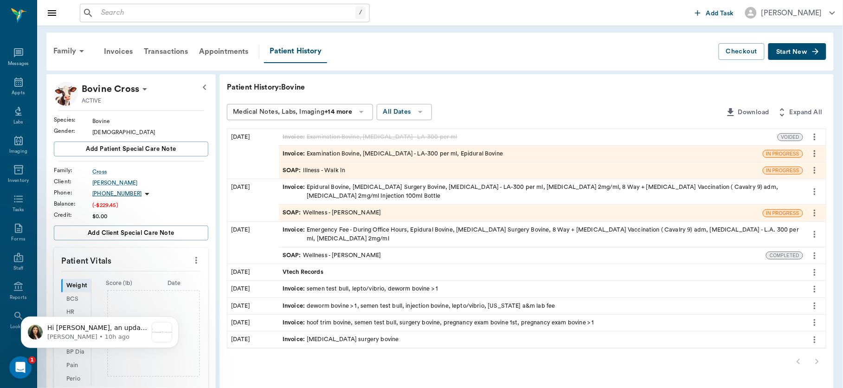
click at [317, 175] on div "SOAP : Illness - Walk In" at bounding box center [314, 170] width 63 height 9
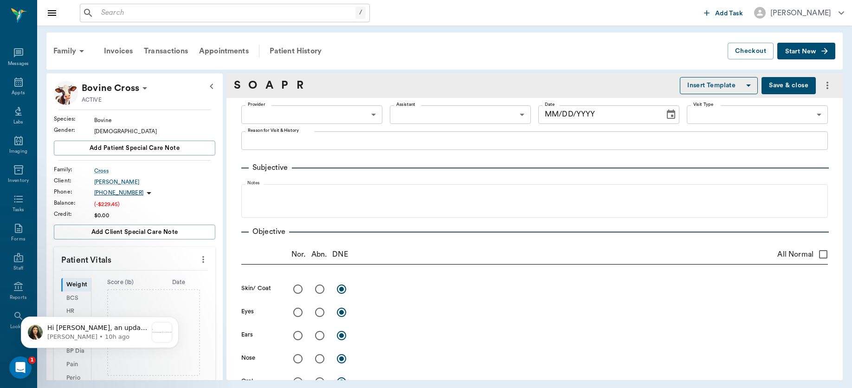
type input "63ee68728bdb516679580557"
type input "65d2be4f46e3a538d89b8c15"
type textarea "PROLAPSE COW -LORY GOING TO DROP OFF"
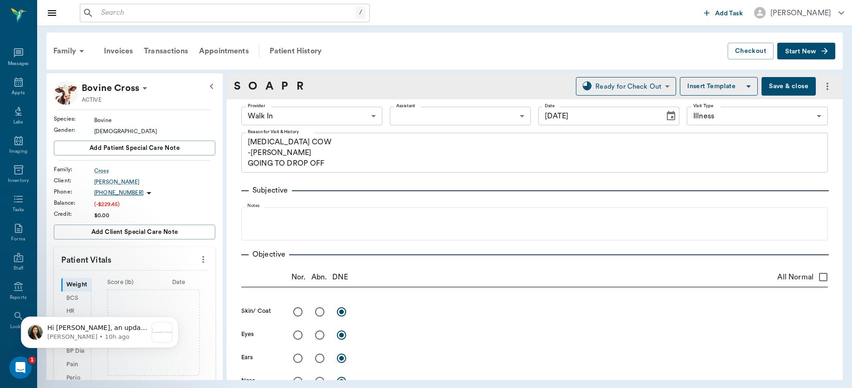
type input "09/15/2025"
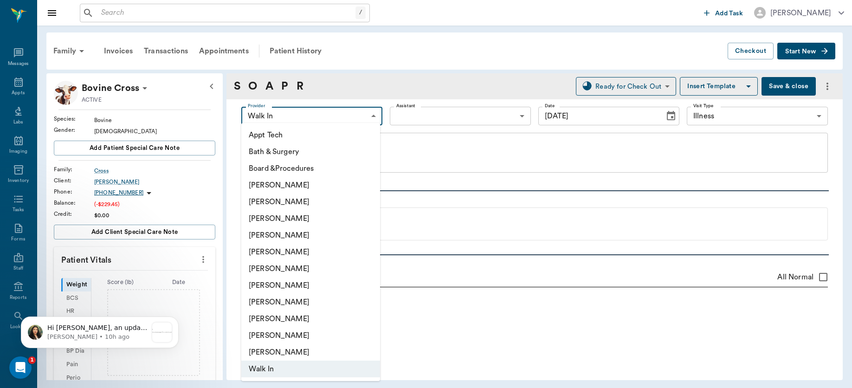
click at [371, 111] on body "/ ​ Add Task Dr. Bert Ellsworth Nectar Messages Appts Labs Imaging Inventory Ta…" at bounding box center [426, 194] width 852 height 388
click at [298, 233] on li "[PERSON_NAME]" at bounding box center [310, 235] width 139 height 17
type input "63ec2f075fda476ae8351a4d"
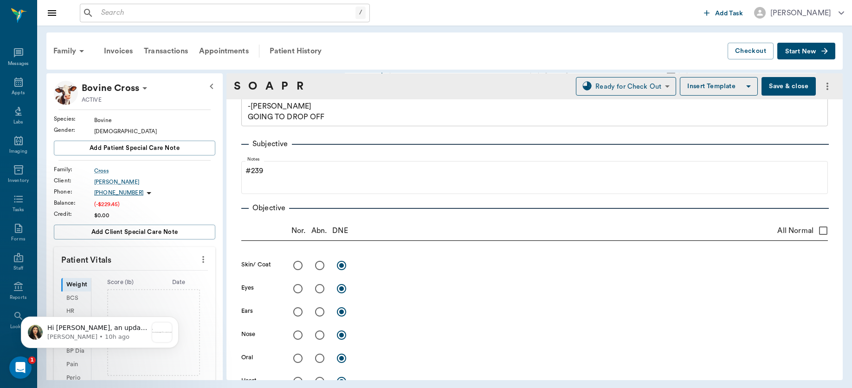
scroll to position [45, 0]
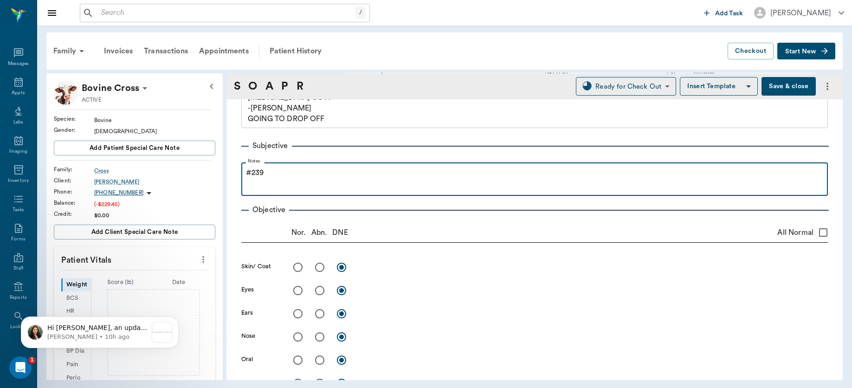
click at [394, 171] on p "#239" at bounding box center [534, 172] width 577 height 11
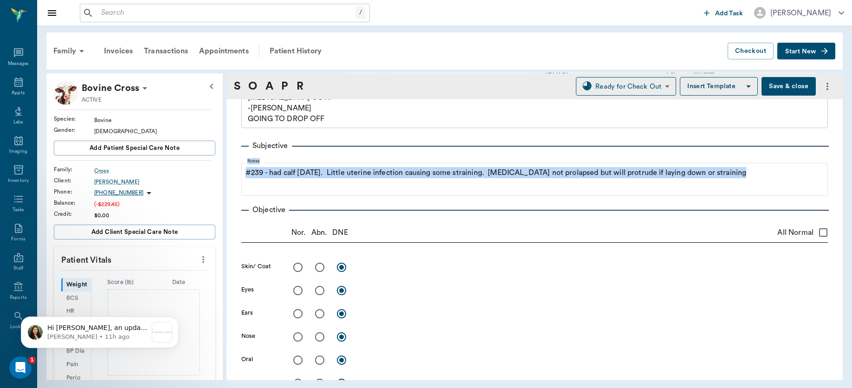
drag, startPoint x: 851, startPoint y: 132, endPoint x: 838, endPoint y: 179, distance: 48.1
click at [838, 179] on div "Family Invoices Transactions Appointments Patient History Checkout Start New Bo…" at bounding box center [444, 207] width 815 height 362
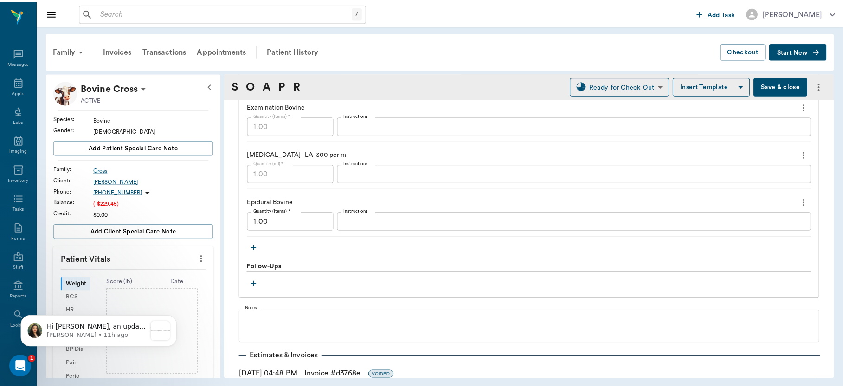
scroll to position [705, 0]
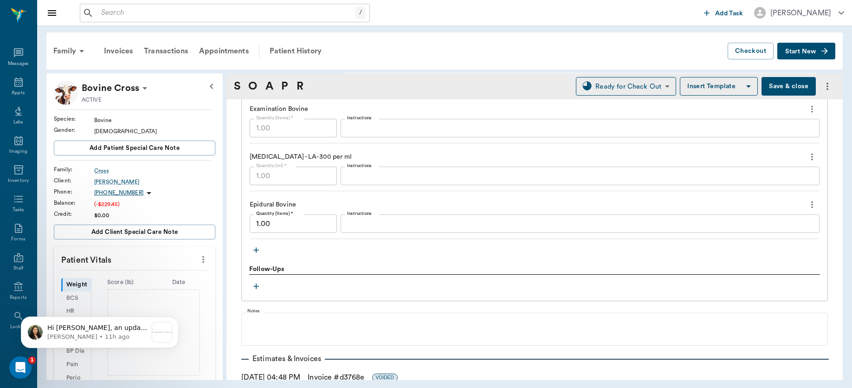
click at [769, 88] on button "Save & close" at bounding box center [789, 86] width 54 height 19
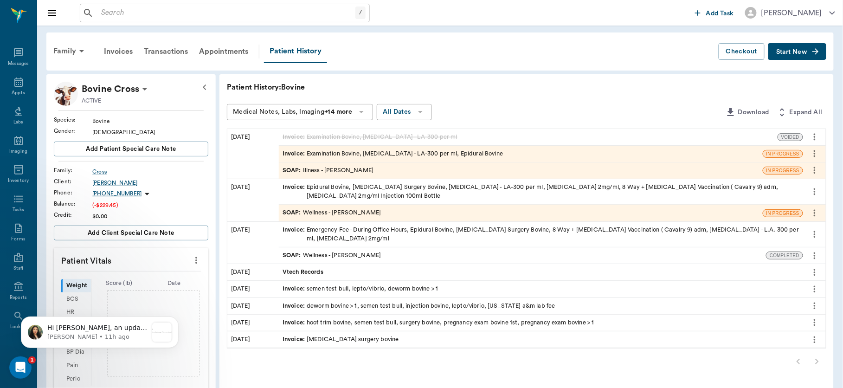
click at [385, 151] on div "Invoice : Examination Bovine, Oxytetracycline - LA-300 per ml, Epidural Bovine" at bounding box center [393, 153] width 220 height 9
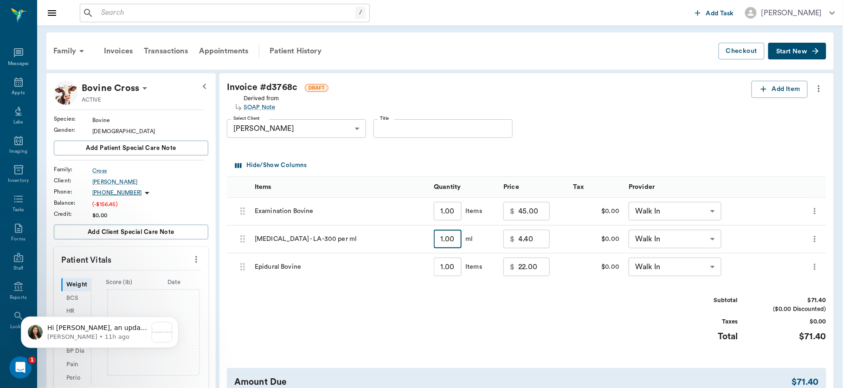
click at [454, 241] on input "1.00" at bounding box center [448, 239] width 28 height 19
type input "6"
type input "6.40"
type input "60"
type input "28.00"
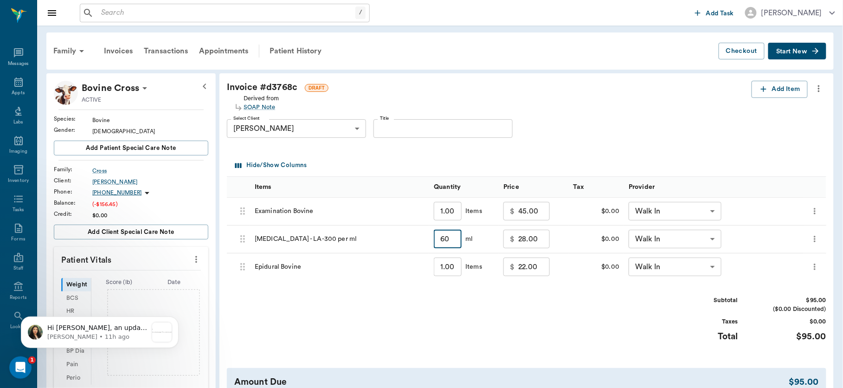
type input "60"
click at [490, 305] on div "Subtotal $95.00 ($0.00 Discounted) Taxes $0.00 Total $95.00" at bounding box center [527, 324] width 600 height 57
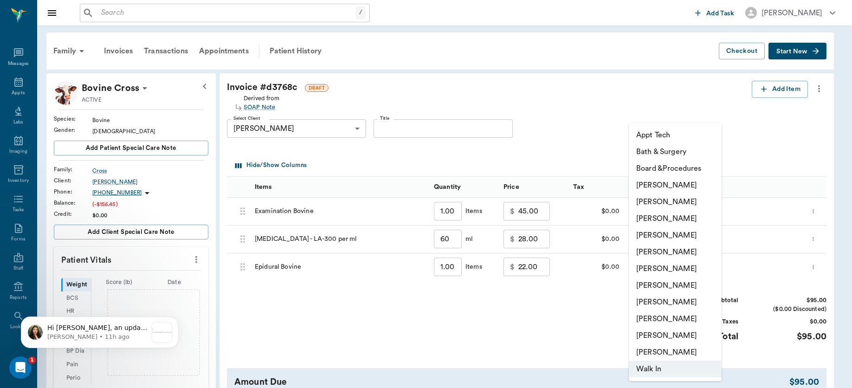
drag, startPoint x: 705, startPoint y: 220, endPoint x: 648, endPoint y: 209, distance: 58.2
click at [648, 209] on body "/ ​ Add Task Dr. Bert Ellsworth Nectar Messages Appts Labs Imaging Inventory Ta…" at bounding box center [426, 290] width 852 height 581
click at [590, 175] on div at bounding box center [426, 194] width 852 height 388
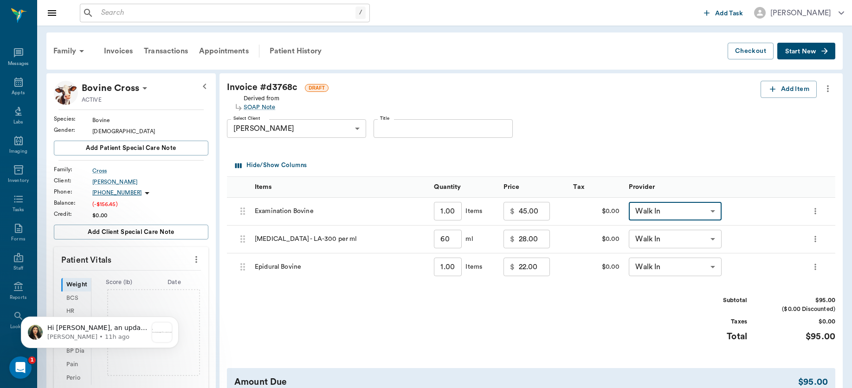
click at [709, 211] on body "/ ​ Add Task Dr. Bert Ellsworth Nectar Messages Appts Labs Imaging Inventory Ta…" at bounding box center [426, 290] width 852 height 581
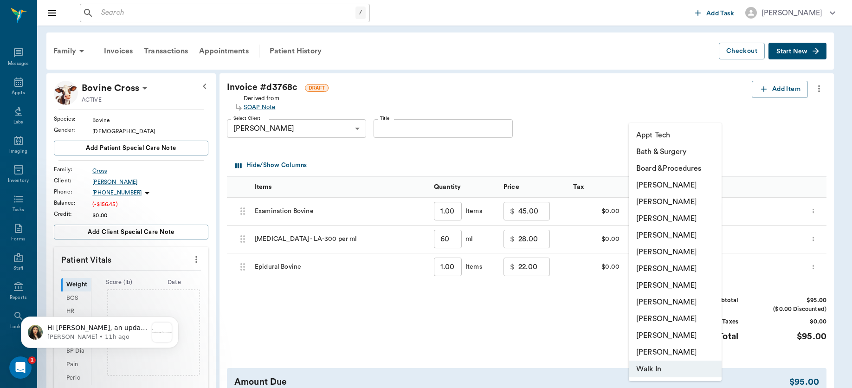
click at [690, 229] on li "[PERSON_NAME]" at bounding box center [675, 235] width 93 height 17
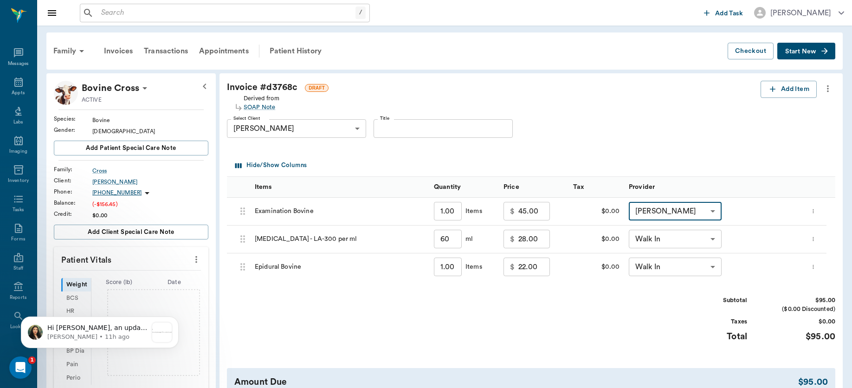
type input "none-63ec2f075fda476ae8351a4d"
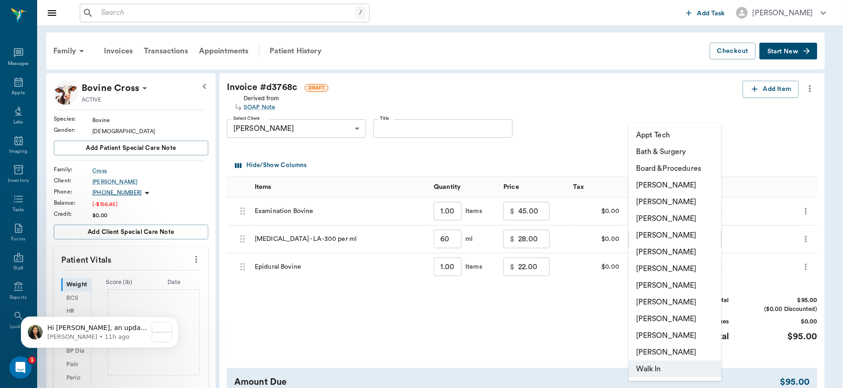
click at [713, 234] on body "/ ​ Add Task Dr. Bert Ellsworth Nectar Messages Appts Labs Imaging Inventory Ta…" at bounding box center [421, 290] width 843 height 581
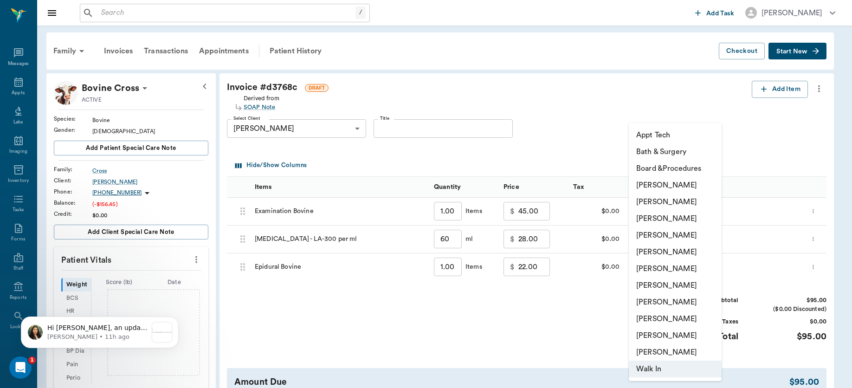
click at [698, 231] on li "[PERSON_NAME]" at bounding box center [675, 235] width 93 height 17
type input "none-63ec2f075fda476ae8351a4d"
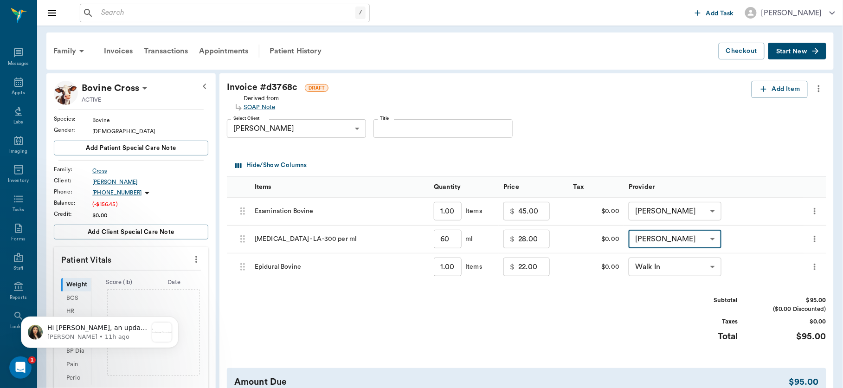
click at [710, 264] on body "/ ​ Add Task Dr. Bert Ellsworth Nectar Messages Appts Labs Imaging Inventory Ta…" at bounding box center [421, 290] width 843 height 581
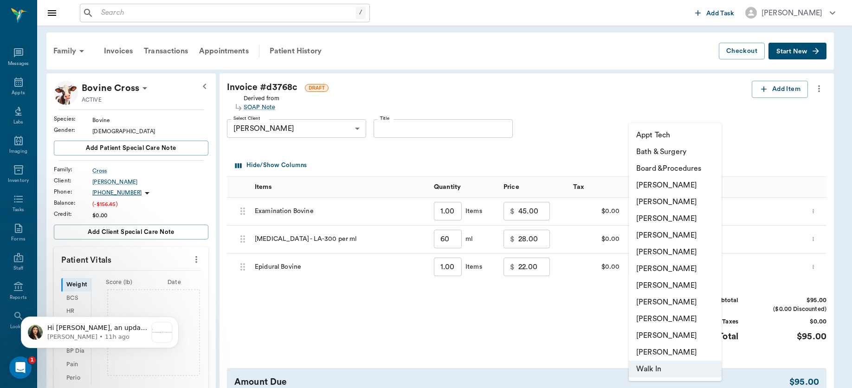
click at [691, 235] on li "[PERSON_NAME]" at bounding box center [675, 235] width 93 height 17
type input "none-63ec2f075fda476ae8351a4d"
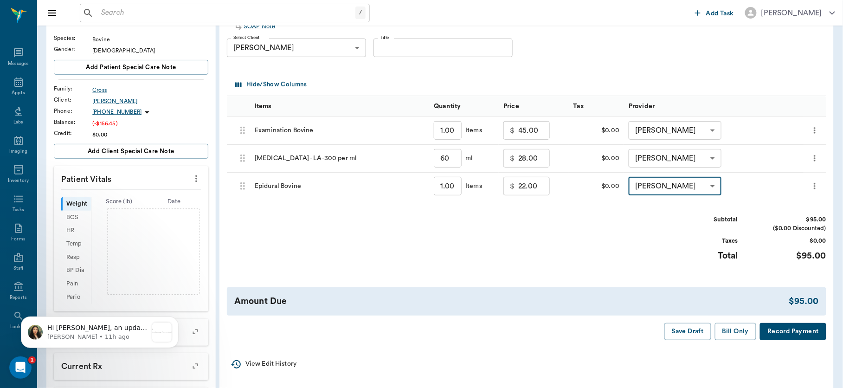
scroll to position [81, 0]
click at [731, 331] on button "Bill Only" at bounding box center [736, 331] width 42 height 17
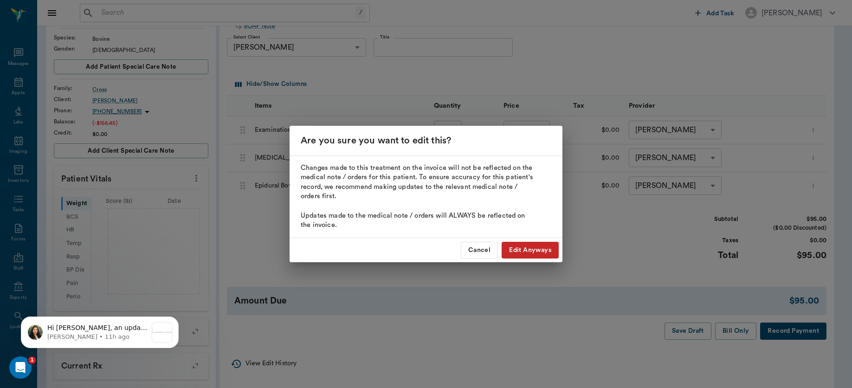
click at [523, 251] on button "Edit Anyways" at bounding box center [530, 250] width 57 height 17
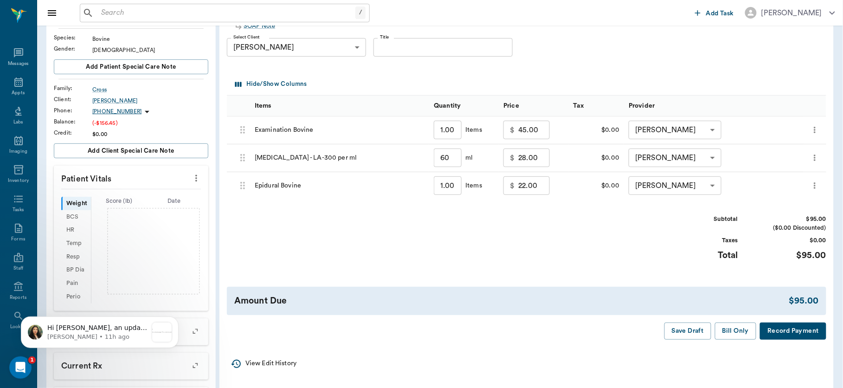
type input "60.00"
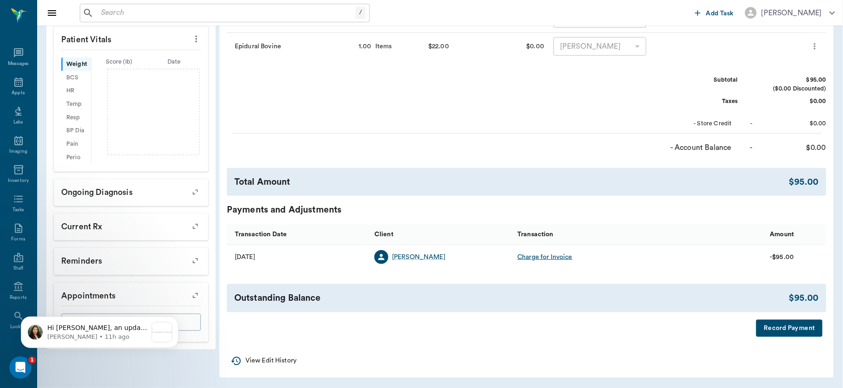
scroll to position [1, 0]
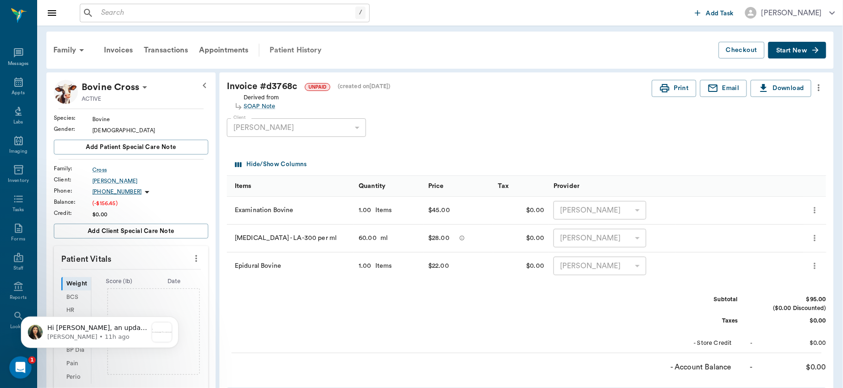
click at [290, 45] on div "Patient History" at bounding box center [295, 50] width 63 height 22
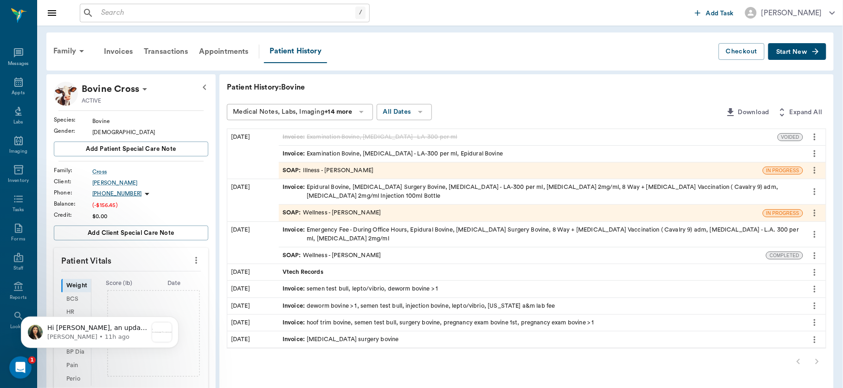
click at [381, 193] on div "Invoice : Epidural Bovine, Prolapse Surgery Bovine, Oxytetracycline - LA-300 pe…" at bounding box center [541, 192] width 517 height 18
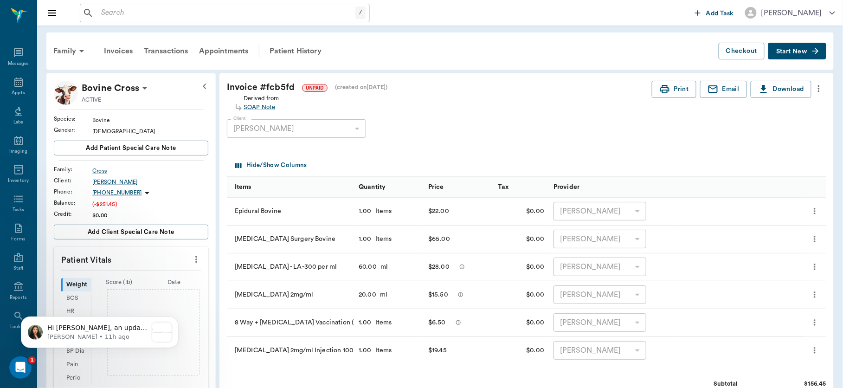
click at [173, 17] on input "text" at bounding box center [226, 12] width 258 height 13
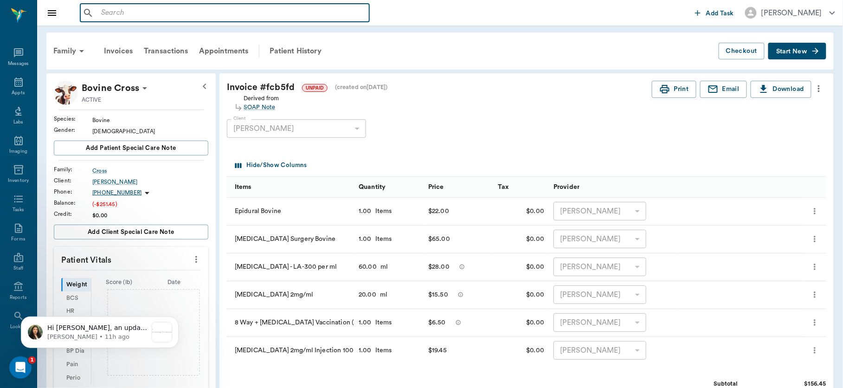
scroll to position [36, 0]
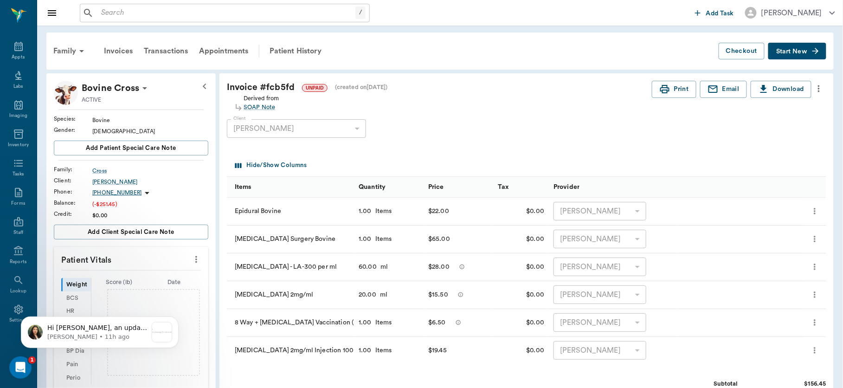
click at [13, 308] on body "Hi Lory, an update for you on the landscape PDFs. This is related to the new fe…" at bounding box center [100, 330] width 178 height 58
click at [194, 259] on icon "more" at bounding box center [196, 259] width 10 height 11
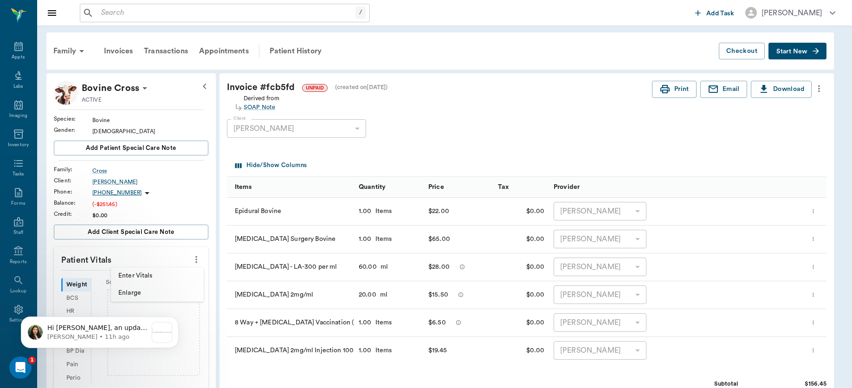
click at [156, 276] on span "Enter Vitals" at bounding box center [157, 276] width 78 height 10
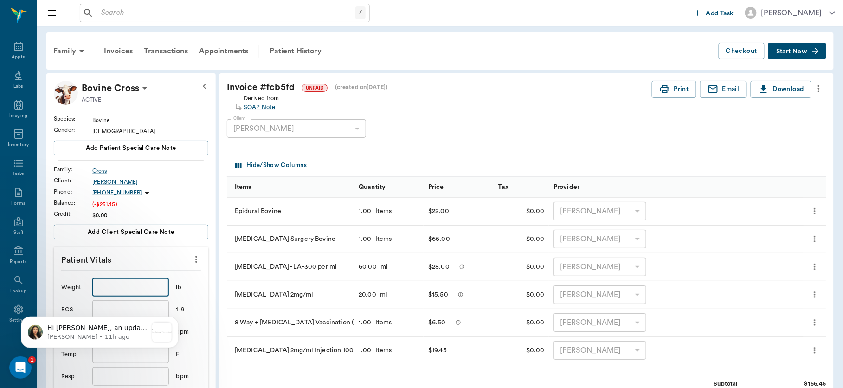
click at [143, 288] on input "text" at bounding box center [130, 287] width 76 height 19
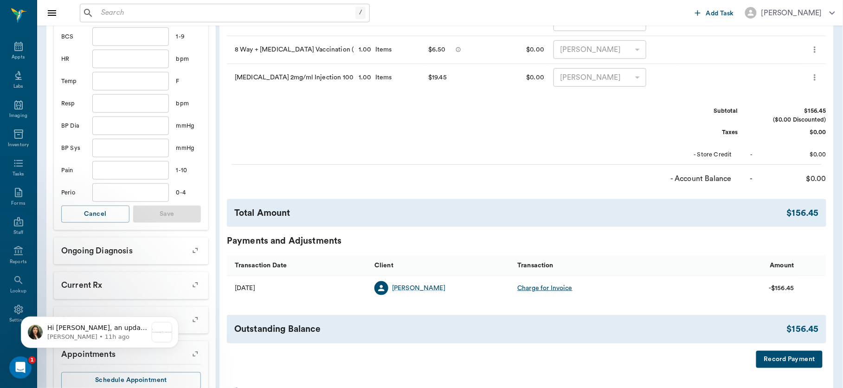
scroll to position [270, 0]
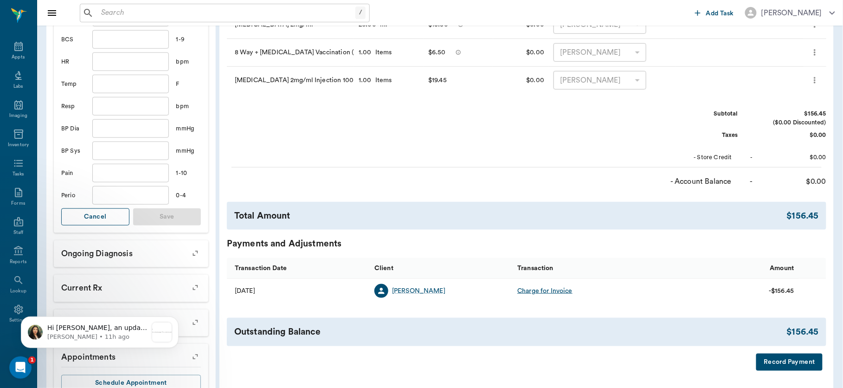
click at [84, 213] on button "Cancel" at bounding box center [95, 216] width 68 height 17
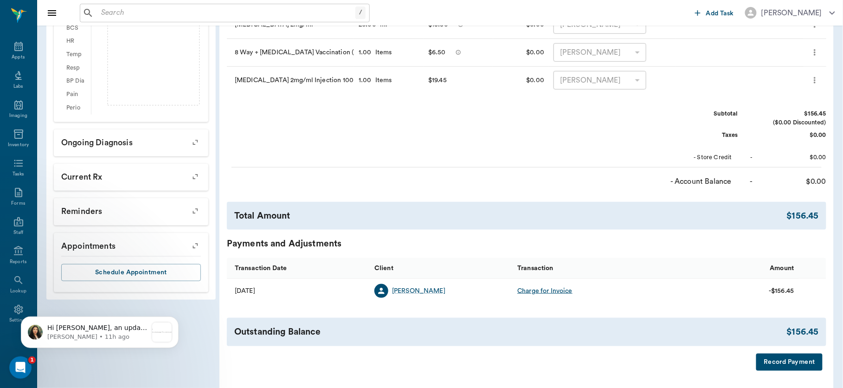
click at [12, 306] on body "Hi Lory, an update for you on the landscape PDFs. This is related to the new fe…" at bounding box center [100, 330] width 178 height 58
click at [8, 307] on html "Hi Lory, an update for you on the landscape PDFs. This is related to the new fe…" at bounding box center [100, 330] width 186 height 65
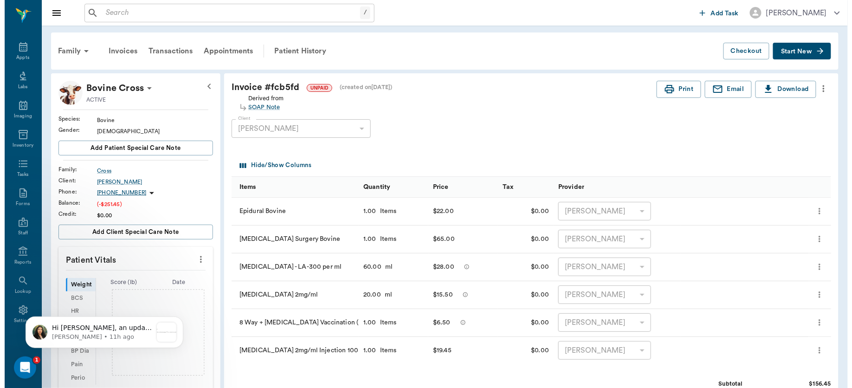
scroll to position [36, 0]
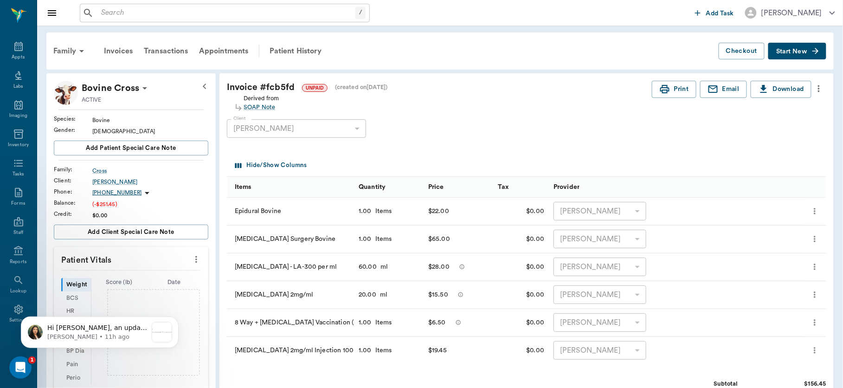
click at [9, 308] on html "Hi [PERSON_NAME], an update for you on the landscape PDFs. This is related to t…" at bounding box center [100, 330] width 186 height 65
click at [9, 308] on html "Hi Lory, an update for you on the landscape PDFs. This is related to the new fe…" at bounding box center [100, 330] width 186 height 65
click at [12, 304] on body "Hi Lory, an update for you on the landscape PDFs. This is related to the new fe…" at bounding box center [100, 330] width 178 height 58
click at [176, 319] on icon "Dismiss notification" at bounding box center [175, 318] width 3 height 3
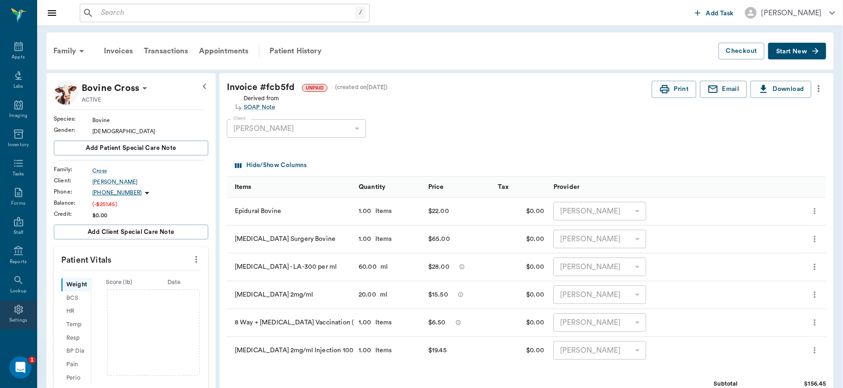
click at [13, 313] on icon at bounding box center [18, 309] width 11 height 11
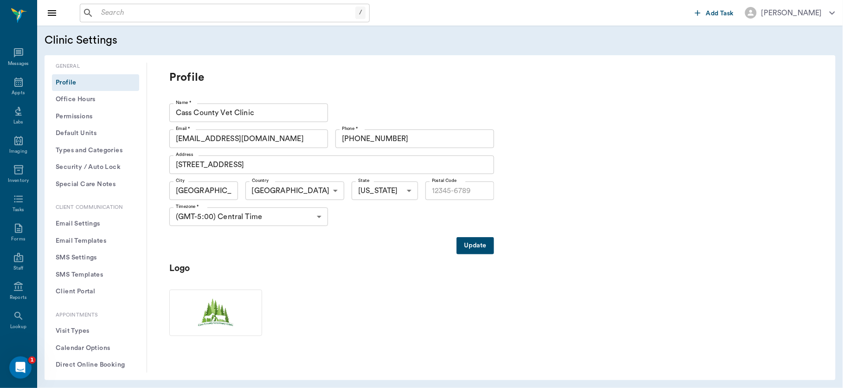
type input "75551"
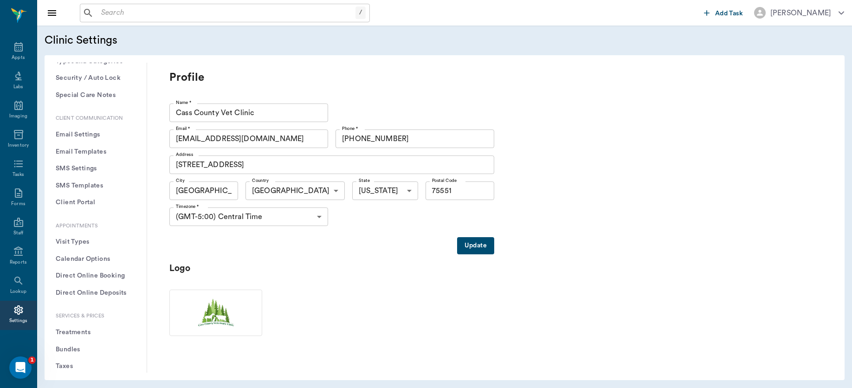
scroll to position [92, 0]
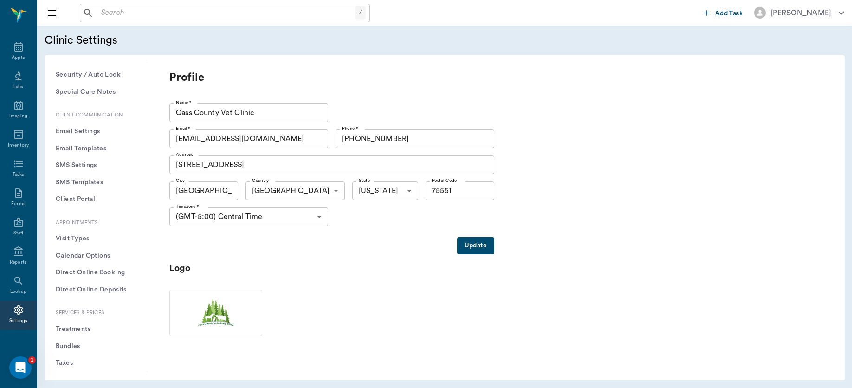
click at [80, 328] on button "Treatments" at bounding box center [95, 329] width 87 height 17
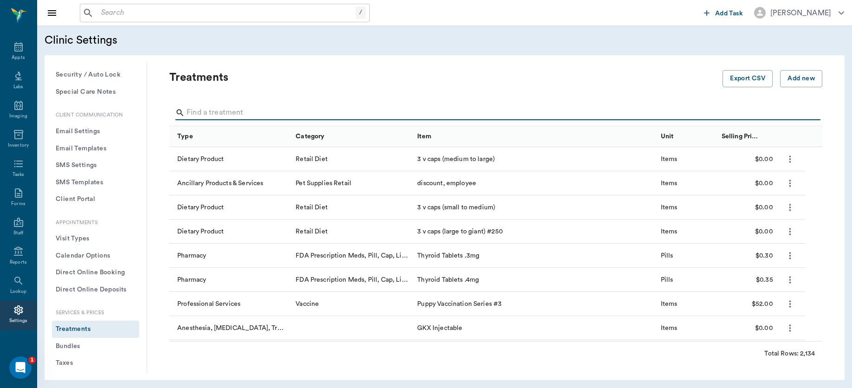
click at [241, 114] on input "Search" at bounding box center [497, 112] width 620 height 15
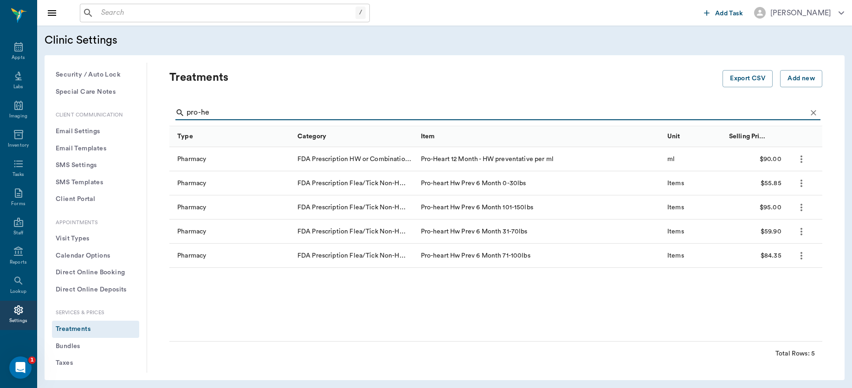
type input "pro-he"
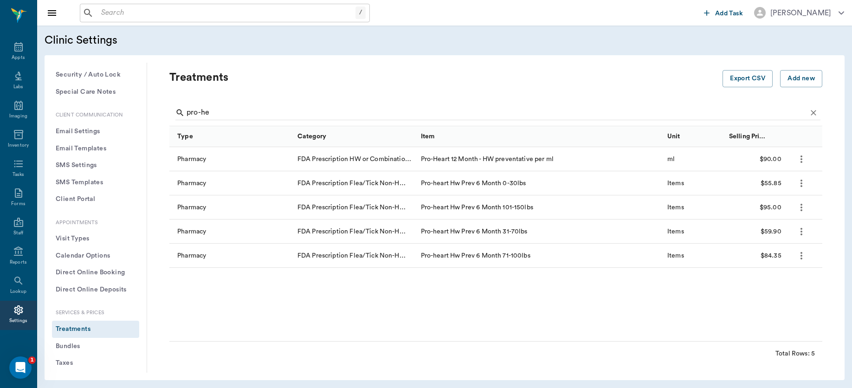
click at [799, 183] on icon "more" at bounding box center [801, 183] width 11 height 11
click at [784, 207] on p "Edit Treatment" at bounding box center [777, 207] width 51 height 11
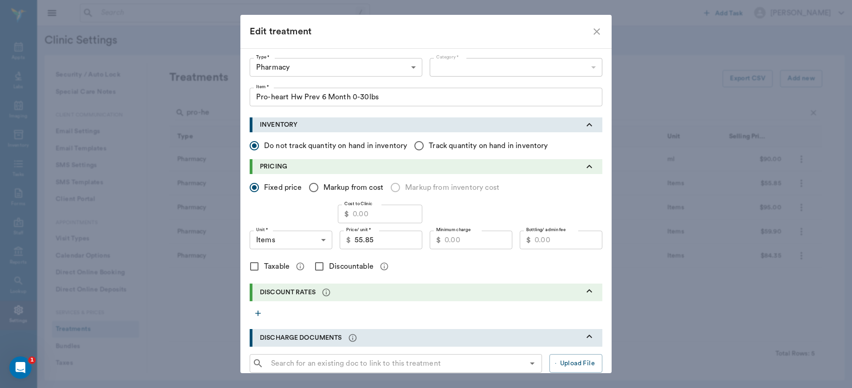
type input "Pro-heart Hw Prev 6 Month 0-30lbs"
click at [592, 33] on icon "close" at bounding box center [596, 31] width 11 height 11
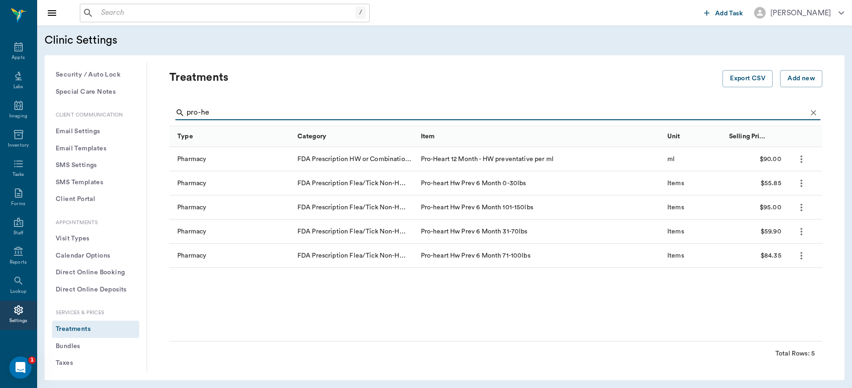
click at [258, 113] on input "pro-he" at bounding box center [497, 112] width 620 height 15
type input "pro-heart"
click at [802, 208] on icon "more" at bounding box center [801, 207] width 11 height 11
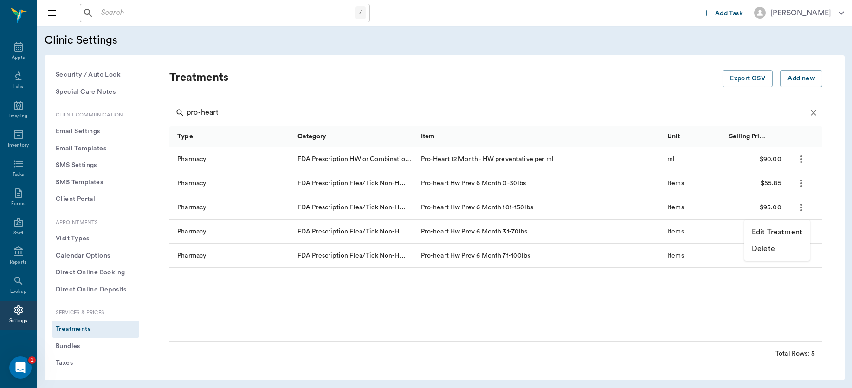
click at [780, 230] on p "Edit Treatment" at bounding box center [777, 232] width 51 height 11
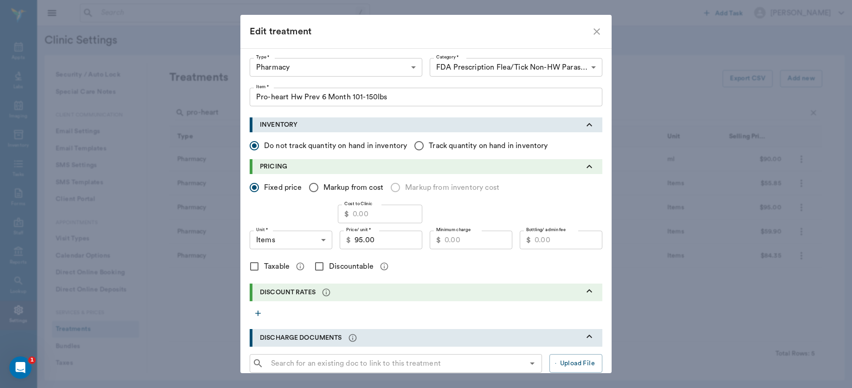
type input "Pro-heart Hw Prev 6 Month 101-150lbs"
click at [594, 32] on icon "close" at bounding box center [597, 31] width 6 height 6
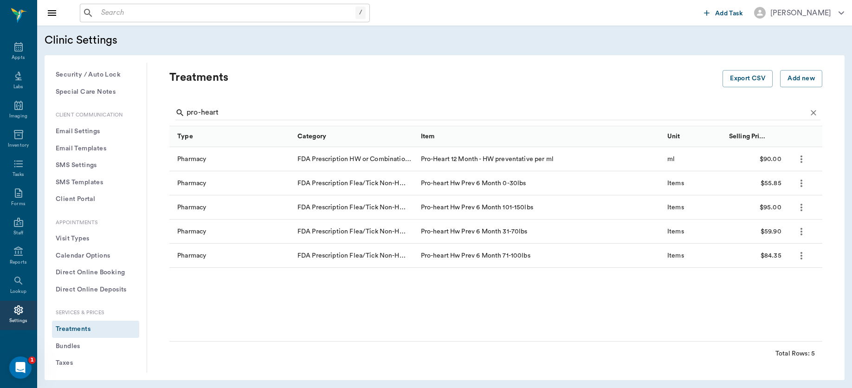
click at [798, 232] on icon "more" at bounding box center [801, 231] width 11 height 11
click at [776, 257] on p "Edit Treatment" at bounding box center [777, 256] width 51 height 11
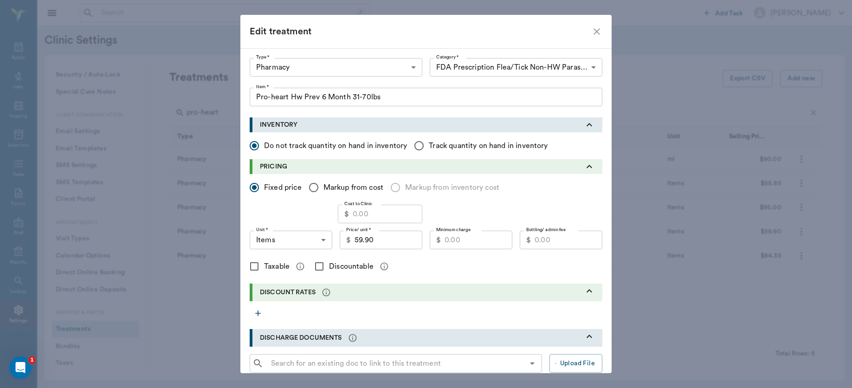
type input "Pro-heart Hw Prev 6 Month 31-70lbs"
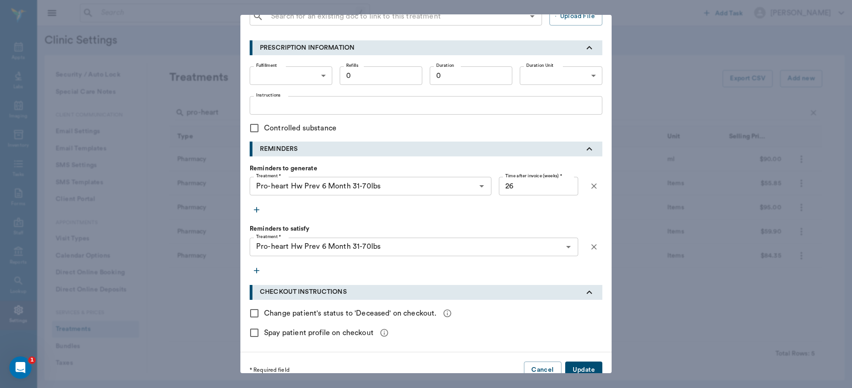
scroll to position [361, 0]
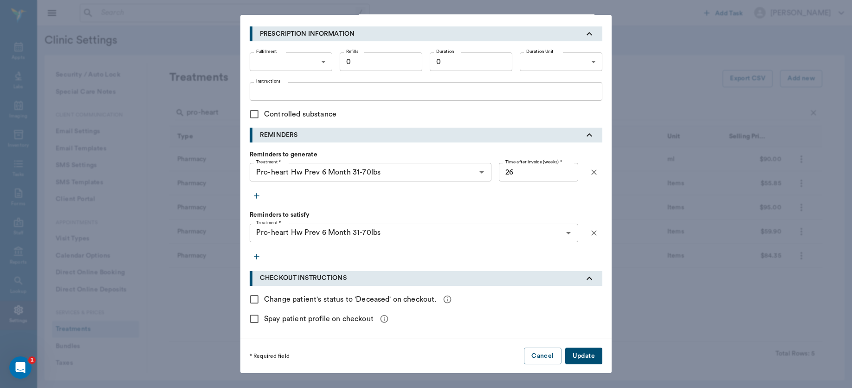
click at [631, 370] on div "Edit treatment Type * Pharmacy 5100 Type * Category * FDA Prescription Flea/Tic…" at bounding box center [426, 194] width 852 height 388
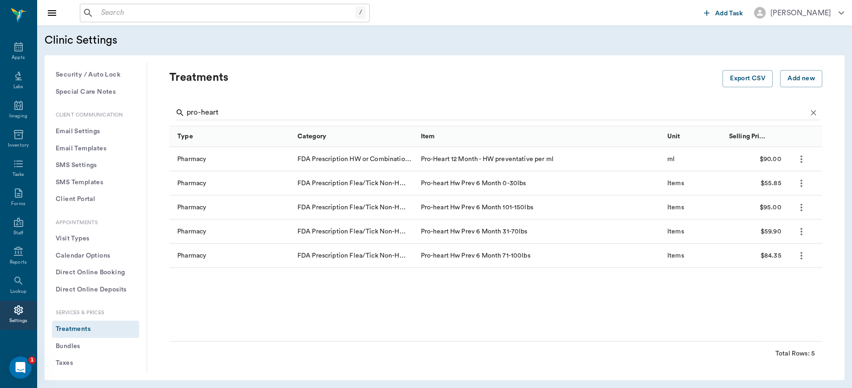
scroll to position [0, 0]
click at [801, 253] on icon "more" at bounding box center [801, 255] width 11 height 11
click at [775, 278] on p "Edit Treatment" at bounding box center [777, 280] width 51 height 11
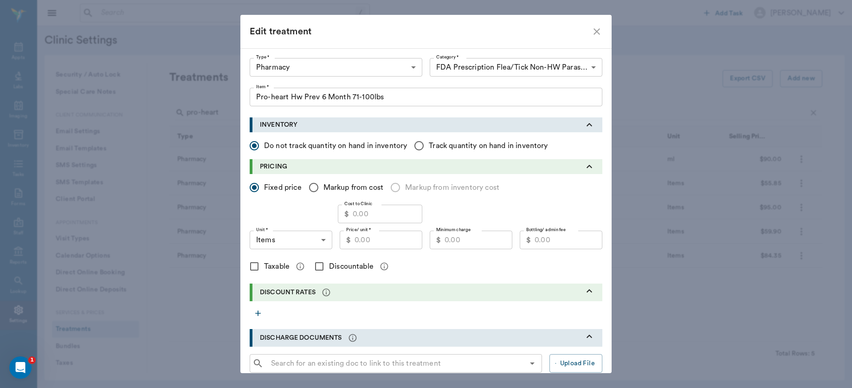
type input "5100"
type input "5115"
type input "Pro-heart Hw Prev 6 Month 71-100lbs"
type input "ITEMS"
type input "84.35"
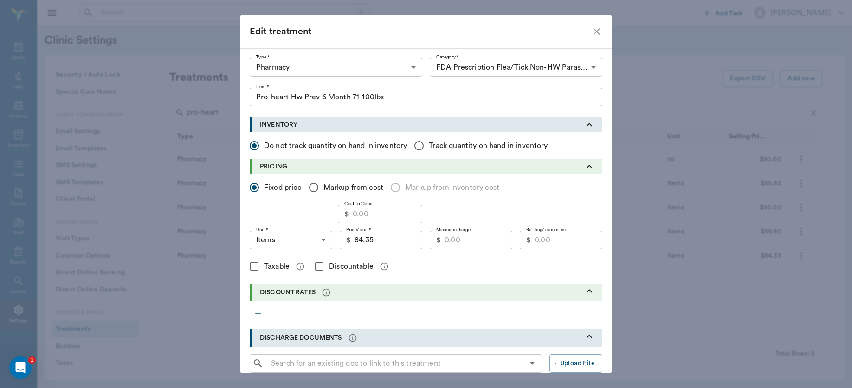
type input "Pro-heart Hw Prev 6 Month 71-100lbs"
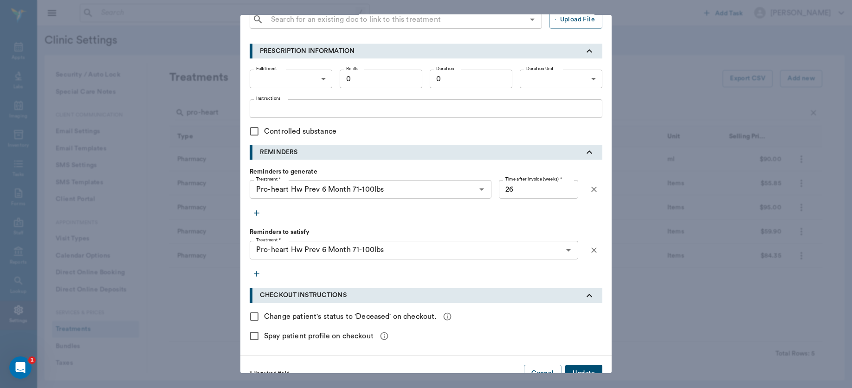
scroll to position [361, 0]
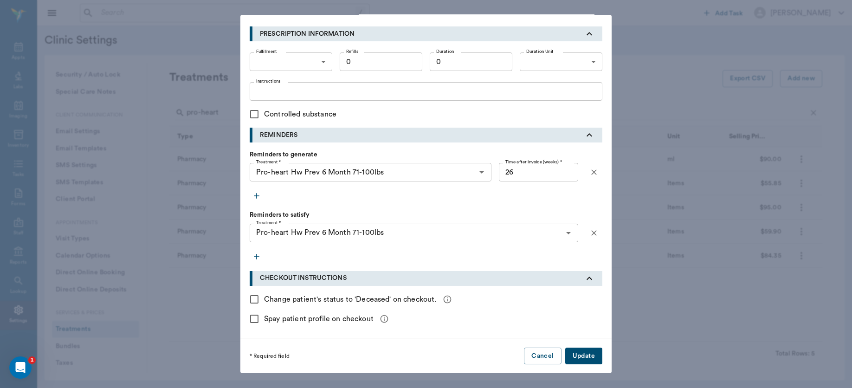
click at [666, 316] on div "Edit treatment Type * Pharmacy 5100 Type * Category * FDA Prescription Flea/Tic…" at bounding box center [426, 194] width 852 height 388
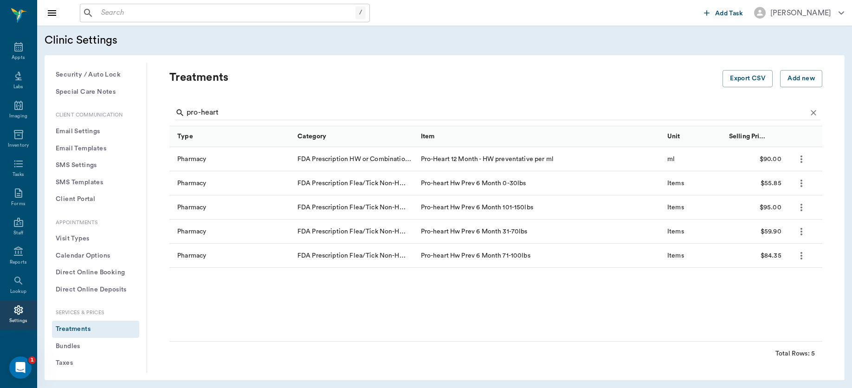
scroll to position [0, 0]
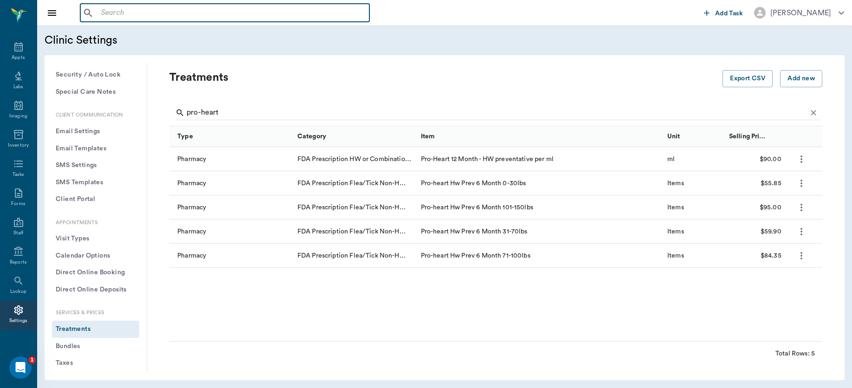
click at [184, 14] on input "text" at bounding box center [231, 12] width 268 height 13
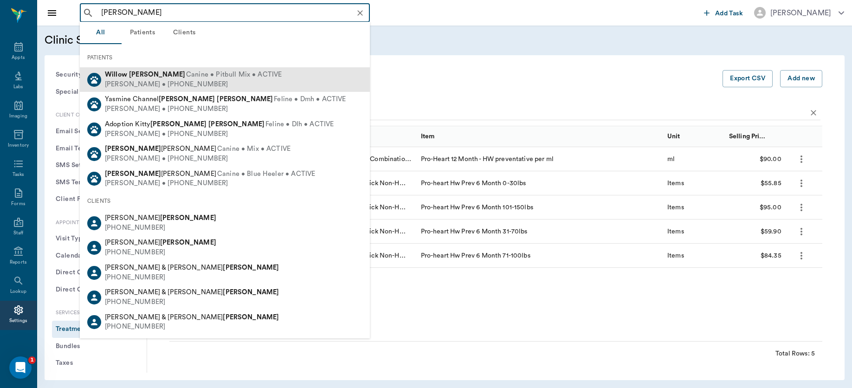
click at [186, 75] on span "Canine • Pitbull Mix • ACTIVE" at bounding box center [234, 75] width 96 height 10
type input "willow smith"
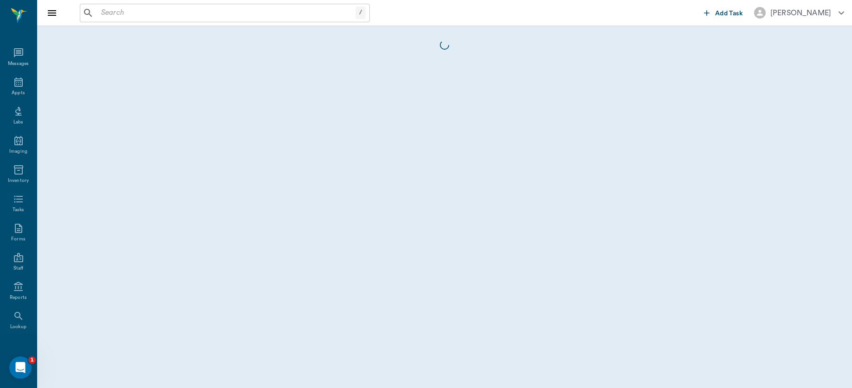
scroll to position [35, 0]
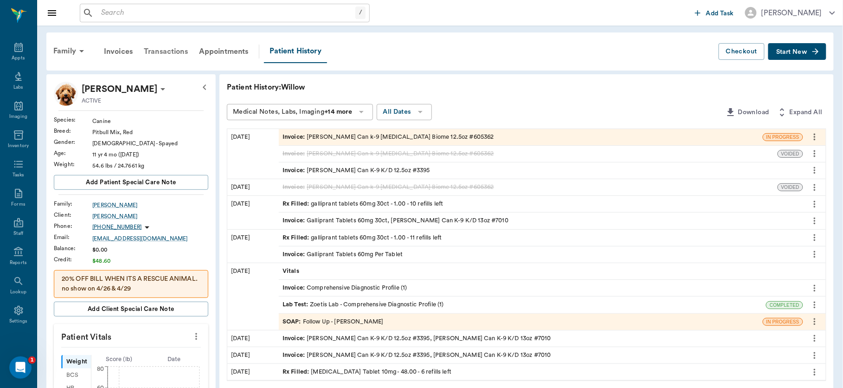
click at [162, 49] on div "Transactions" at bounding box center [165, 51] width 55 height 22
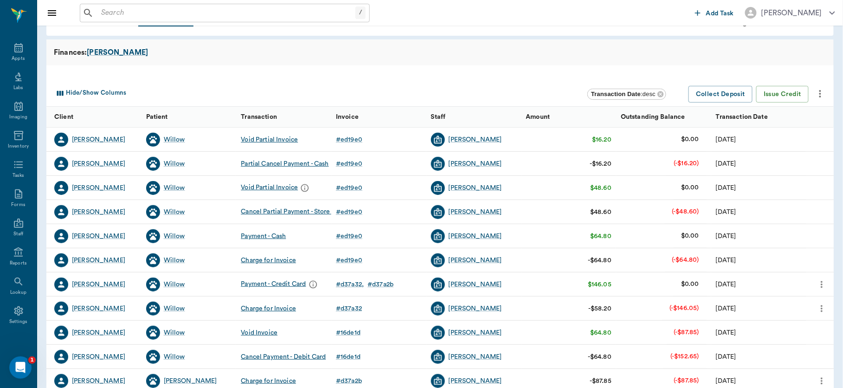
scroll to position [55, 0]
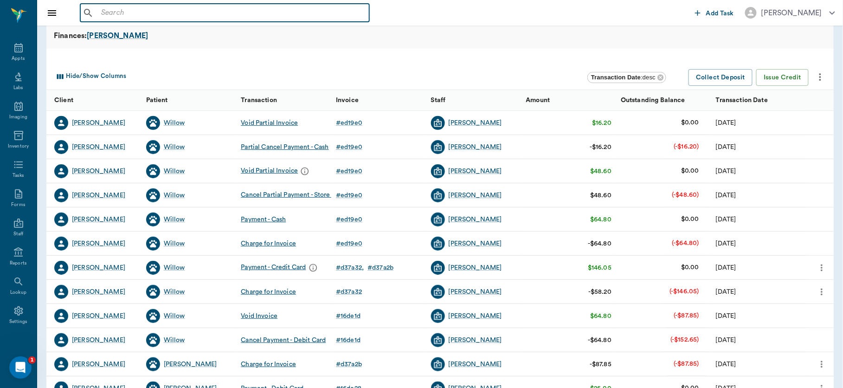
click at [142, 13] on input "text" at bounding box center [231, 12] width 268 height 13
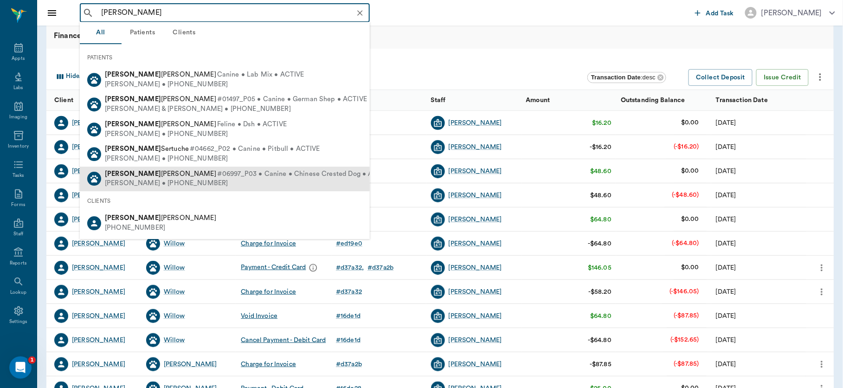
click at [166, 182] on div "Fiona Adams • (903) 244-2002" at bounding box center [248, 184] width 287 height 10
type input "sophia"
click at [166, 182] on div "Willow" at bounding box center [189, 171] width 95 height 24
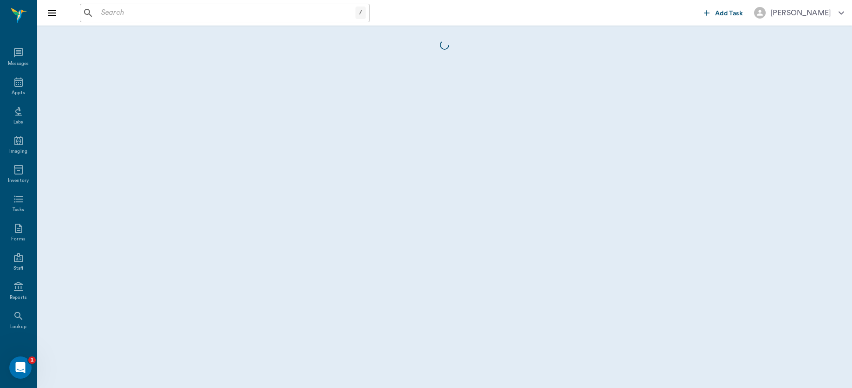
scroll to position [34, 0]
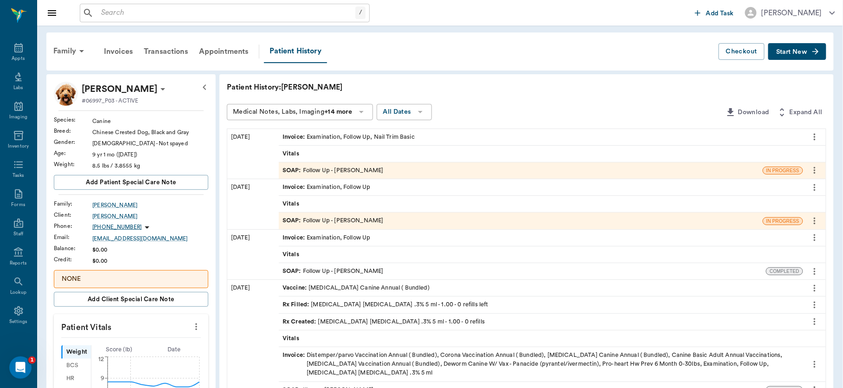
click at [307, 168] on div "SOAP : Follow Up - Dr. Bert Ellsworth" at bounding box center [333, 170] width 101 height 9
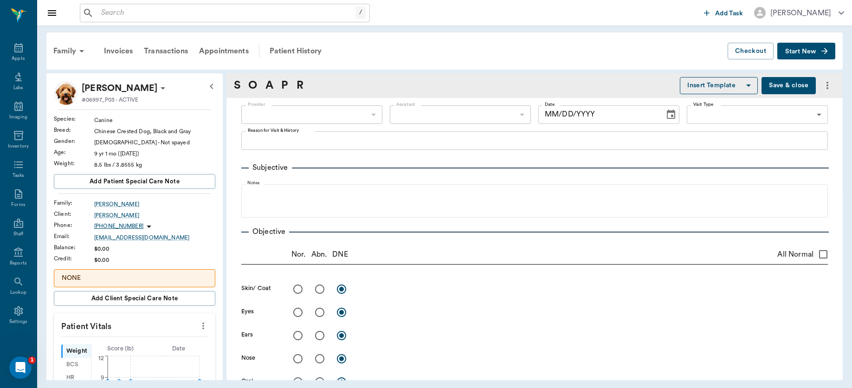
type input "63ec2f075fda476ae8351a4d"
type input "63ec2e7e52e12b0ba117b124"
type input "65d2be4f46e3a538d89b8c16"
type textarea "Follow up from 8/25, rechecking her eye, NT Caryn"
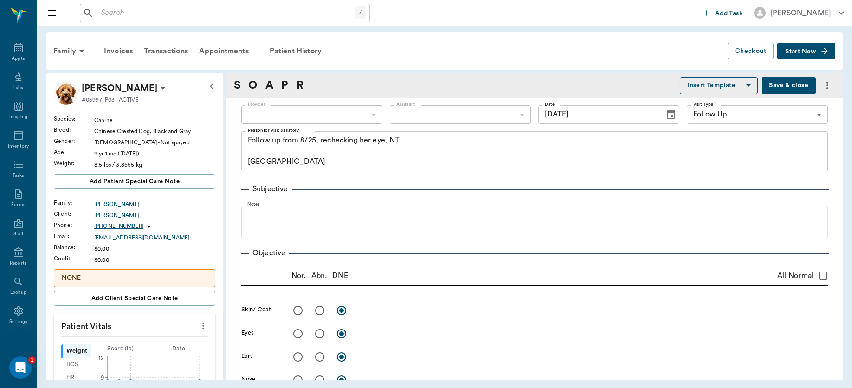
type input "[DATE]"
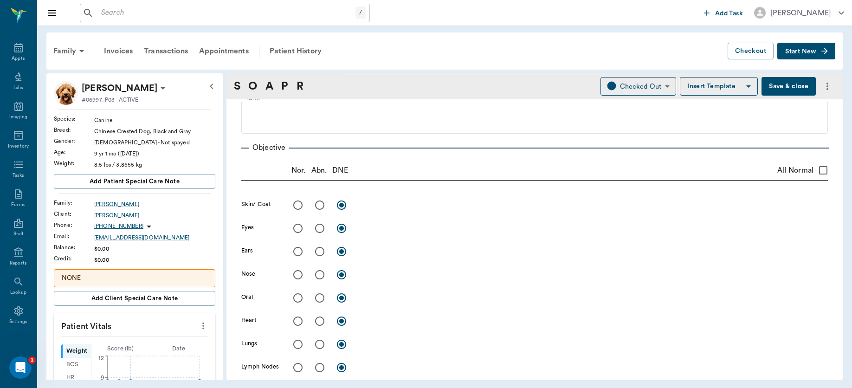
scroll to position [140, 0]
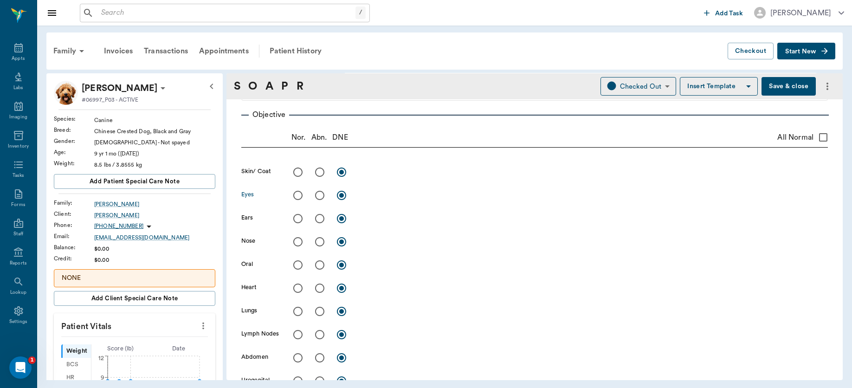
click at [316, 191] on input "radio" at bounding box center [319, 195] width 19 height 19
radio input "true"
click at [297, 194] on input "radio" at bounding box center [297, 195] width 19 height 19
radio input "true"
click at [382, 201] on div "x" at bounding box center [593, 195] width 469 height 13
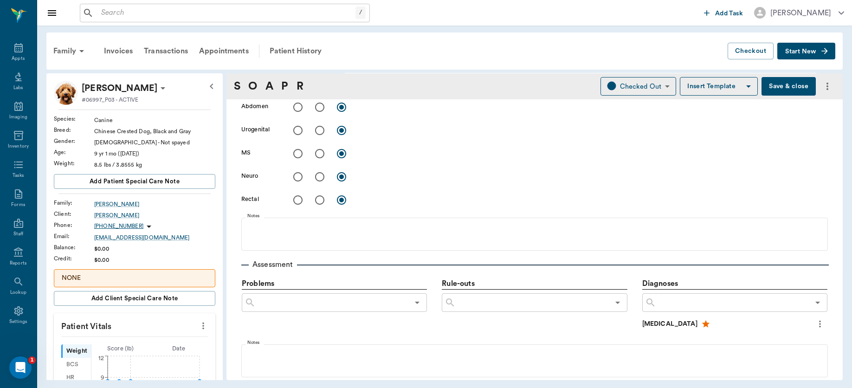
scroll to position [385, 0]
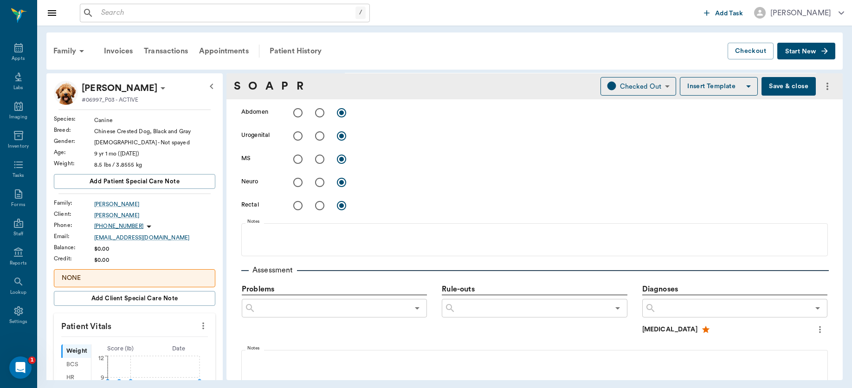
click at [815, 329] on icon "more" at bounding box center [820, 329] width 10 height 11
click at [759, 344] on span "Resolve" at bounding box center [773, 345] width 78 height 10
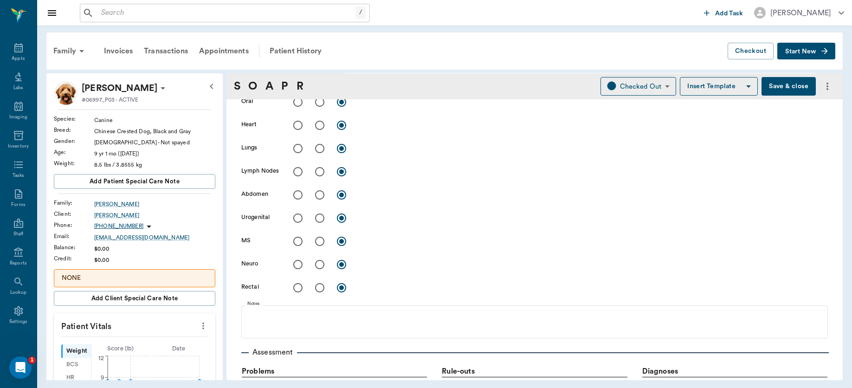
scroll to position [184, 0]
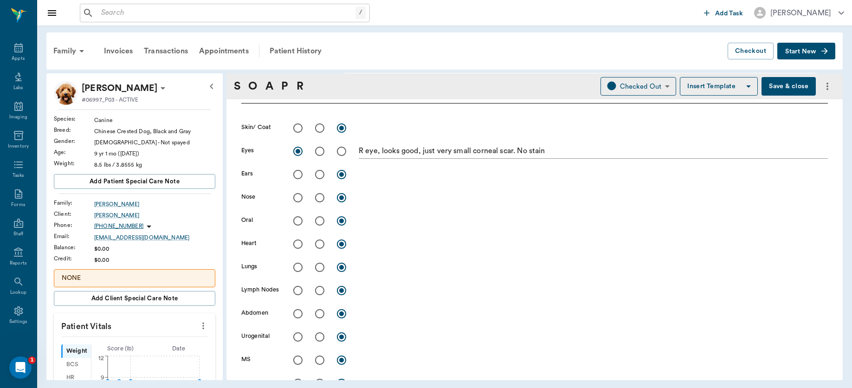
click at [593, 158] on div "R eye, looks good, just very small corneal scar. No stain x" at bounding box center [593, 151] width 469 height 13
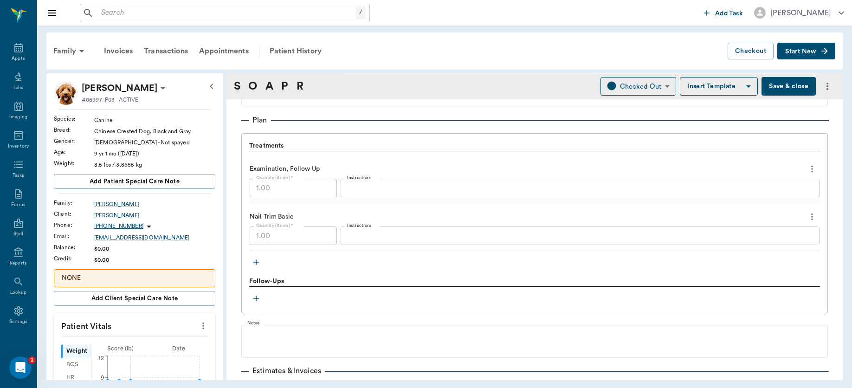
scroll to position [528, 0]
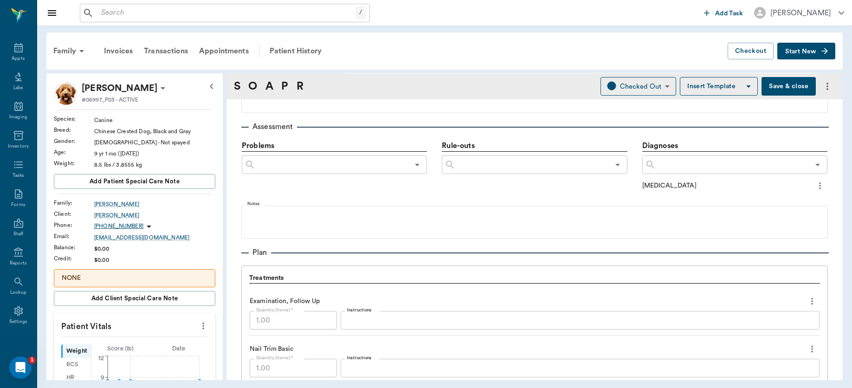
type textarea "R eye, looks good, just very small corneal scar. No stain uptake. D/c meds"
click at [815, 187] on icon "more" at bounding box center [820, 185] width 10 height 11
click at [764, 216] on span "Delete" at bounding box center [773, 219] width 78 height 10
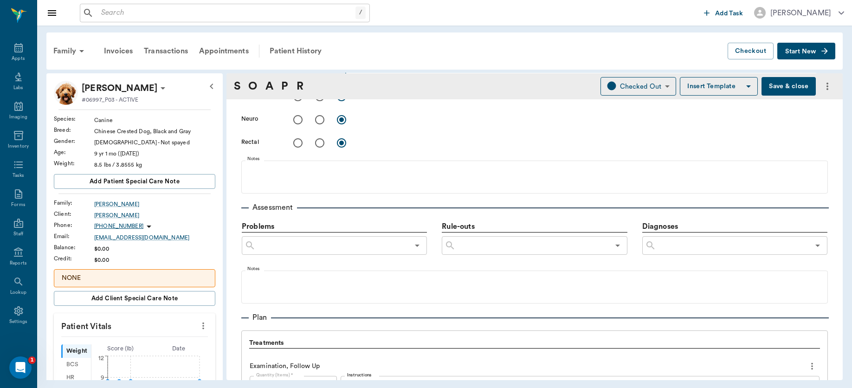
scroll to position [444, 0]
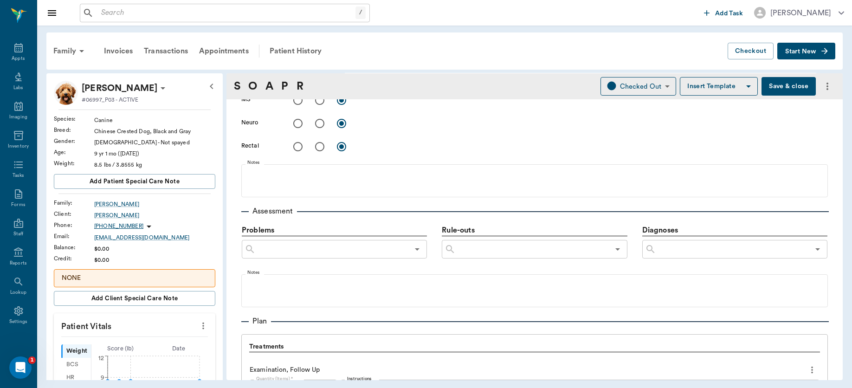
click at [775, 88] on button "Save & close" at bounding box center [789, 86] width 54 height 19
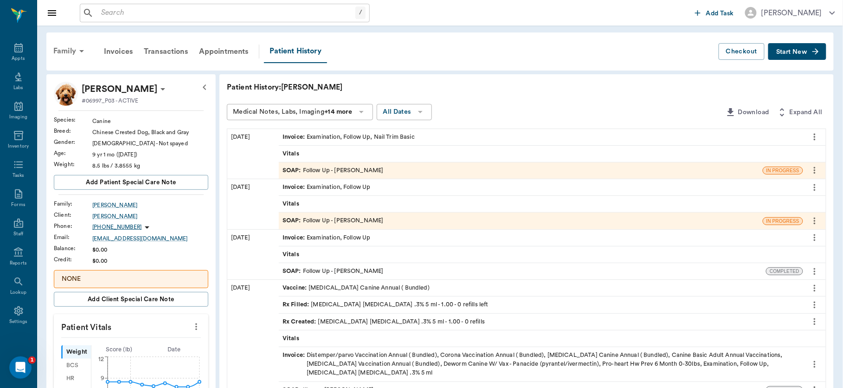
click at [72, 55] on div "Family" at bounding box center [70, 51] width 45 height 22
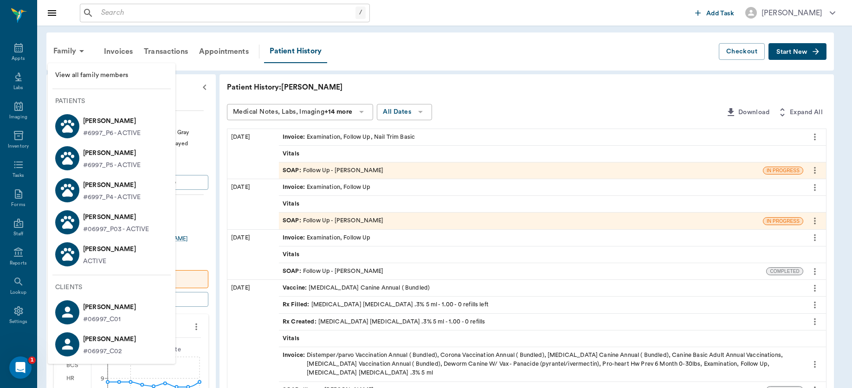
click at [110, 252] on p "[PERSON_NAME]" at bounding box center [109, 249] width 53 height 15
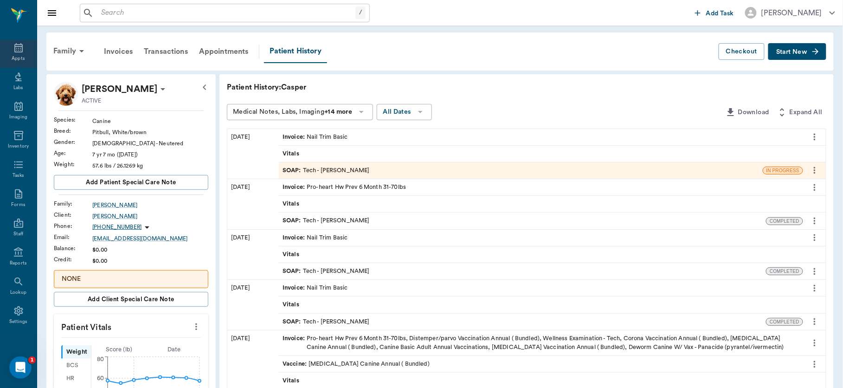
click at [16, 50] on icon at bounding box center [18, 47] width 8 height 9
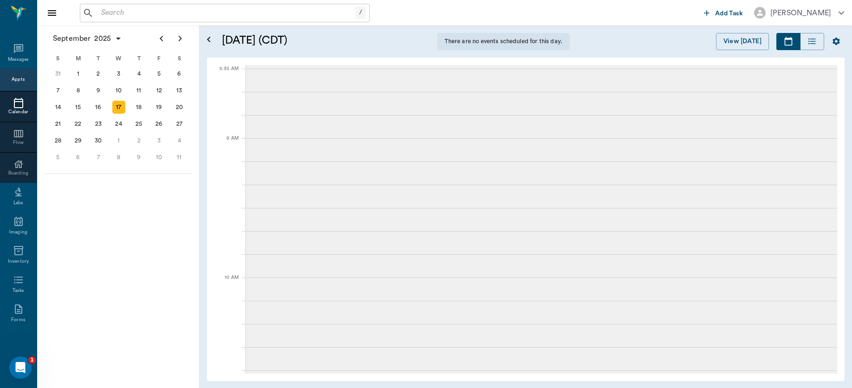
scroll to position [34, 0]
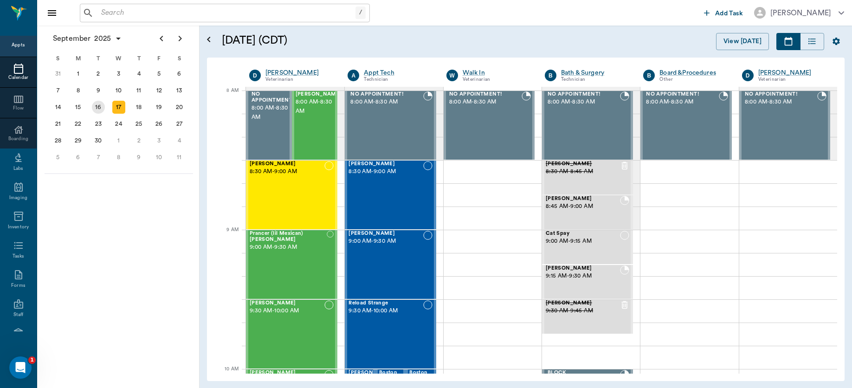
click at [98, 106] on div "16" at bounding box center [98, 107] width 13 height 13
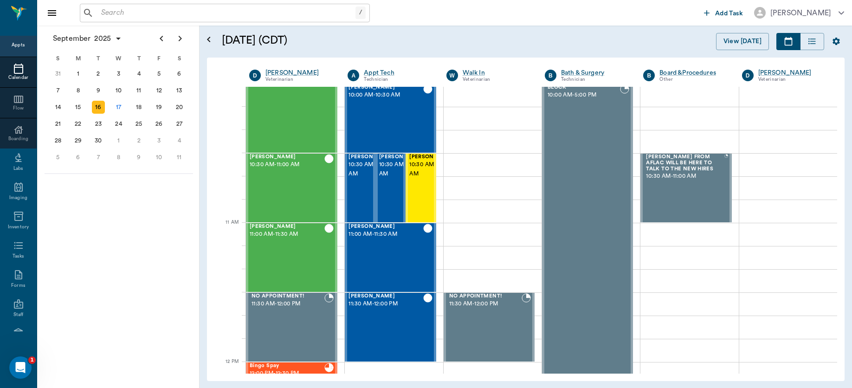
scroll to position [285, 0]
click at [276, 249] on div "Spencer Crow 11:00 AM - 11:30 AM" at bounding box center [287, 258] width 75 height 68
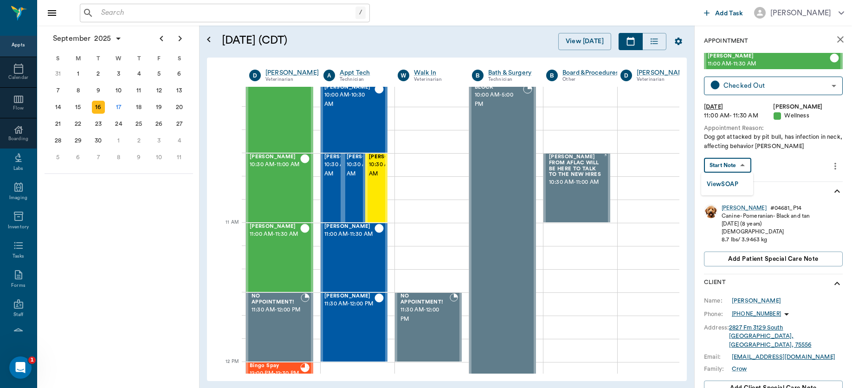
click at [734, 162] on body "/ ​ Add Task Dr. Bert Ellsworth Nectar Messages Appts Calendar Flow Boarding La…" at bounding box center [426, 194] width 852 height 388
click at [725, 184] on button "View SOAP" at bounding box center [723, 184] width 32 height 11
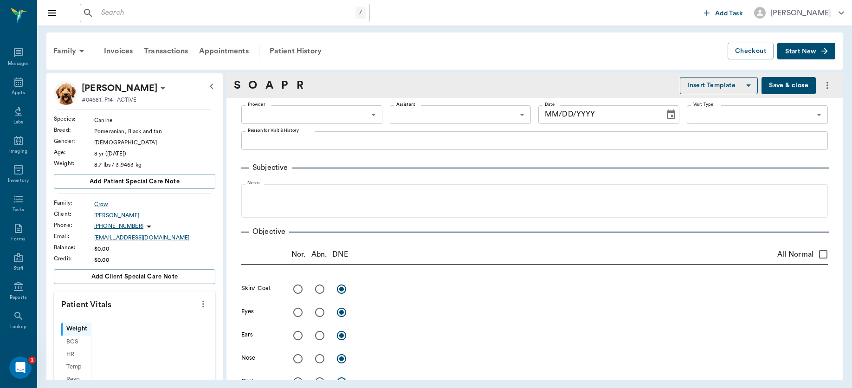
scroll to position [34, 0]
type input "63ec2f075fda476ae8351a4d"
type input "65d2be4f46e3a538d89b8c14"
type textarea "Dog got attacked by pit bull, has infection in neck, affecting behavior Christy"
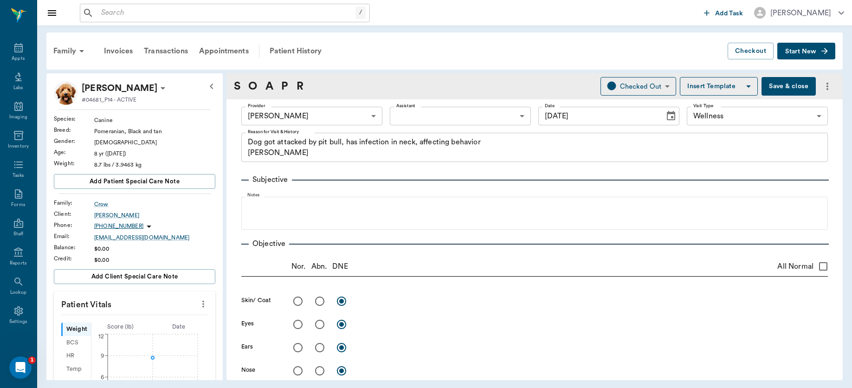
type input "[DATE]"
click at [198, 304] on icon "more" at bounding box center [203, 303] width 10 height 11
click at [164, 316] on span "Enter Vitals" at bounding box center [156, 321] width 78 height 10
click at [143, 333] on input "text" at bounding box center [134, 332] width 81 height 19
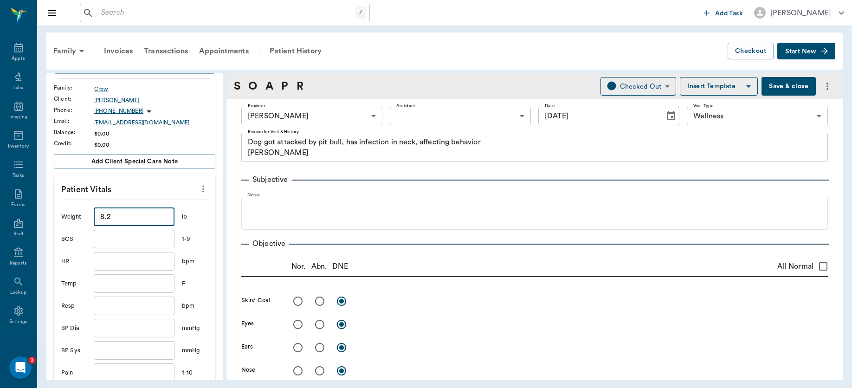
scroll to position [117, 0]
type input "8.2"
click at [116, 287] on input "text" at bounding box center [134, 281] width 81 height 19
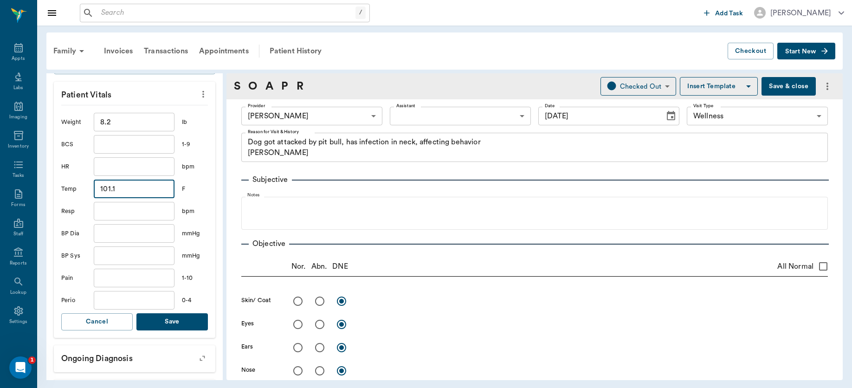
scroll to position [212, 0]
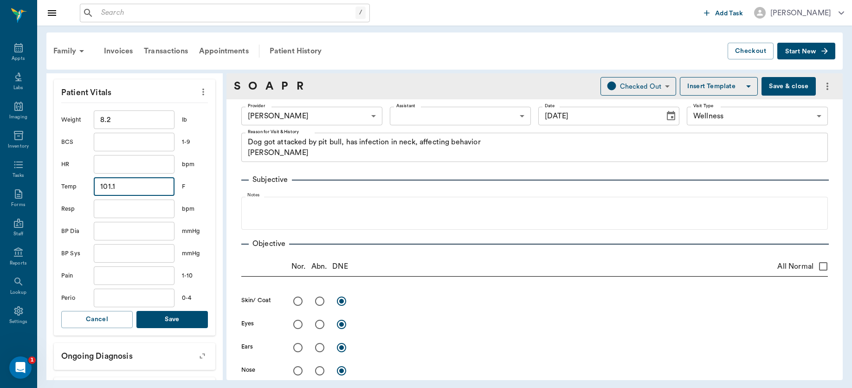
type input "101.1"
click at [150, 316] on button "Save" at bounding box center [171, 319] width 71 height 17
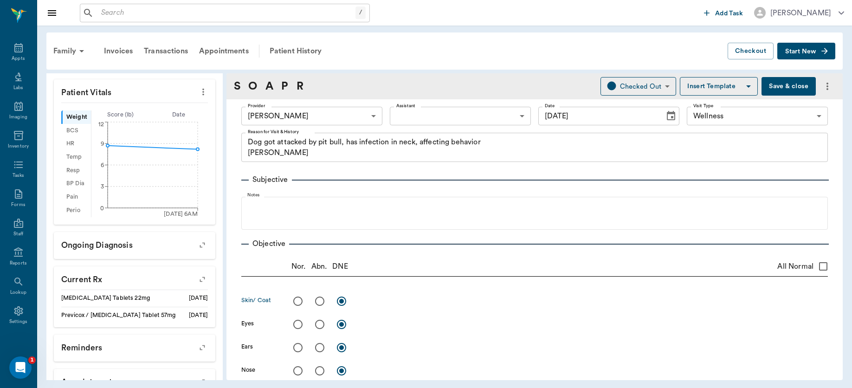
click at [319, 301] on input "radio" at bounding box center [319, 301] width 19 height 19
radio input "true"
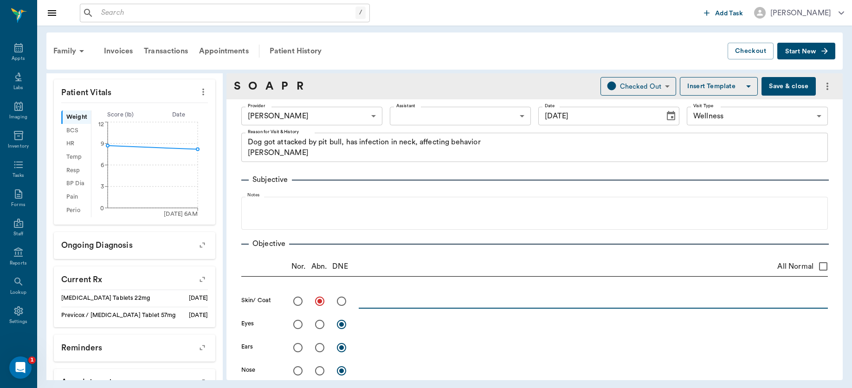
click at [393, 301] on textarea at bounding box center [593, 301] width 469 height 11
type textarea "Has draining tract in L ventral mid neck. Tan liquid pus draining."
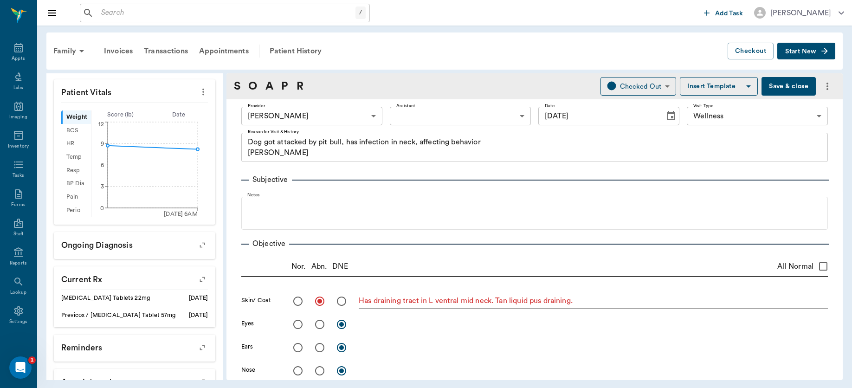
click at [354, 323] on div at bounding box center [325, 324] width 65 height 19
click at [298, 322] on input "radio" at bounding box center [297, 324] width 19 height 19
radio input "true"
click at [300, 345] on input "radio" at bounding box center [297, 347] width 19 height 19
radio input "true"
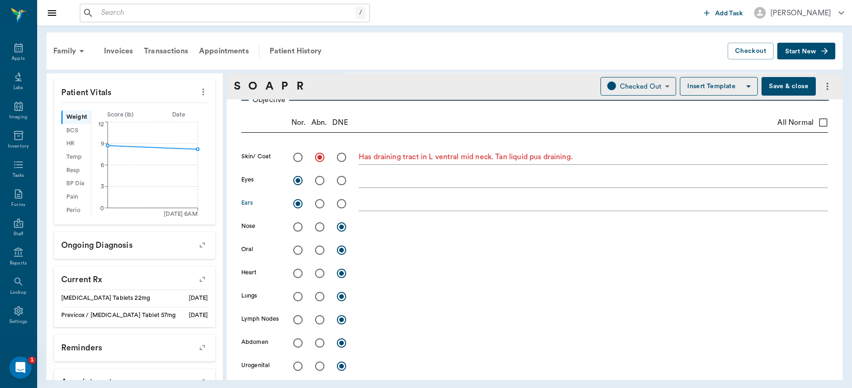
scroll to position [151, 0]
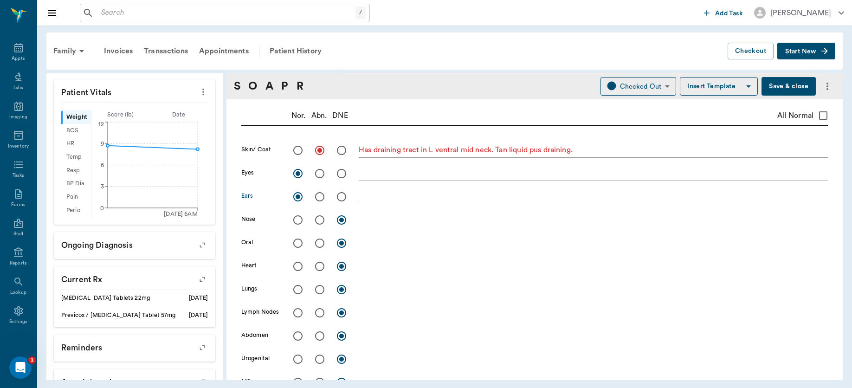
click at [296, 221] on input "radio" at bounding box center [297, 219] width 19 height 19
radio input "true"
click at [298, 246] on input "radio" at bounding box center [297, 242] width 19 height 19
radio input "true"
click at [298, 266] on input "radio" at bounding box center [297, 266] width 19 height 19
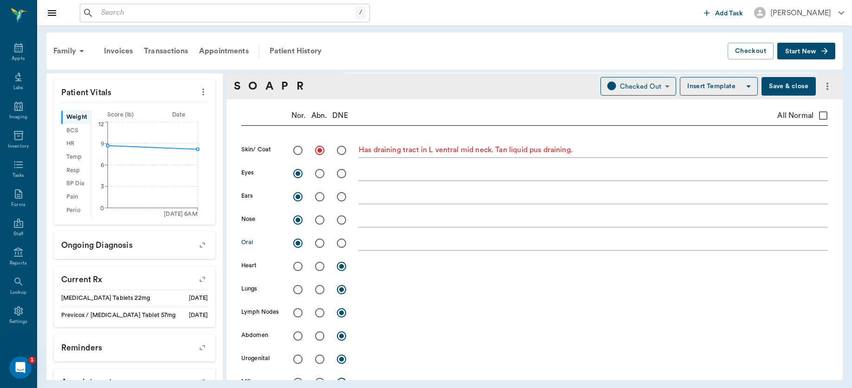
radio input "true"
click at [298, 287] on input "radio" at bounding box center [297, 289] width 19 height 19
radio input "true"
click at [298, 310] on input "radio" at bounding box center [297, 312] width 19 height 19
radio input "true"
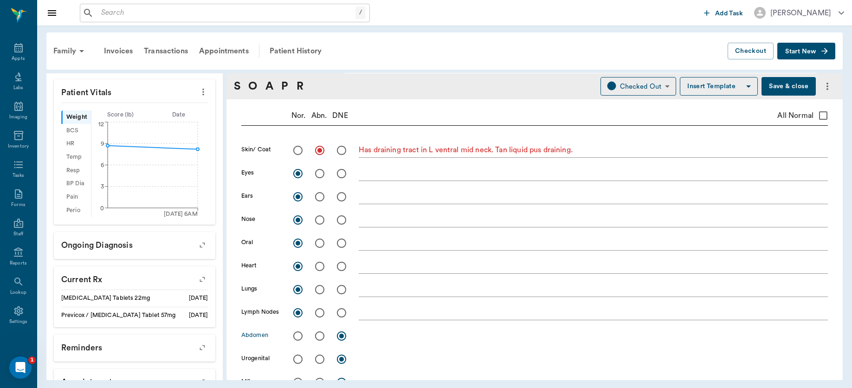
click at [298, 335] on input "radio" at bounding box center [297, 335] width 19 height 19
radio input "true"
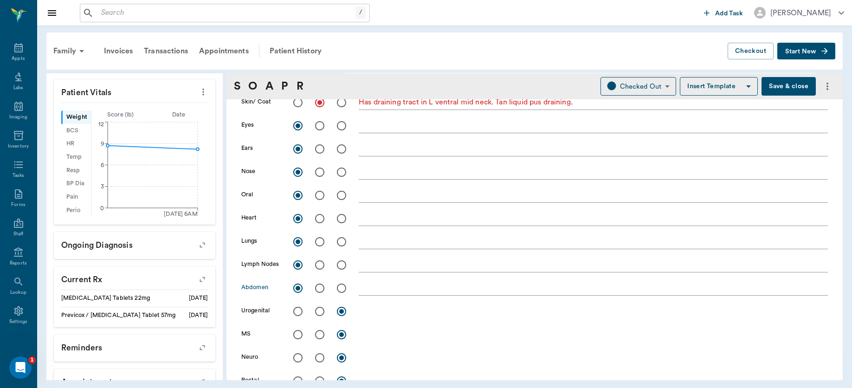
scroll to position [249, 0]
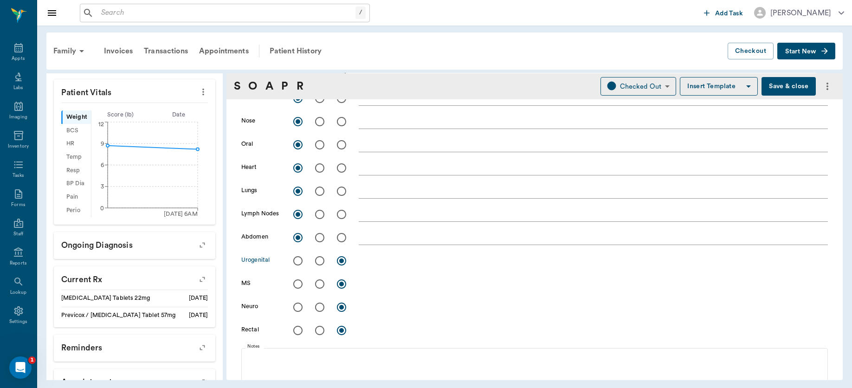
click at [297, 259] on input "radio" at bounding box center [297, 260] width 19 height 19
radio input "true"
click at [298, 288] on input "radio" at bounding box center [297, 283] width 19 height 19
radio input "true"
click at [319, 307] on input "radio" at bounding box center [319, 307] width 19 height 19
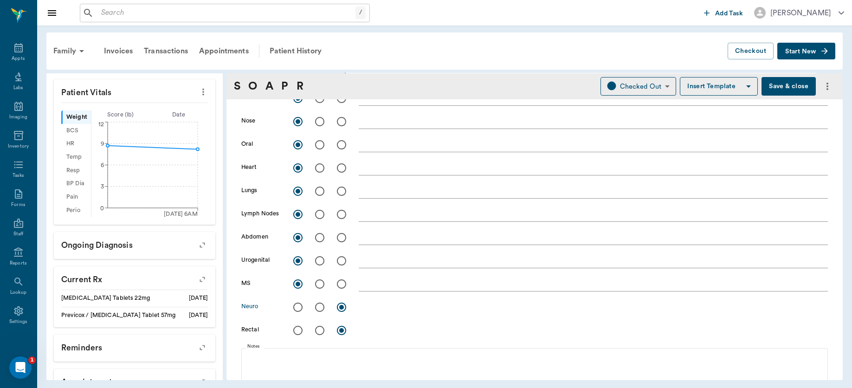
radio input "true"
click at [403, 305] on textarea at bounding box center [593, 307] width 469 height 11
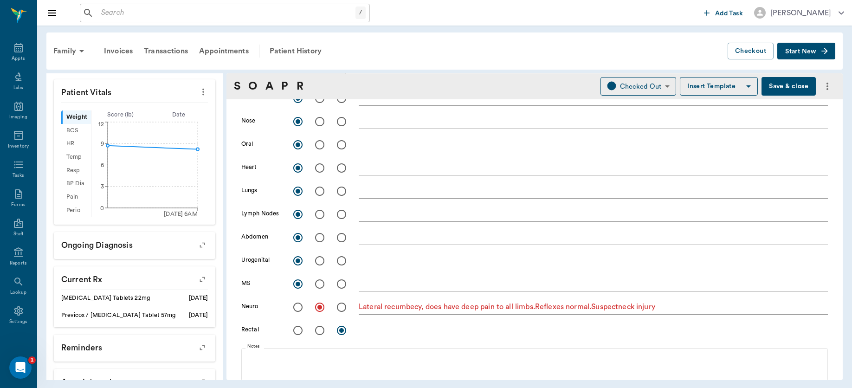
click at [622, 312] on div "Lateral recumbecy, does have deep pain to all limbs.Reflexes normal.Suspectneck…" at bounding box center [593, 307] width 469 height 13
click at [621, 305] on textarea "Lateral recumbecy, does have deep pain to all limbs.Reflexes normal.Suspectneck…" at bounding box center [593, 307] width 469 height 11
click at [538, 306] on textarea "Lateral recumbecy, does have deep pain to all limbs.Reflexes normal.Suspect nec…" at bounding box center [593, 307] width 469 height 11
click at [596, 312] on div "Lateral recumbecy, does have deep pain to all limbs. Reflexes normal.Suspect ne…" at bounding box center [593, 307] width 469 height 13
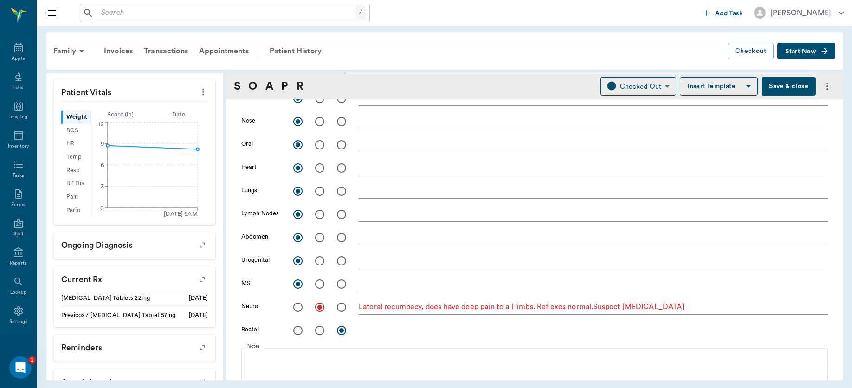
click at [596, 312] on div "Lateral recumbecy, does have deep pain to all limbs. Reflexes normal.Suspect ne…" at bounding box center [593, 307] width 469 height 13
click at [595, 307] on textarea "Lateral recumbecy, does have deep pain to all limbs. Reflexes normal.Suspect ne…" at bounding box center [593, 307] width 469 height 11
click at [686, 305] on textarea "Lateral recumbecy, does have deep pain to all limbs. Reflexes normal. Suspect n…" at bounding box center [593, 307] width 469 height 11
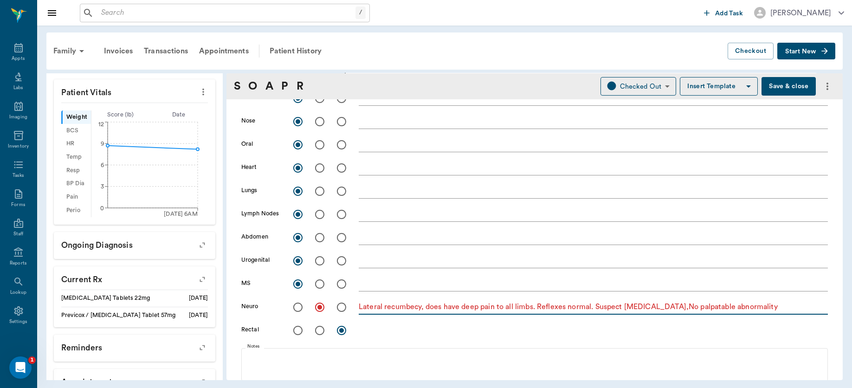
scroll to position [337, 0]
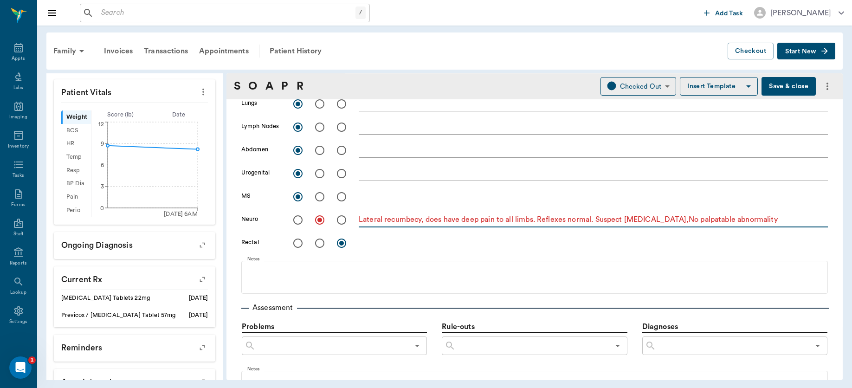
click at [414, 221] on textarea "Lateral recumbecy, does have deep pain to all limbs. Reflexes normal. Suspect n…" at bounding box center [593, 219] width 469 height 11
click at [672, 220] on textarea "Lateral recumbency, does have deep pain to all limbs. Reflexes normal. Suspect …" at bounding box center [593, 219] width 469 height 11
click at [771, 222] on textarea "Lateral recumbency, does have deep pain to all limbs. Reflexes normal. Suspect …" at bounding box center [593, 219] width 469 height 11
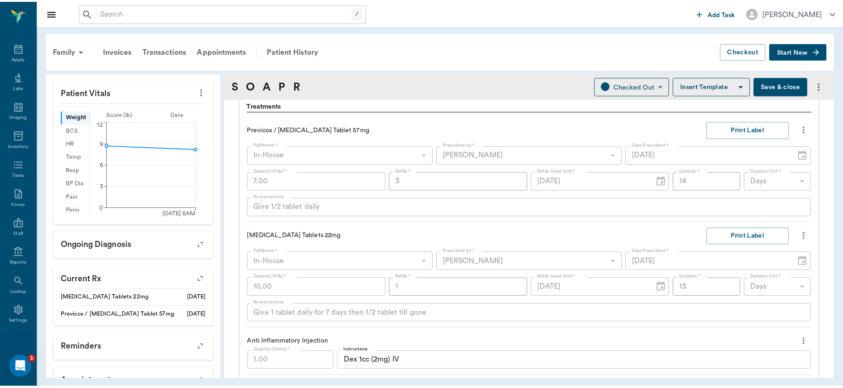
scroll to position [534, 0]
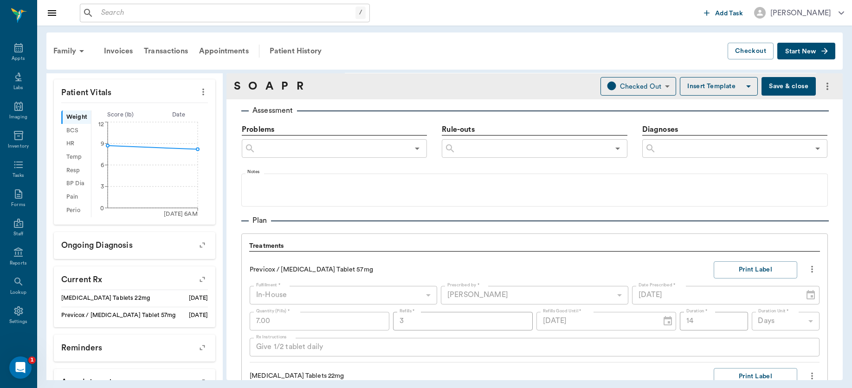
type textarea "Lateral recumbency, does have deep pain to all limbs. Reflexes normal. Suspect …"
click at [782, 84] on button "Save & close" at bounding box center [789, 86] width 54 height 19
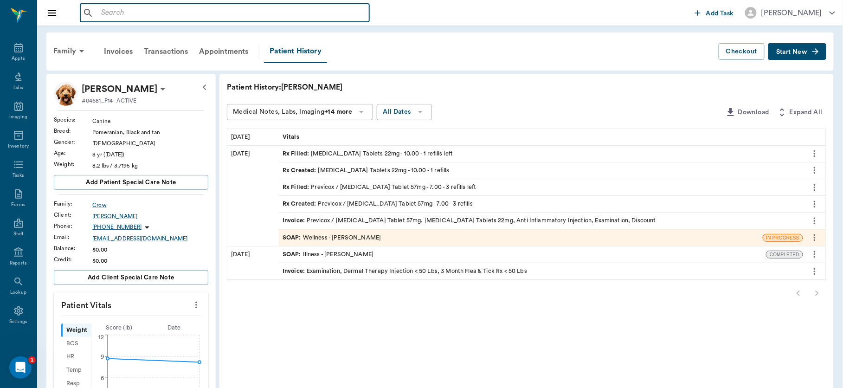
click at [204, 9] on input "text" at bounding box center [231, 12] width 268 height 13
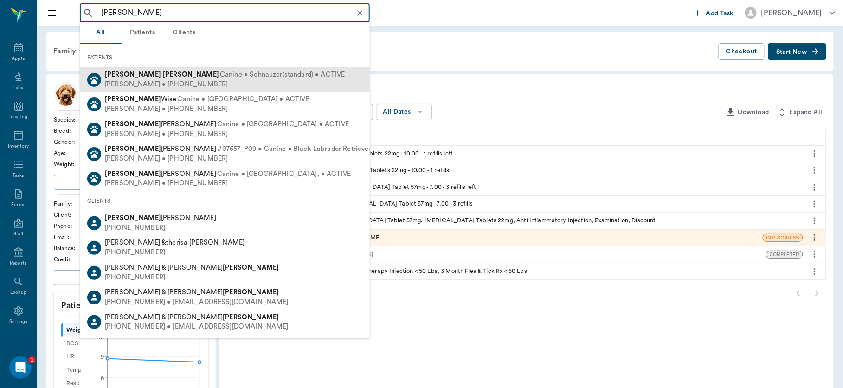
click at [220, 78] on span "Canine • Schnauzer(standard) • ACTIVE" at bounding box center [282, 75] width 125 height 10
type input "waylon mcknight"
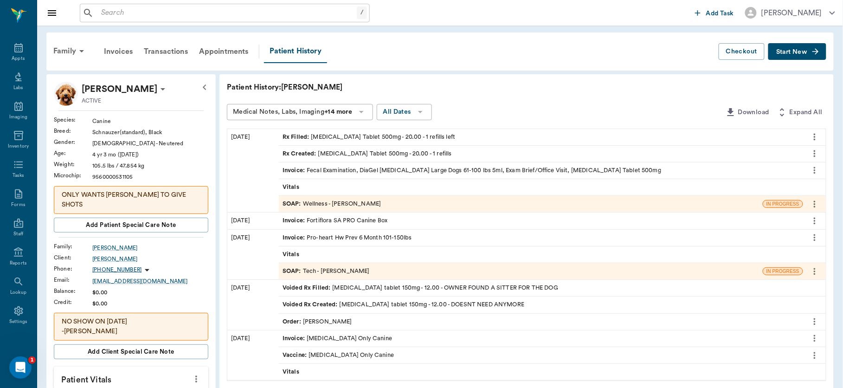
click at [309, 206] on div "SOAP : Wellness - Dr. Bert Ellsworth" at bounding box center [332, 204] width 98 height 9
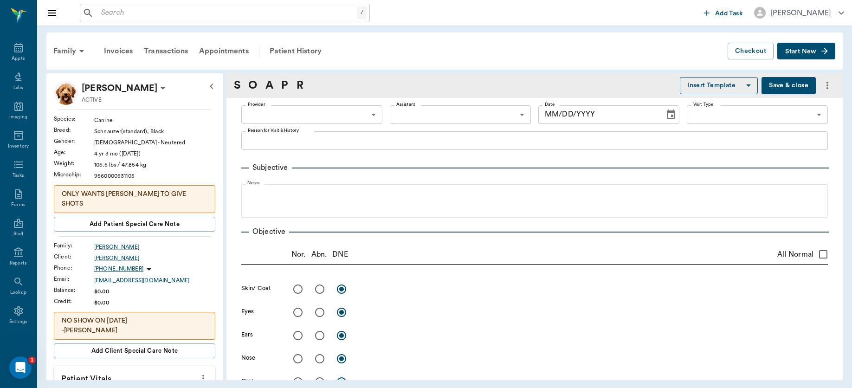
type input "63ec2f075fda476ae8351a4d"
type input "65d2be4f46e3a538d89b8c14"
type textarea "Still has really bad diarrhea, might need something besides probiotic; dog is r…"
radio input "true"
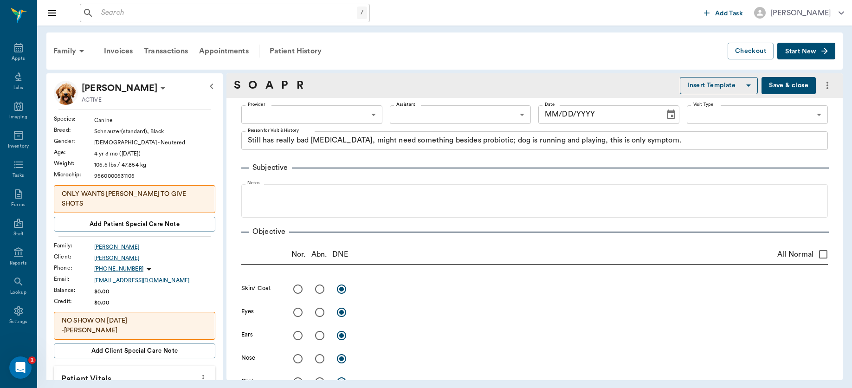
radio input "true"
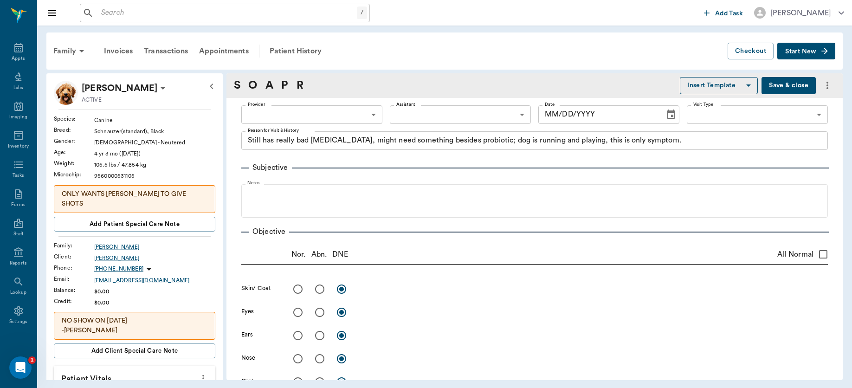
radio input "true"
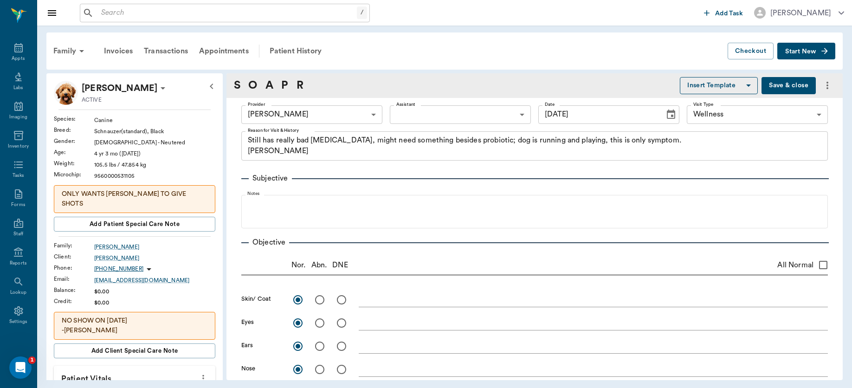
type input "[DATE]"
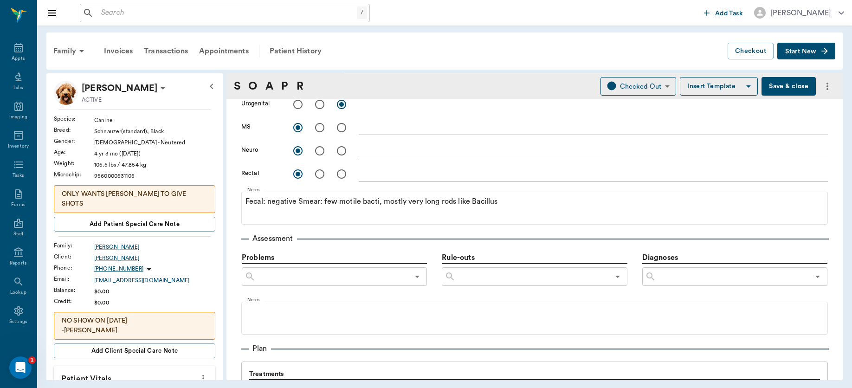
scroll to position [427, 0]
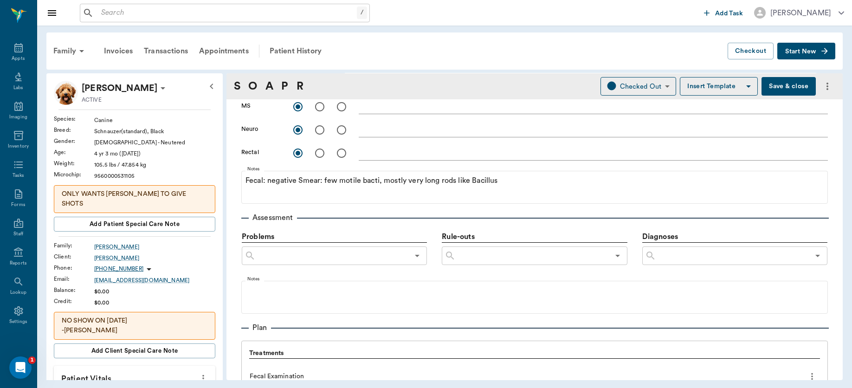
click at [704, 260] on input "text" at bounding box center [732, 255] width 153 height 13
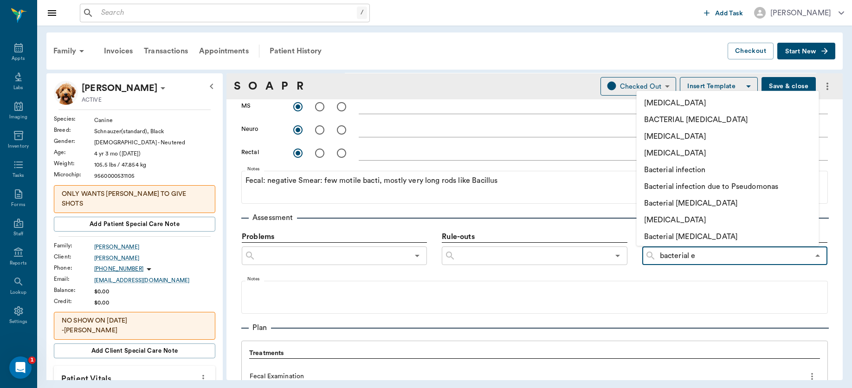
type input "bacterial en"
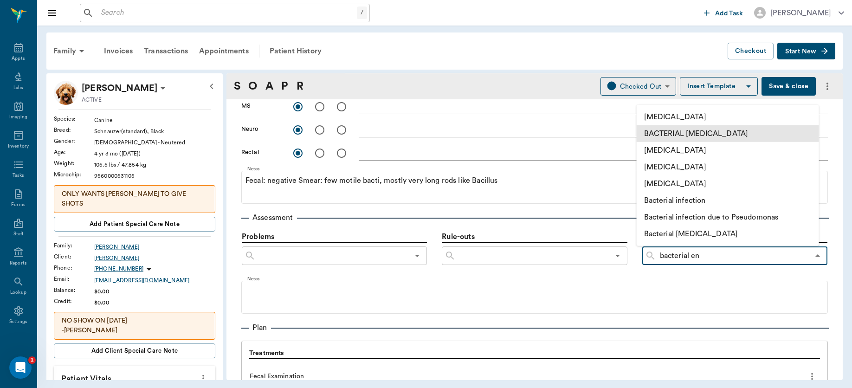
click at [704, 132] on li "BACTERIAL [MEDICAL_DATA]" at bounding box center [728, 133] width 182 height 17
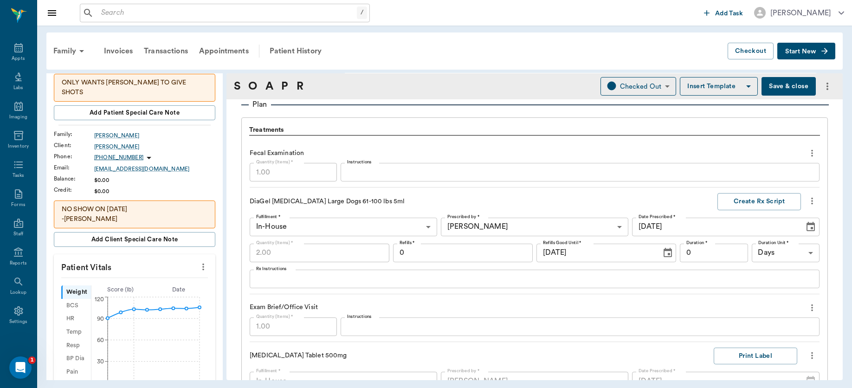
scroll to position [670, 0]
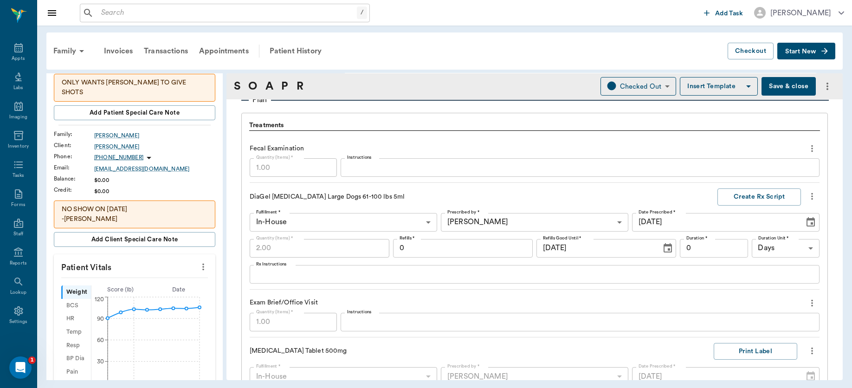
click at [338, 280] on div "x Rx Instructions" at bounding box center [535, 274] width 570 height 19
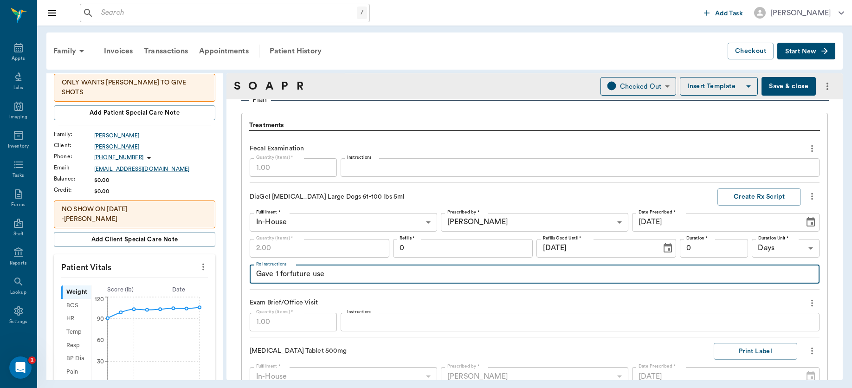
click at [290, 277] on textarea "Gave 1 forfuture use" at bounding box center [534, 274] width 557 height 11
type textarea "Gave 1 for future use"
